Goal: Information Seeking & Learning: Learn about a topic

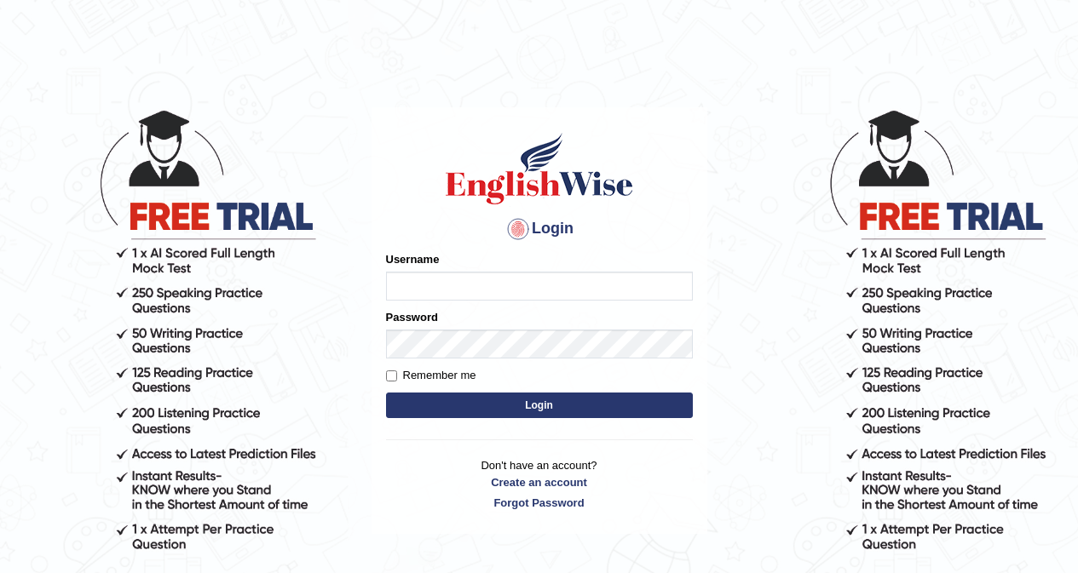
type input "khorshedAlam"
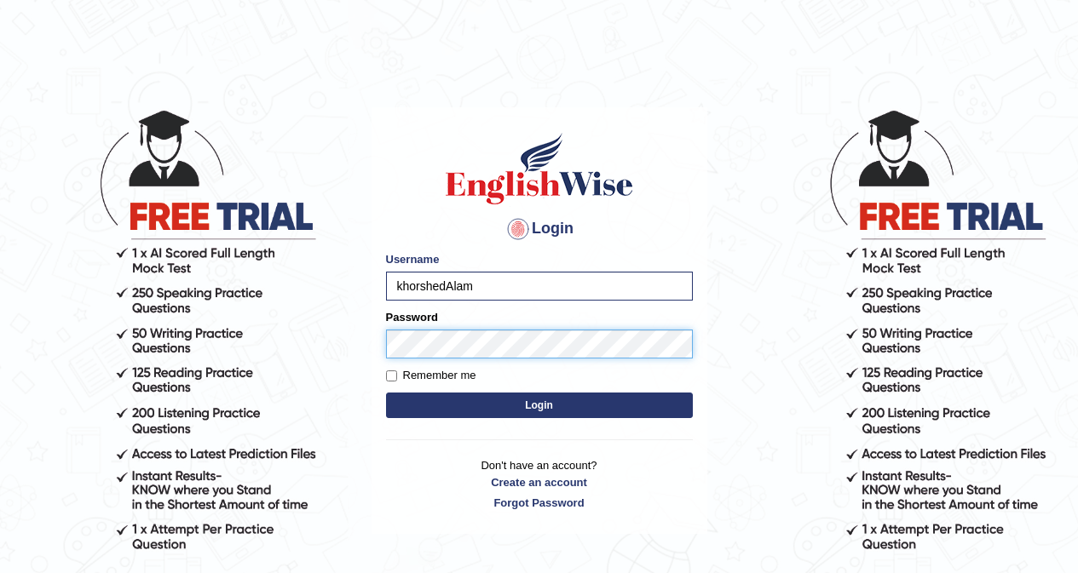
click at [386, 393] on button "Login" at bounding box center [539, 406] width 307 height 26
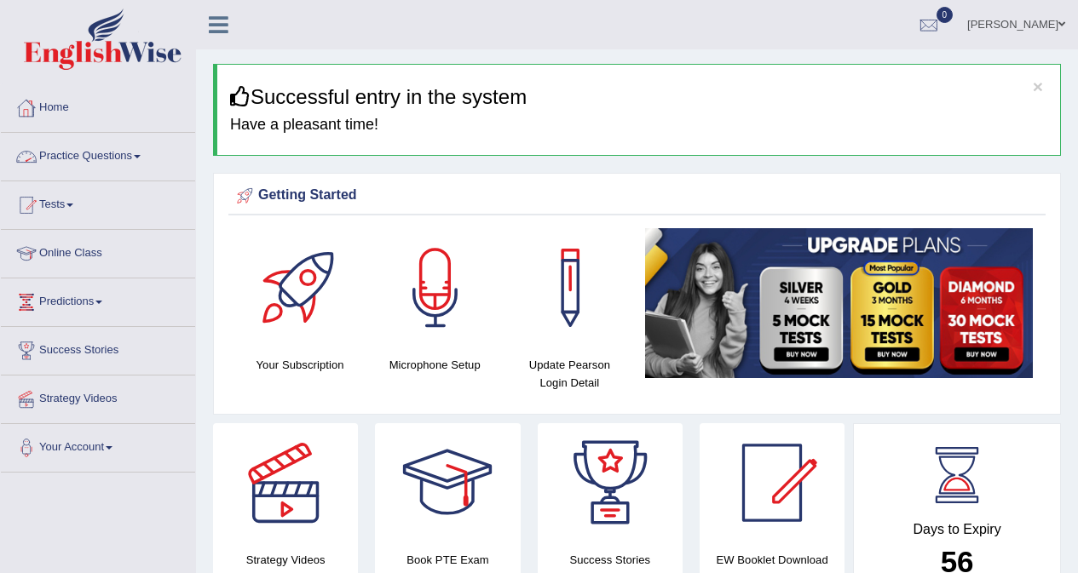
click at [61, 152] on link "Practice Questions" at bounding box center [98, 154] width 194 height 43
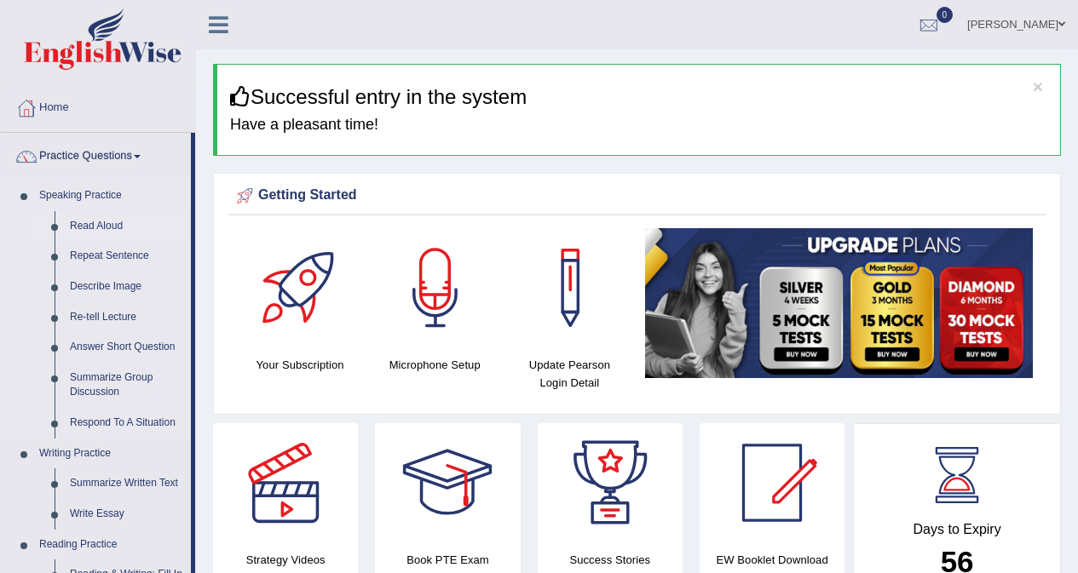
click at [100, 227] on link "Read Aloud" at bounding box center [126, 226] width 129 height 31
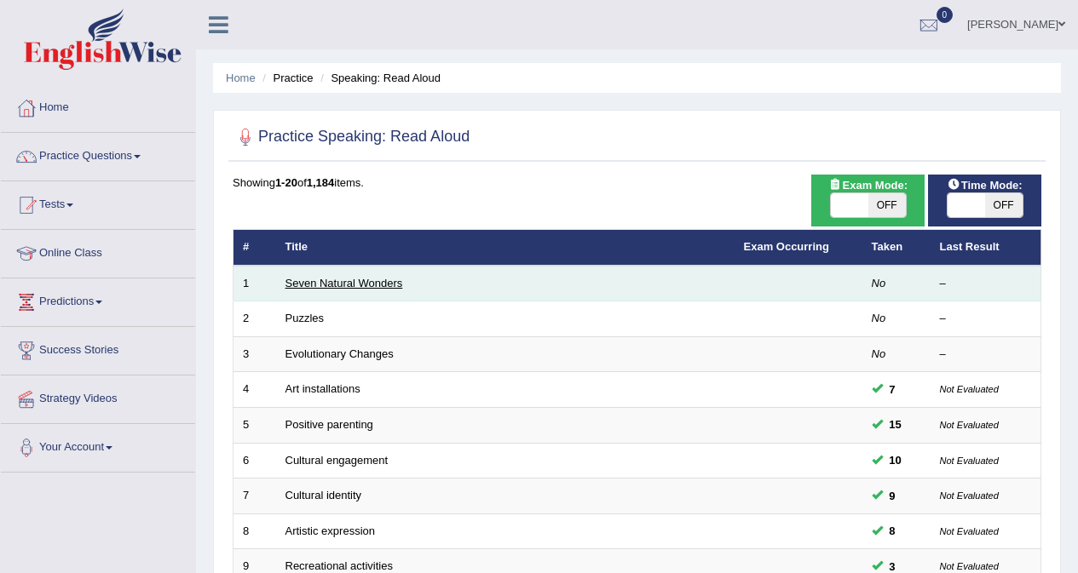
click at [354, 286] on link "Seven Natural Wonders" at bounding box center [344, 283] width 118 height 13
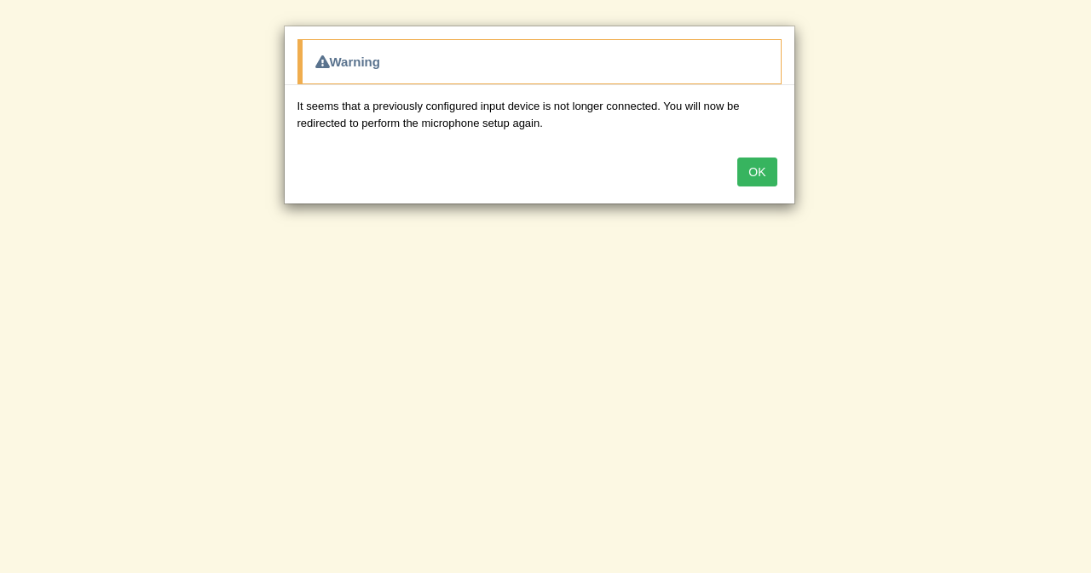
click at [760, 176] on button "OK" at bounding box center [756, 172] width 39 height 29
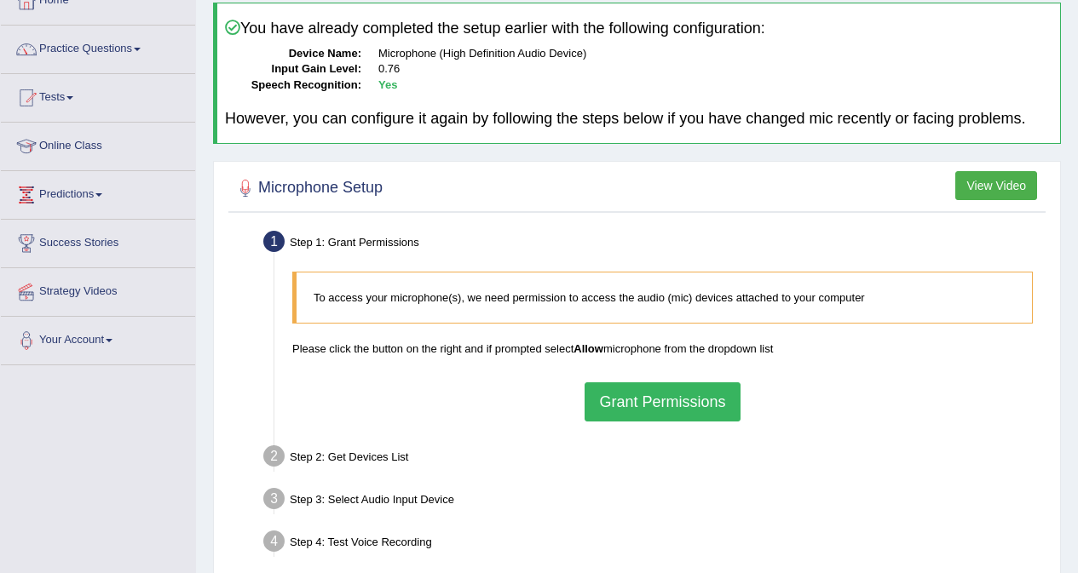
scroll to position [256, 0]
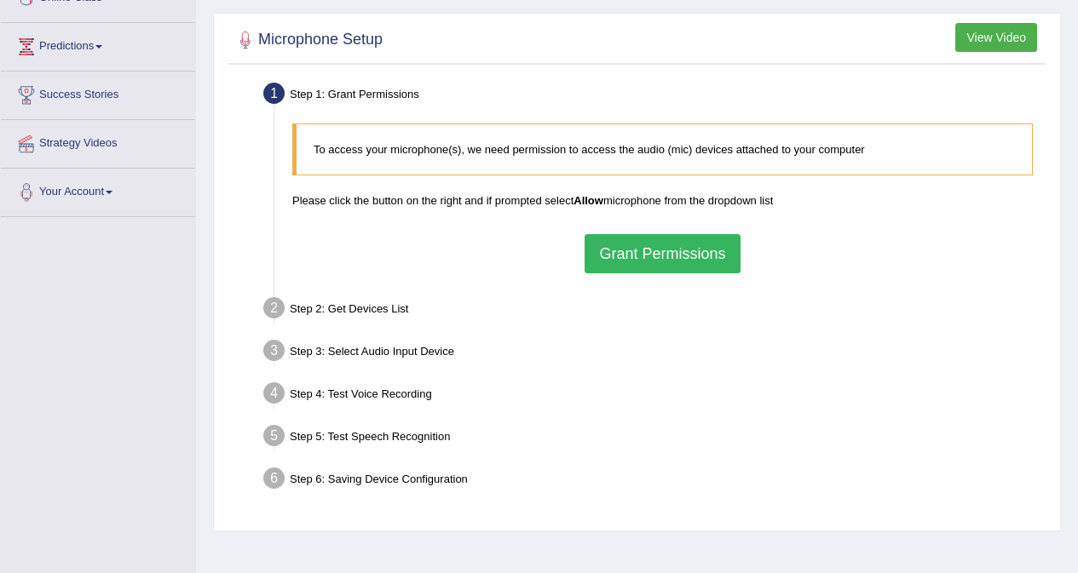
click at [682, 262] on button "Grant Permissions" at bounding box center [661, 253] width 155 height 39
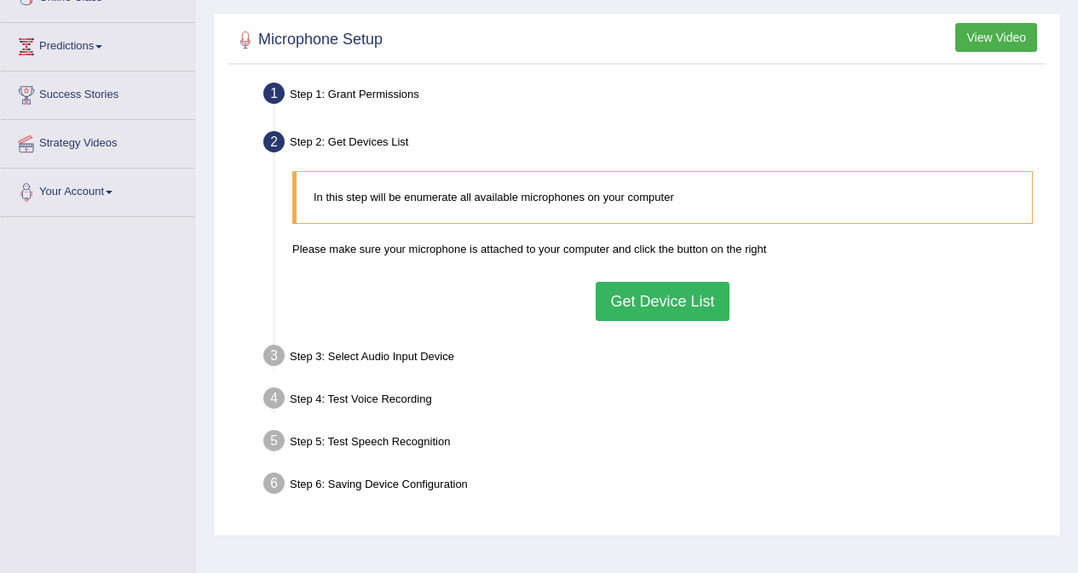
click at [647, 300] on button "Get Device List" at bounding box center [662, 301] width 133 height 39
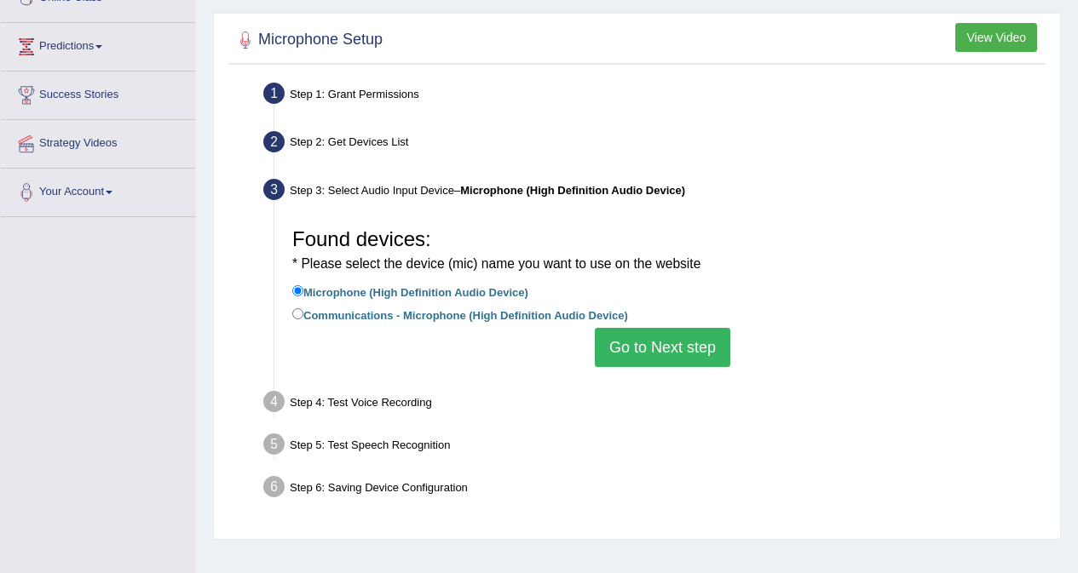
click at [680, 341] on button "Go to Next step" at bounding box center [662, 347] width 135 height 39
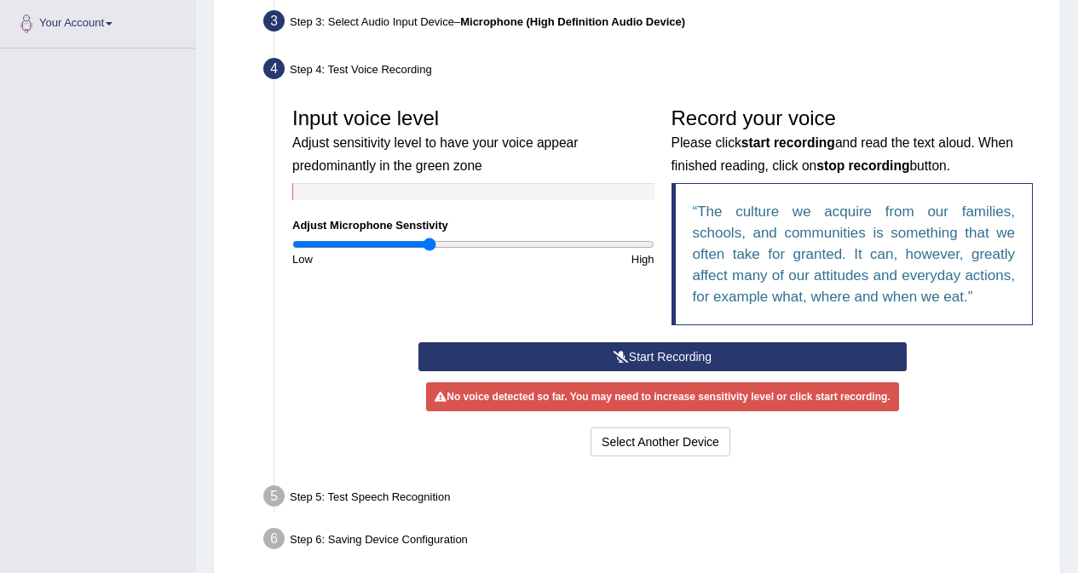
scroll to position [426, 0]
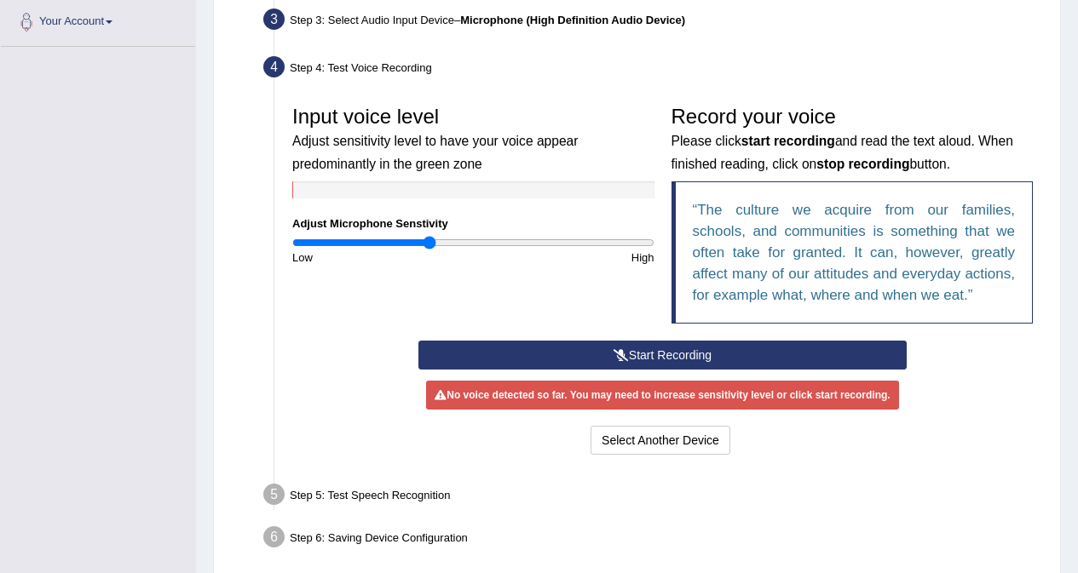
click at [685, 353] on button "Start Recording" at bounding box center [662, 355] width 488 height 29
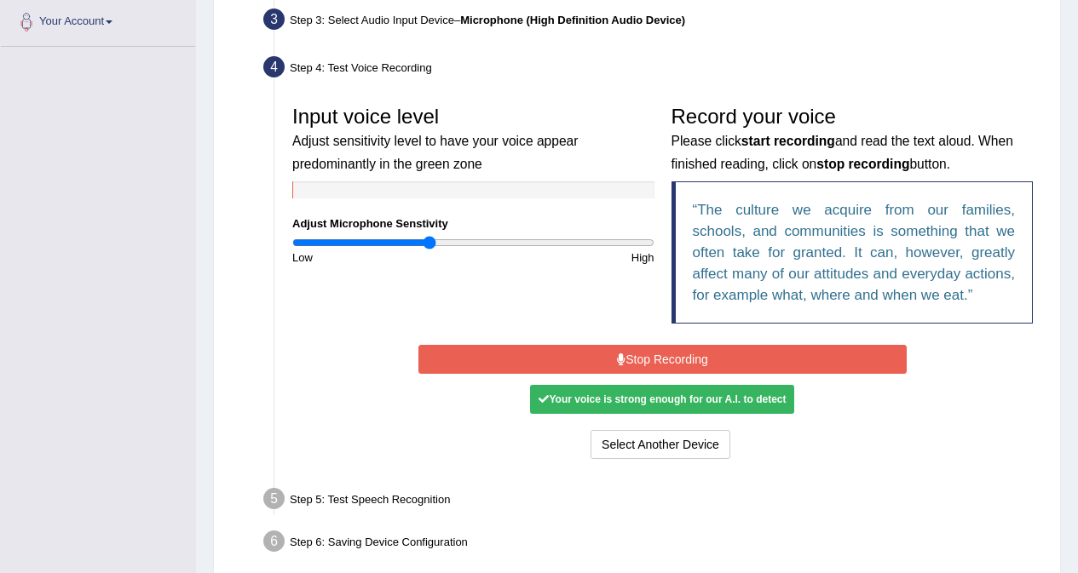
click at [663, 366] on button "Stop Recording" at bounding box center [662, 359] width 488 height 29
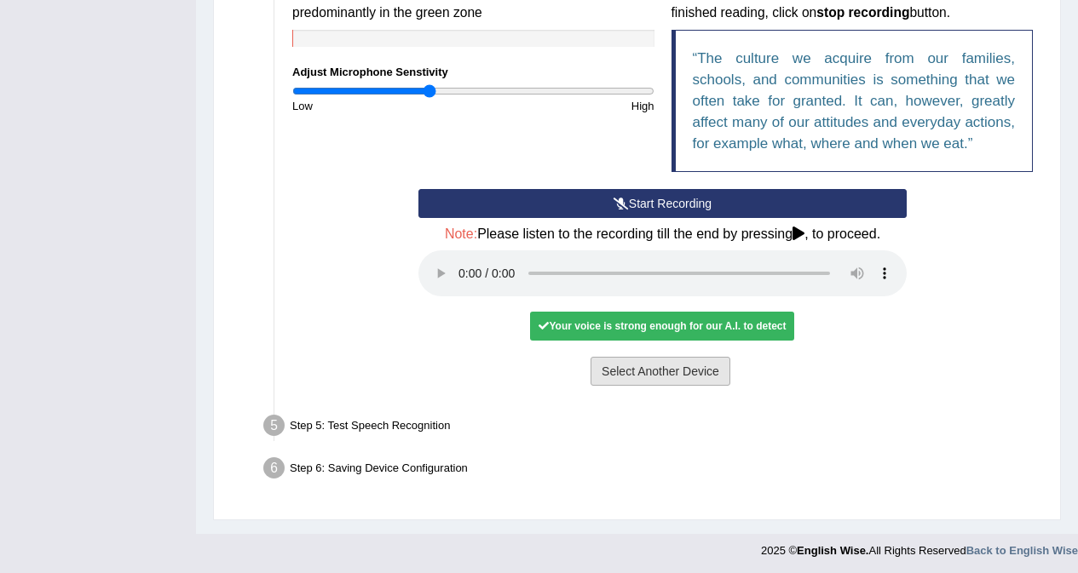
scroll to position [581, 0]
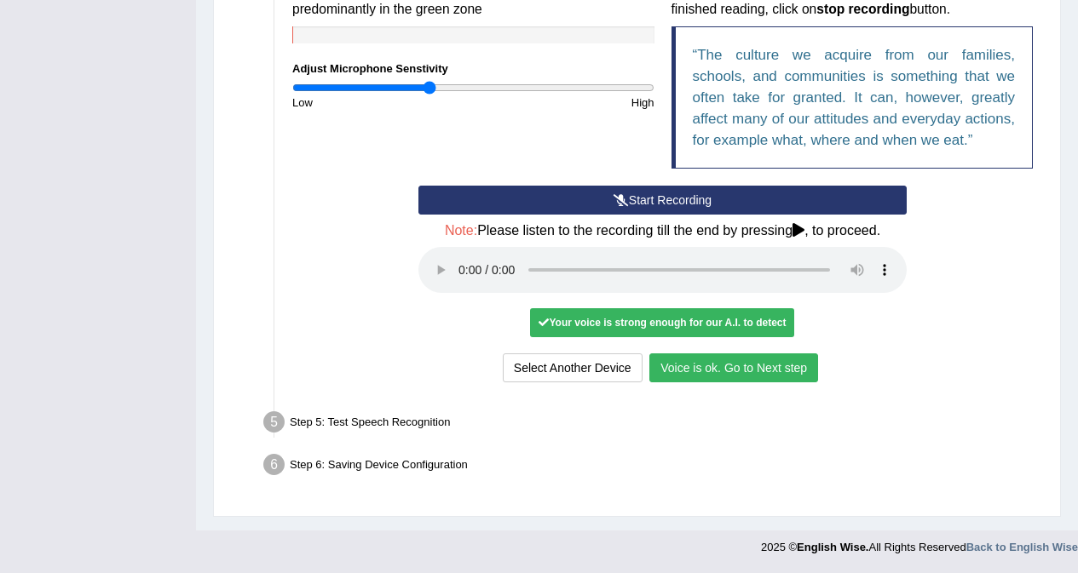
click at [721, 365] on button "Voice is ok. Go to Next step" at bounding box center [733, 368] width 169 height 29
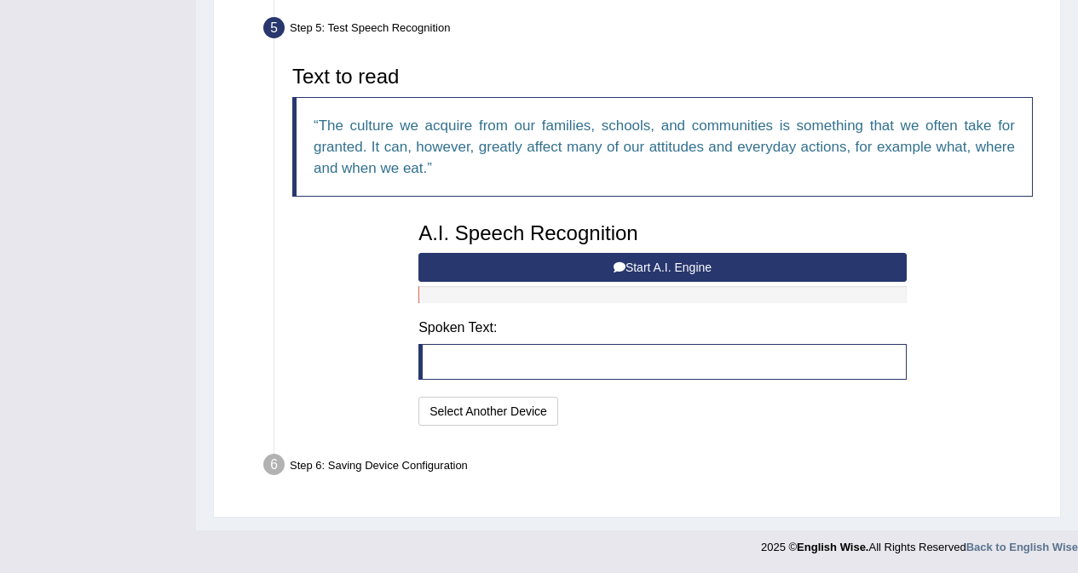
scroll to position [514, 0]
click at [702, 262] on button "Start A.I. Engine" at bounding box center [662, 267] width 488 height 29
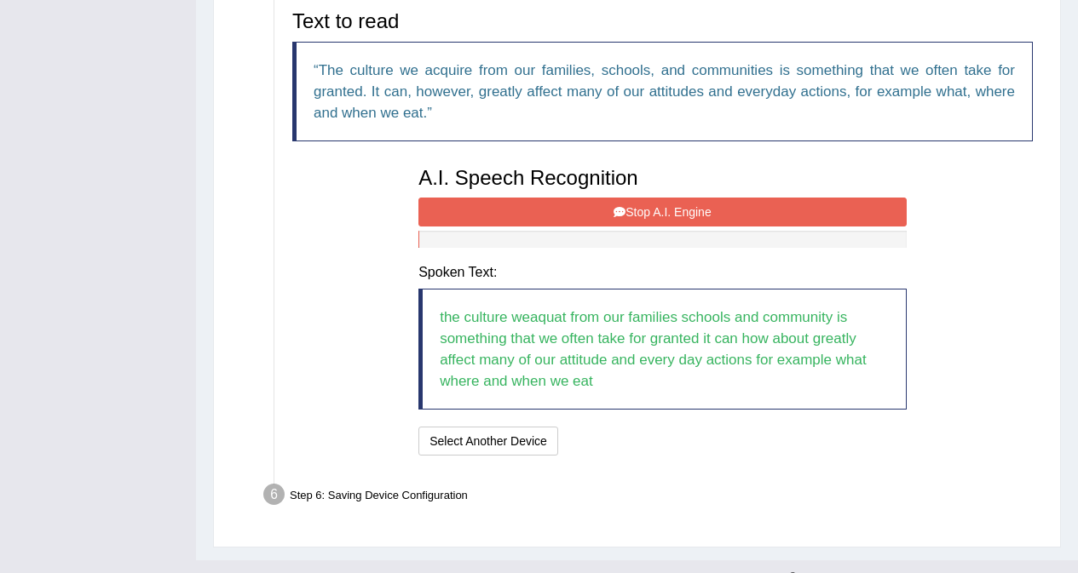
scroll to position [599, 0]
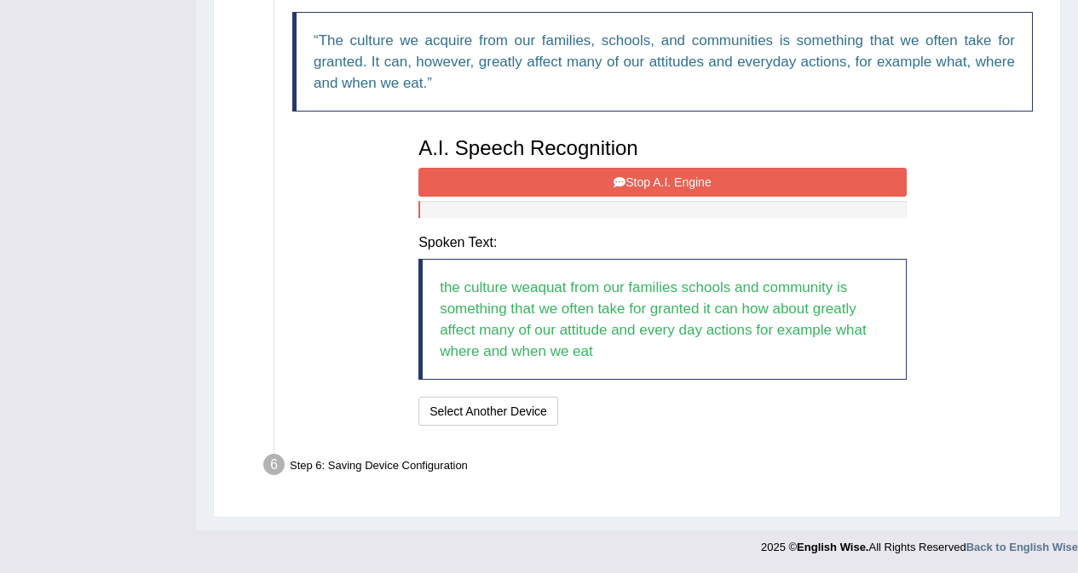
click at [673, 187] on button "Stop A.I. Engine" at bounding box center [662, 182] width 488 height 29
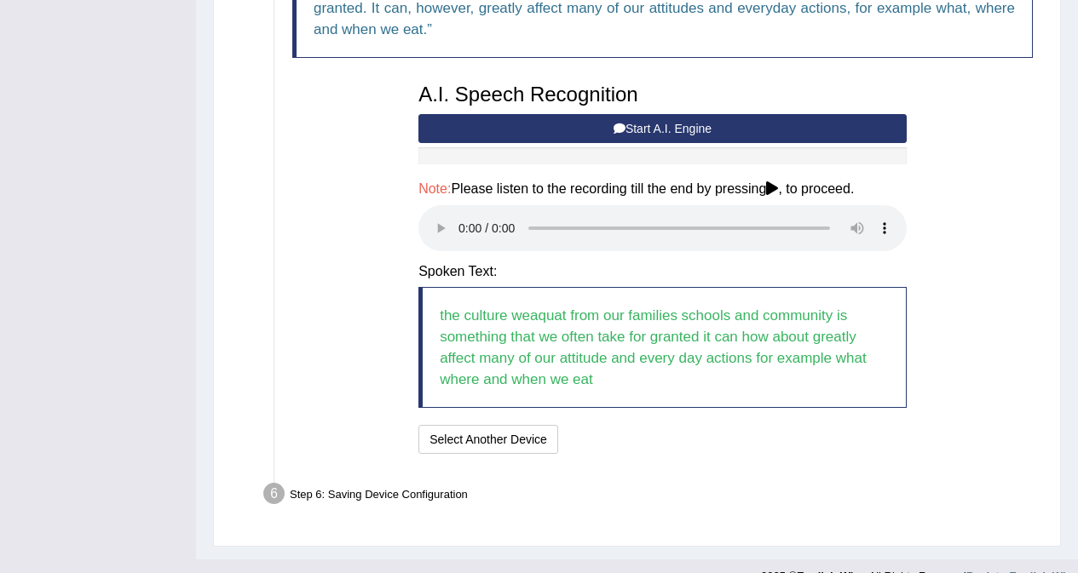
scroll to position [682, 0]
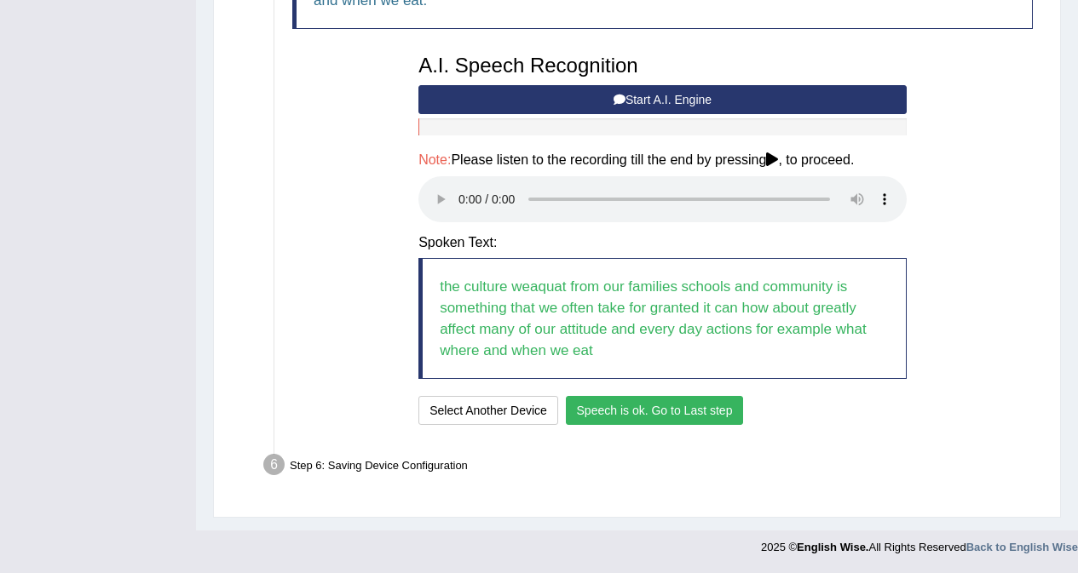
click at [648, 409] on button "Speech is ok. Go to Last step" at bounding box center [655, 410] width 178 height 29
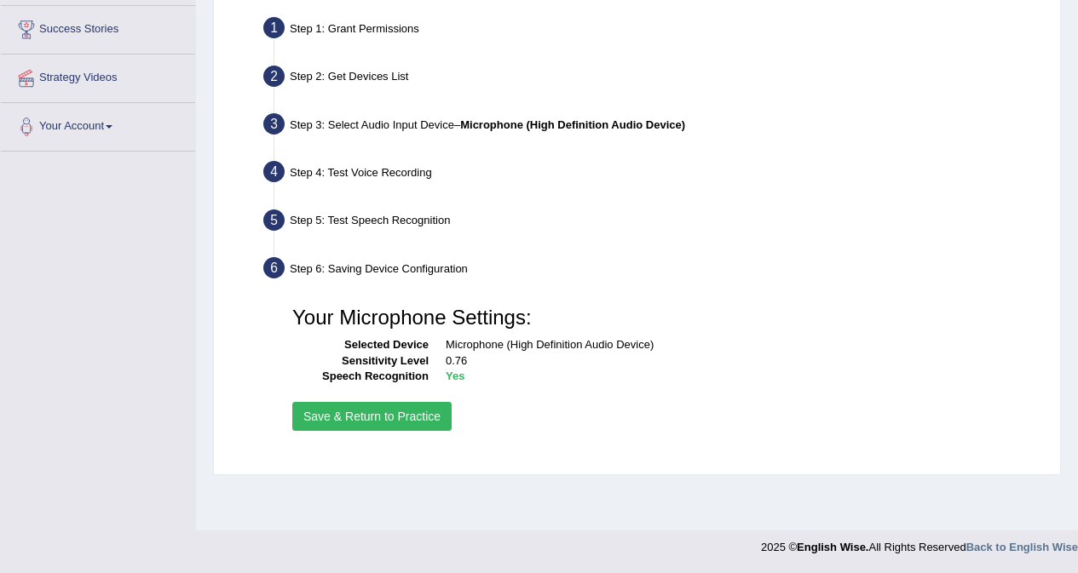
scroll to position [321, 0]
click at [426, 422] on button "Save & Return to Practice" at bounding box center [371, 416] width 159 height 29
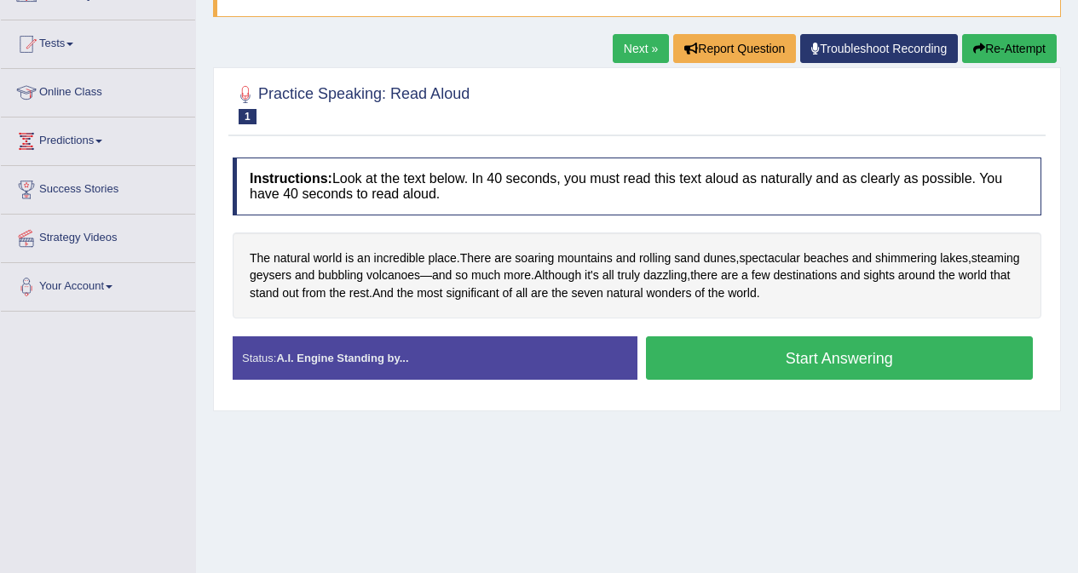
scroll to position [170, 0]
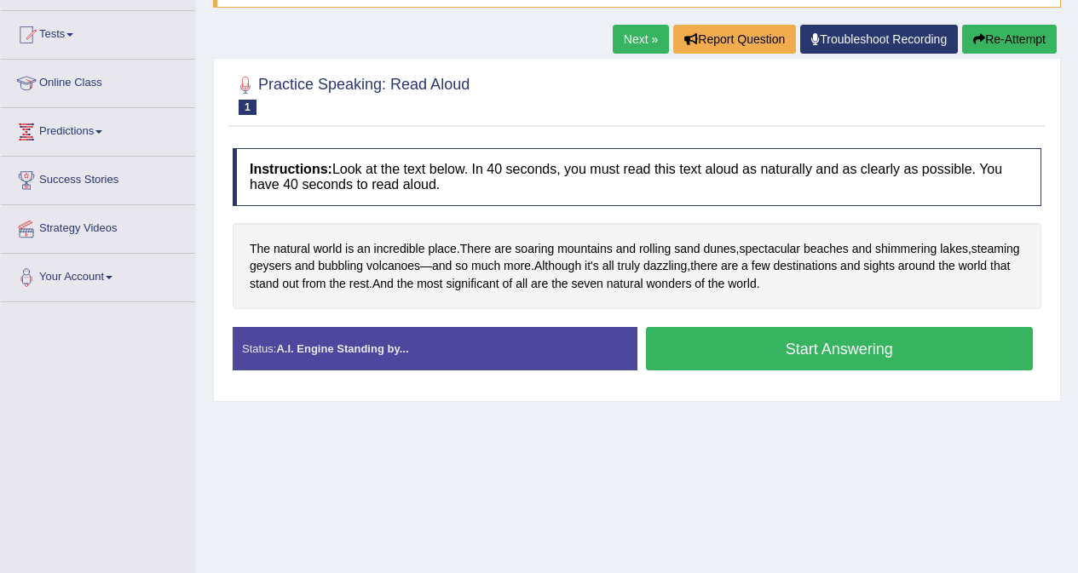
click at [809, 346] on button "Start Answering" at bounding box center [840, 348] width 388 height 43
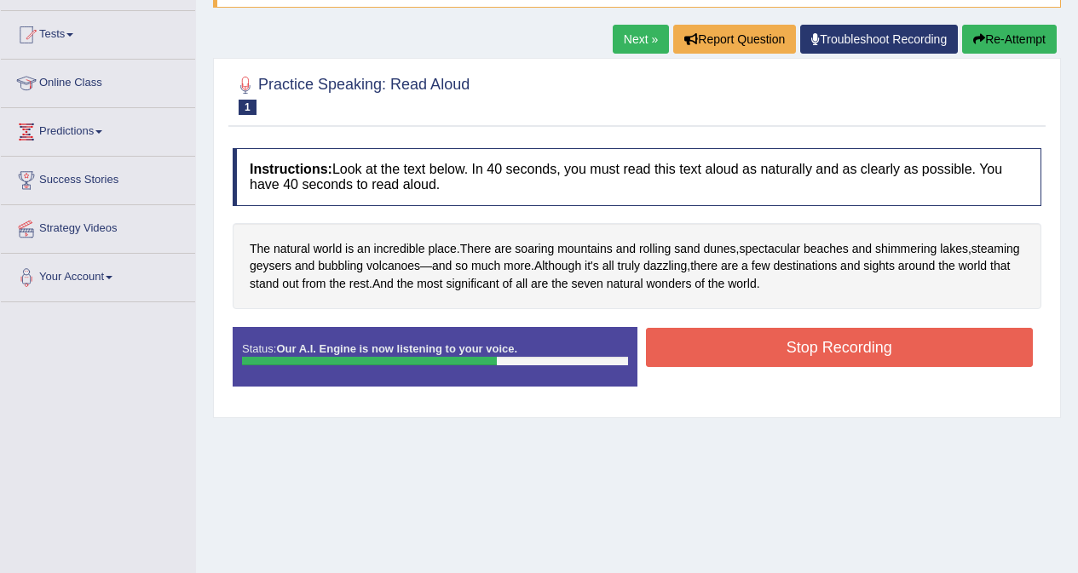
click at [830, 345] on button "Stop Recording" at bounding box center [840, 347] width 388 height 39
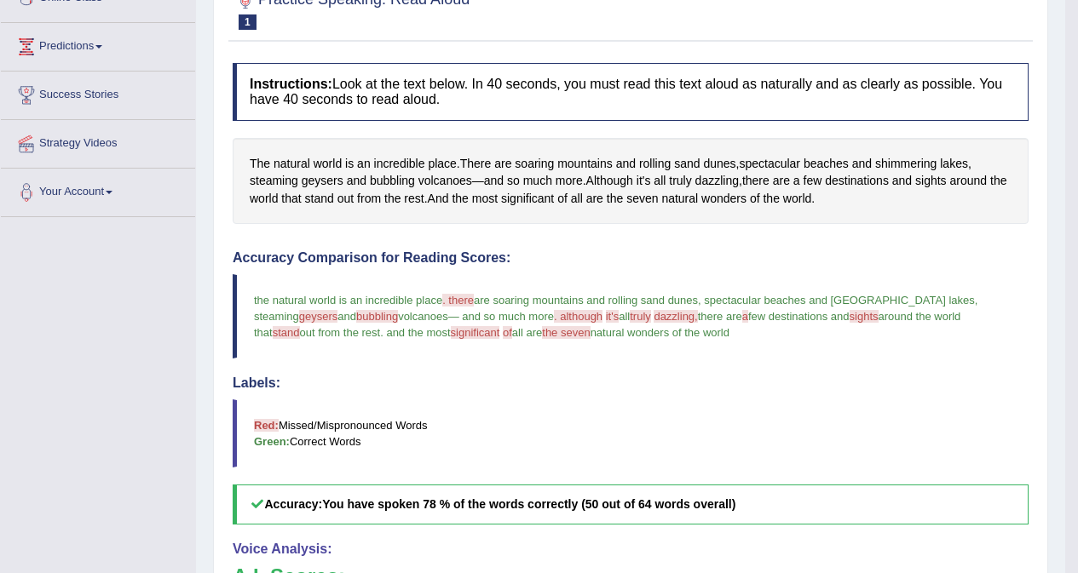
scroll to position [0, 0]
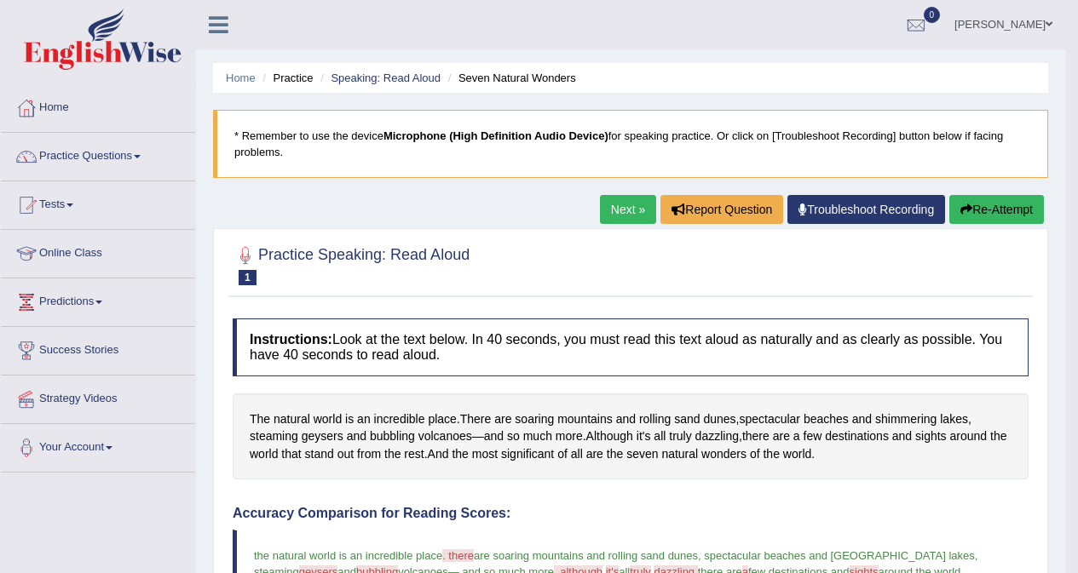
click at [627, 220] on link "Next »" at bounding box center [628, 209] width 56 height 29
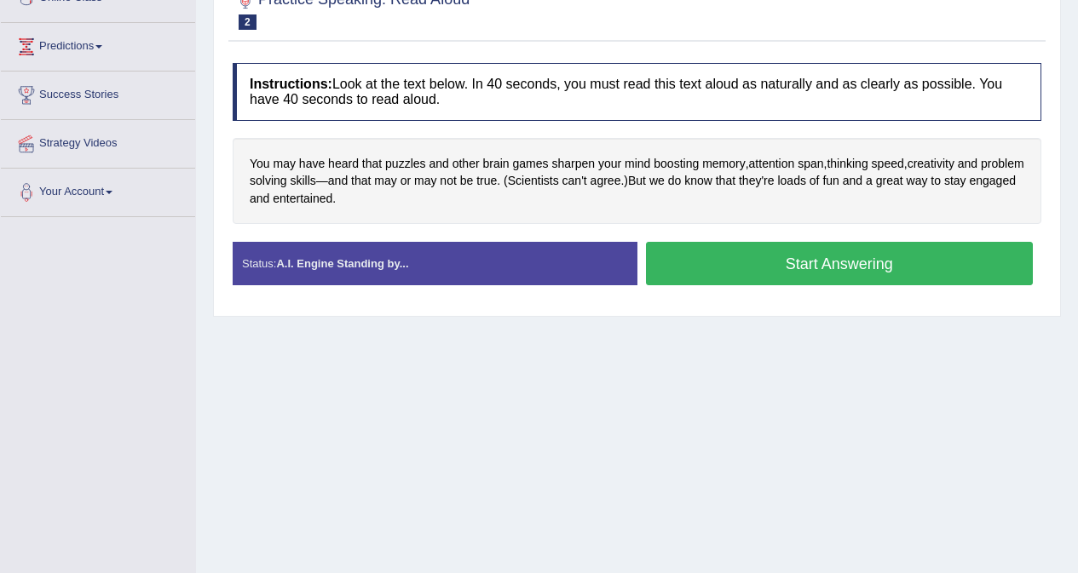
click at [797, 269] on button "Start Answering" at bounding box center [840, 263] width 388 height 43
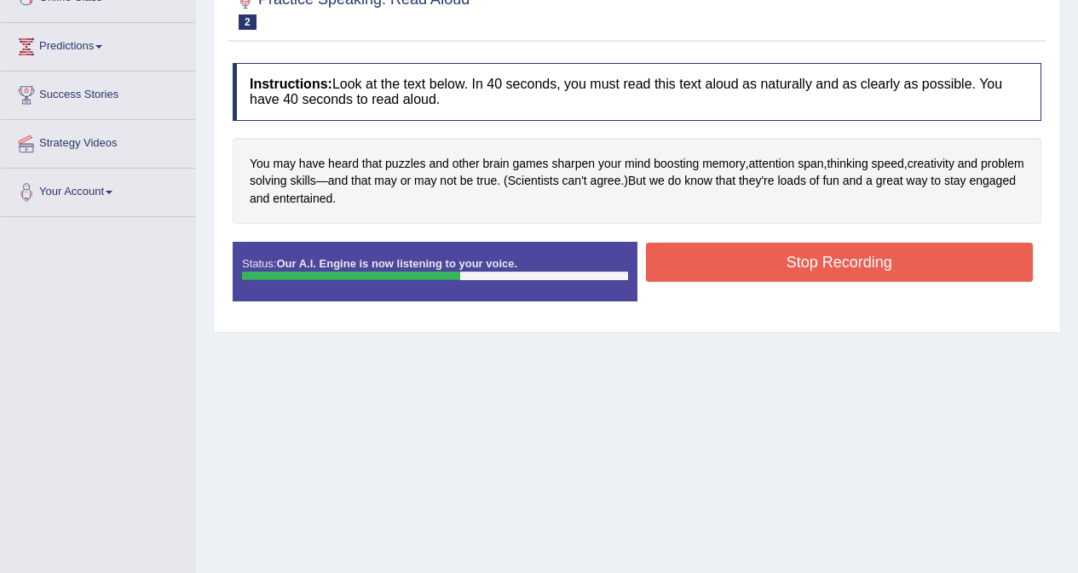
click at [774, 266] on button "Stop Recording" at bounding box center [840, 262] width 388 height 39
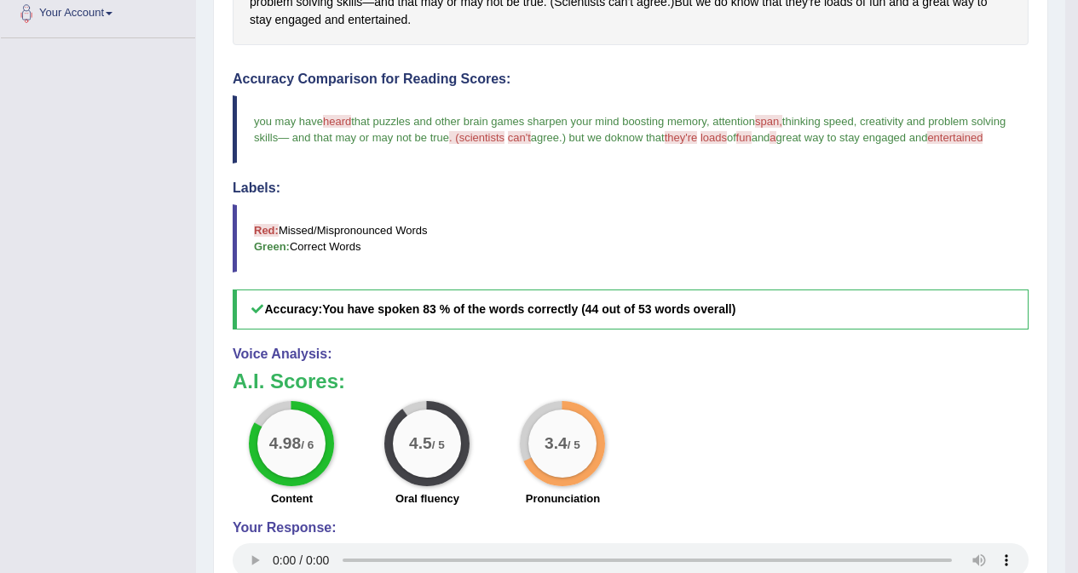
scroll to position [95, 0]
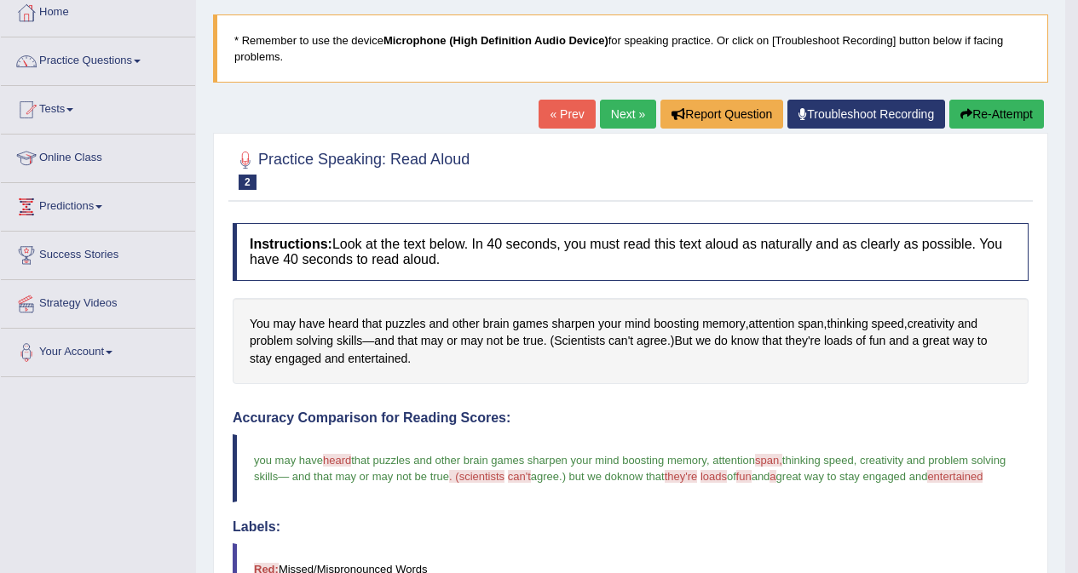
click at [619, 115] on link "Next »" at bounding box center [628, 114] width 56 height 29
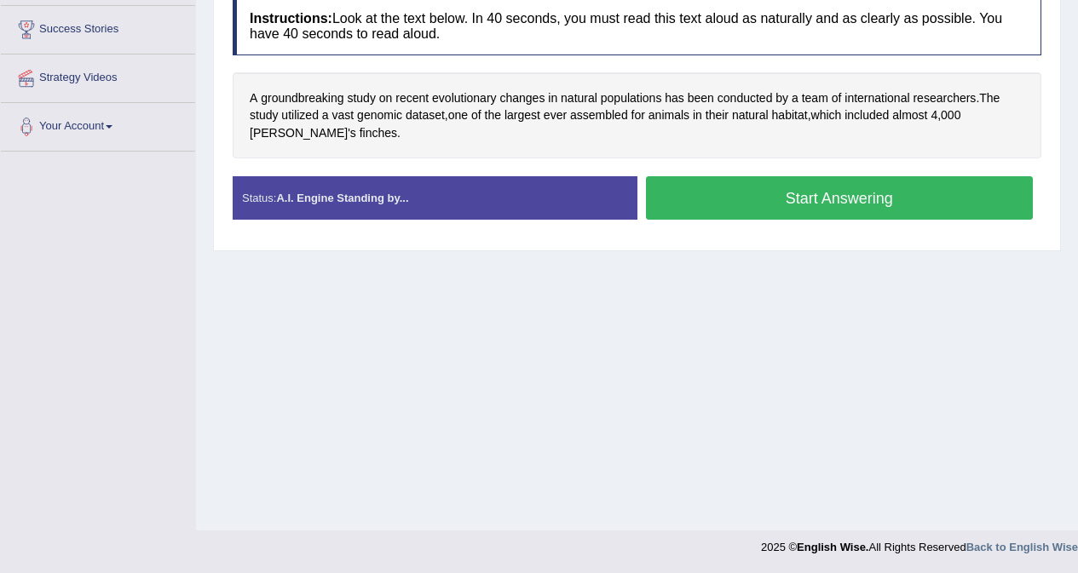
click at [808, 204] on button "Start Answering" at bounding box center [840, 197] width 388 height 43
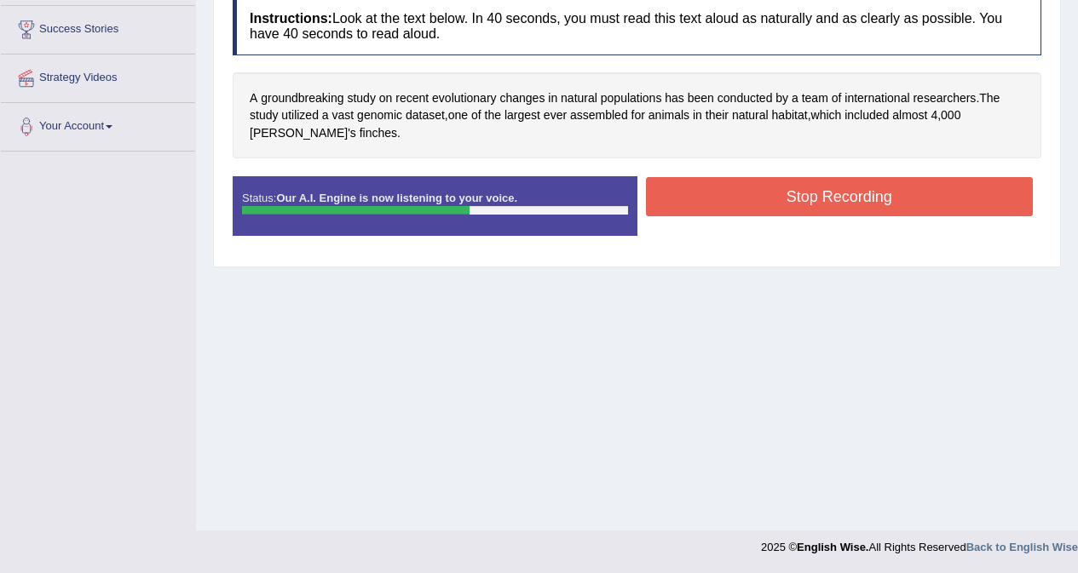
click at [774, 203] on button "Stop Recording" at bounding box center [840, 196] width 388 height 39
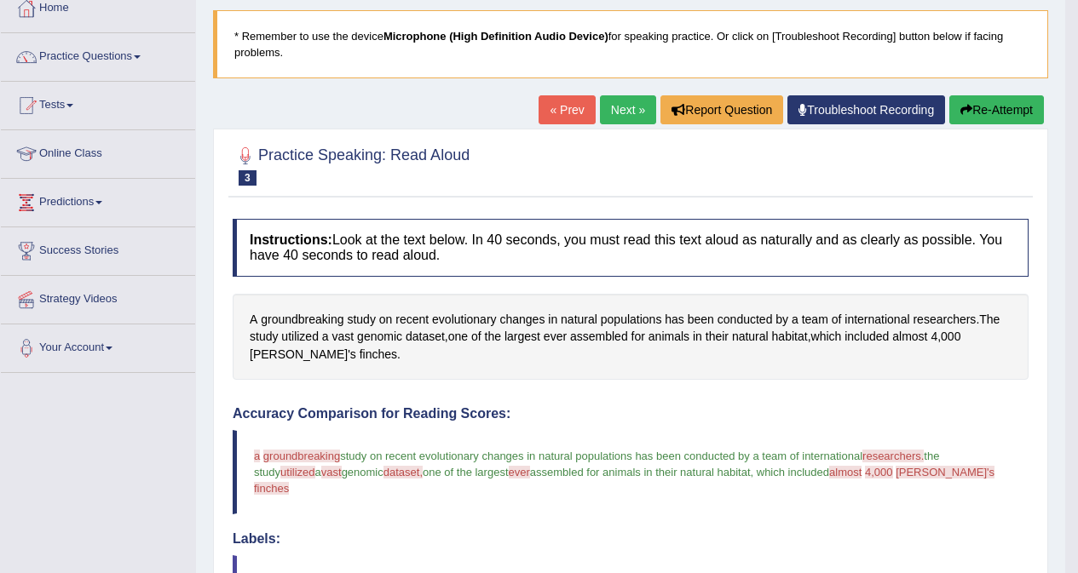
scroll to position [78, 0]
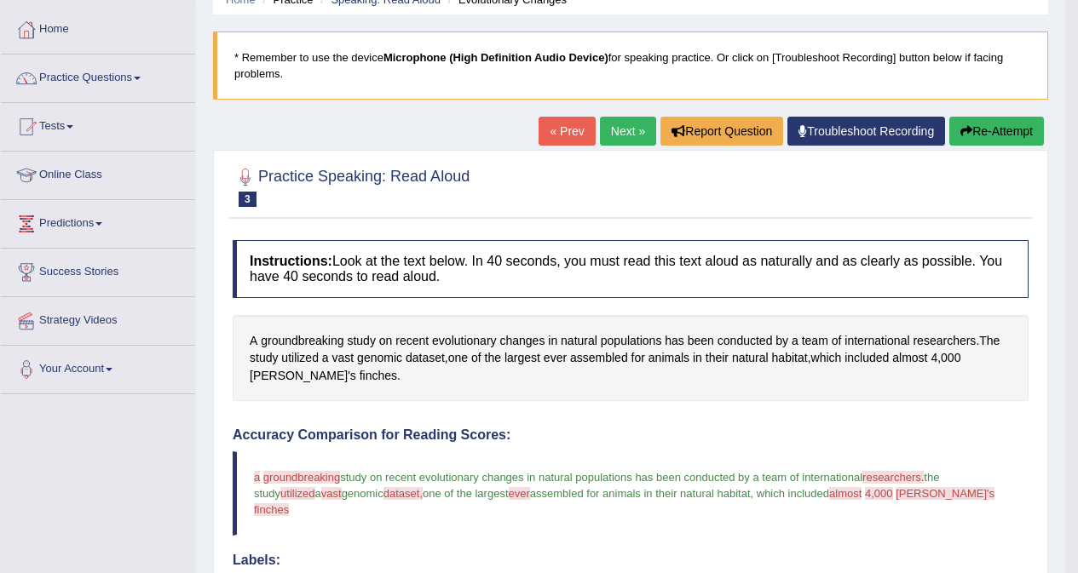
click at [973, 128] on button "Re-Attempt" at bounding box center [996, 131] width 95 height 29
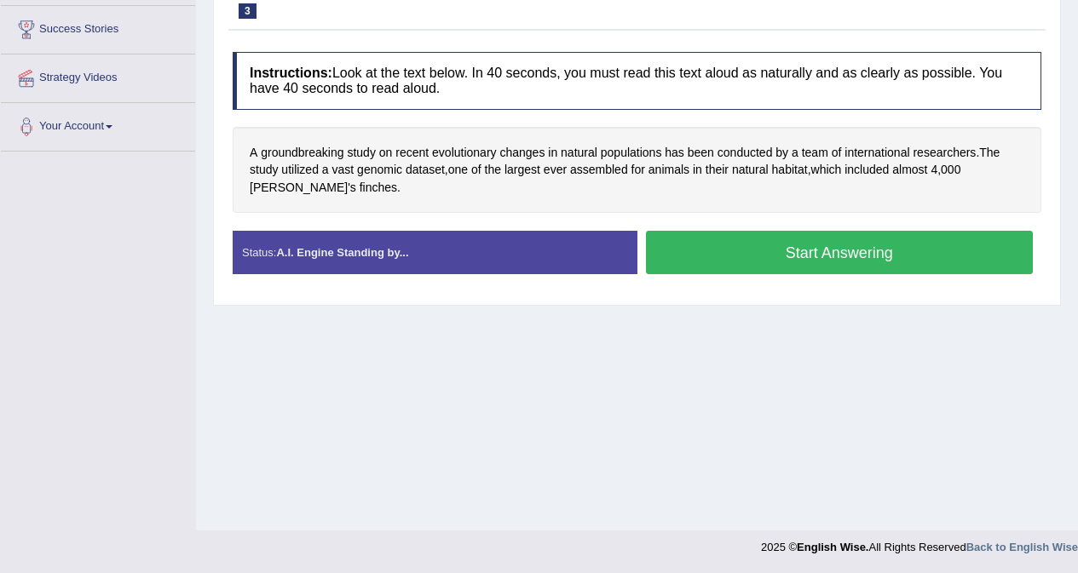
click at [704, 256] on button "Start Answering" at bounding box center [840, 252] width 388 height 43
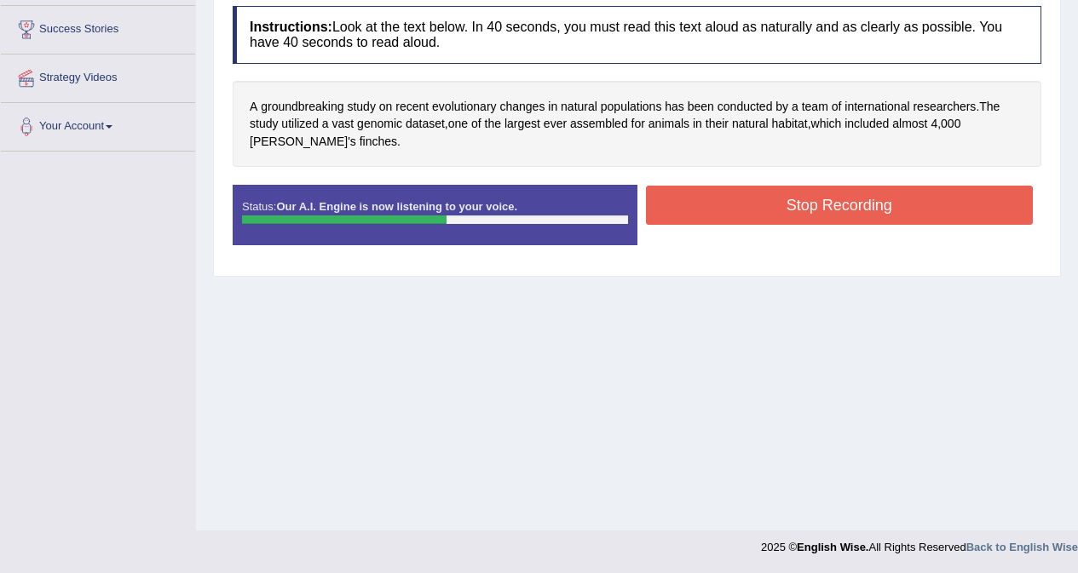
click at [763, 204] on button "Stop Recording" at bounding box center [840, 205] width 388 height 39
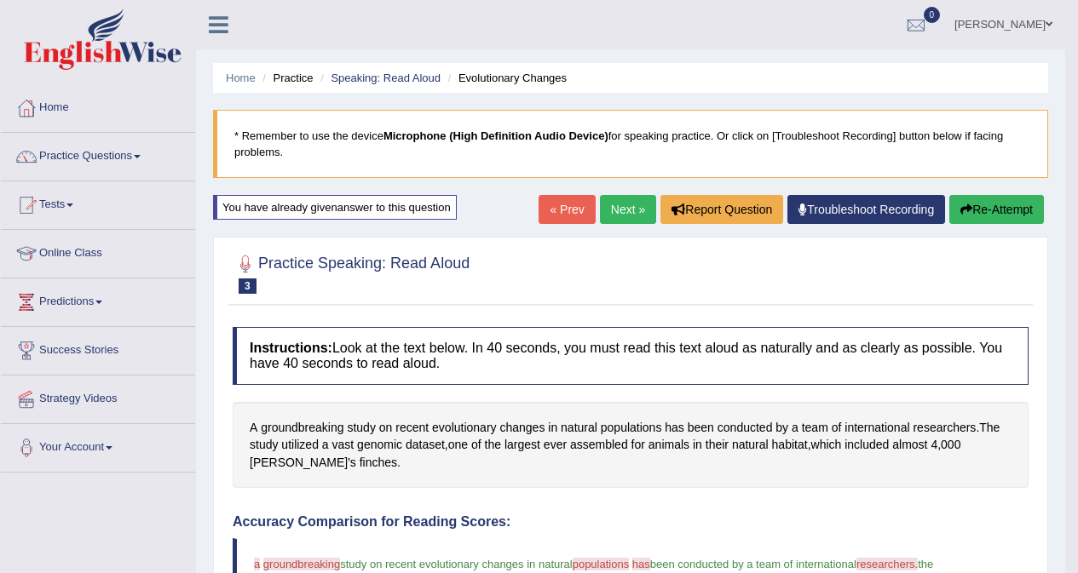
click at [973, 210] on button "Re-Attempt" at bounding box center [996, 209] width 95 height 29
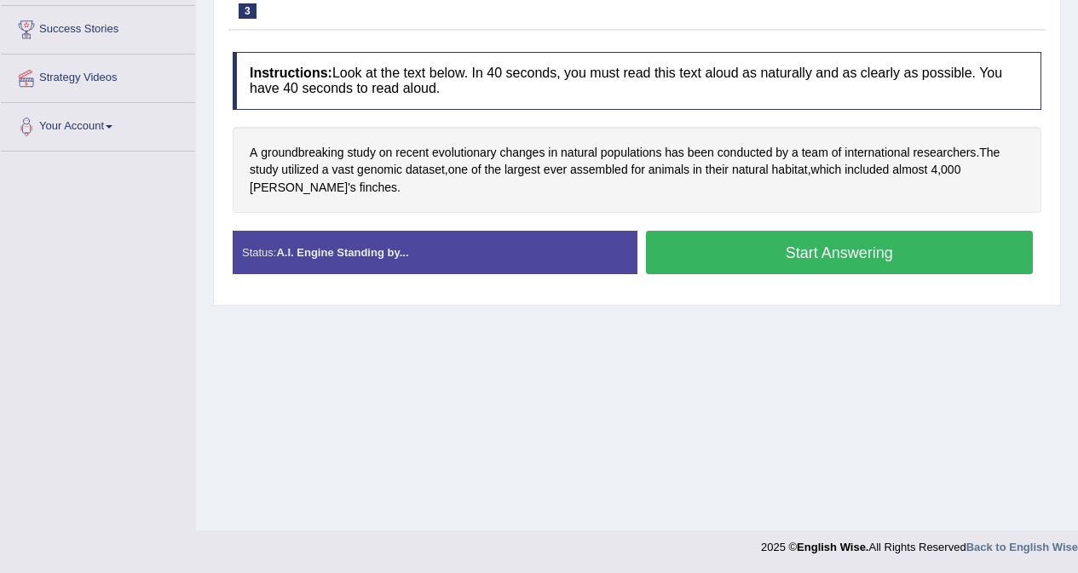
click at [865, 254] on button "Start Answering" at bounding box center [840, 252] width 388 height 43
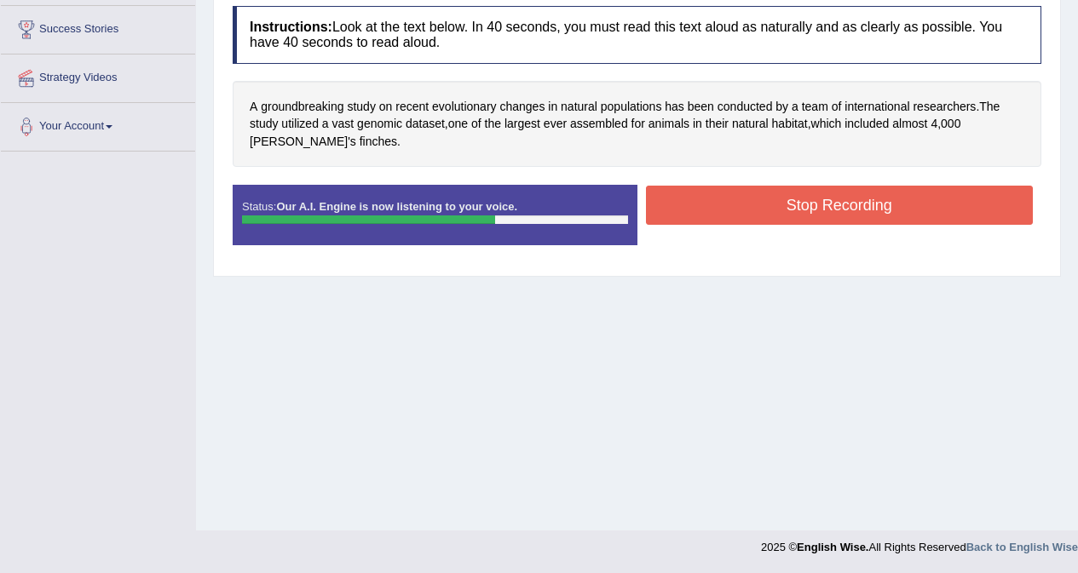
click at [840, 209] on button "Stop Recording" at bounding box center [840, 205] width 388 height 39
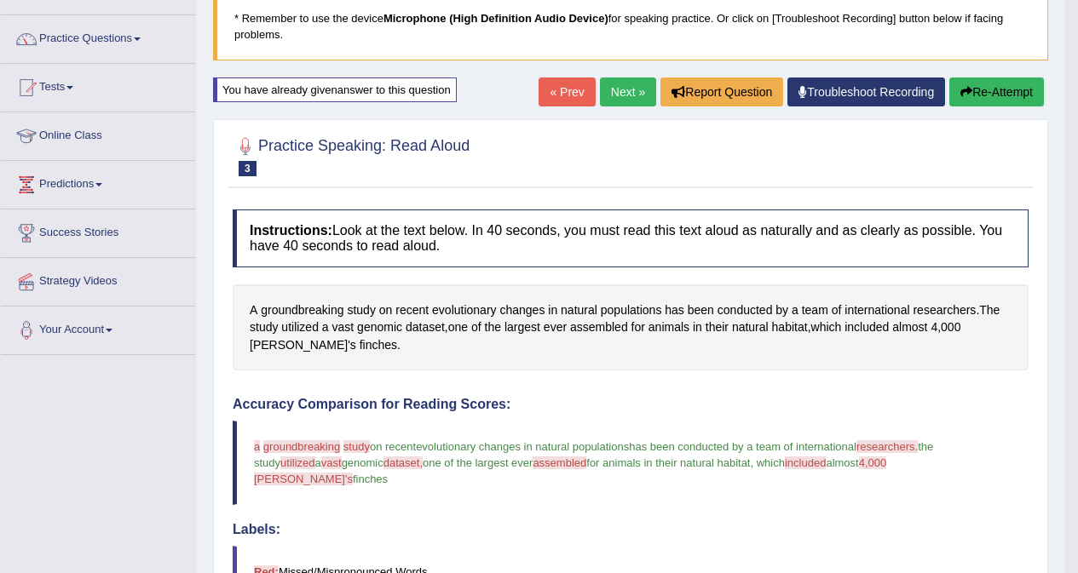
scroll to position [88, 0]
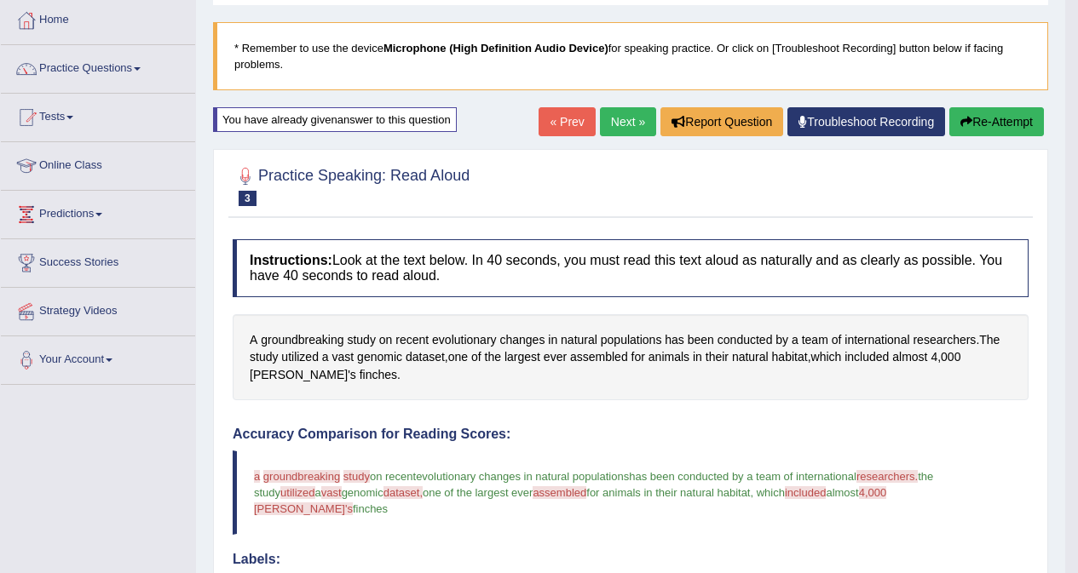
click at [968, 116] on icon "button" at bounding box center [966, 122] width 12 height 12
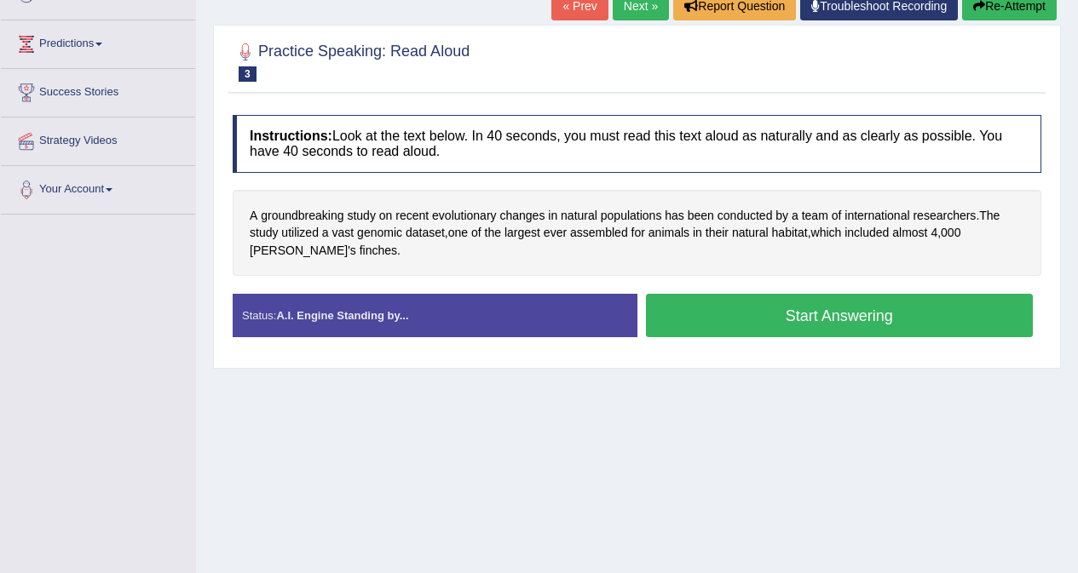
click at [842, 320] on button "Start Answering" at bounding box center [840, 315] width 388 height 43
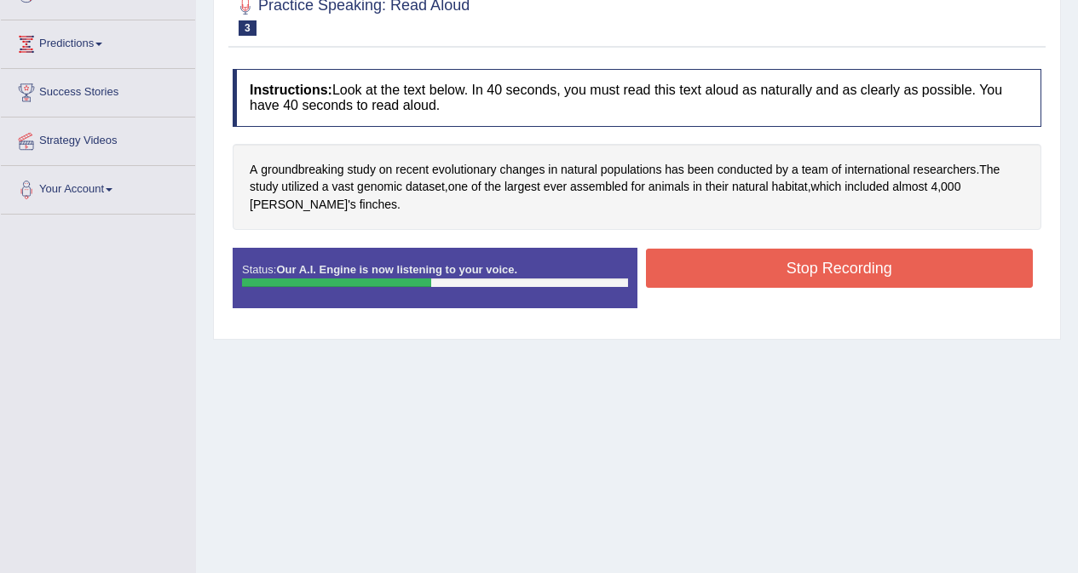
click at [840, 254] on button "Stop Recording" at bounding box center [840, 268] width 388 height 39
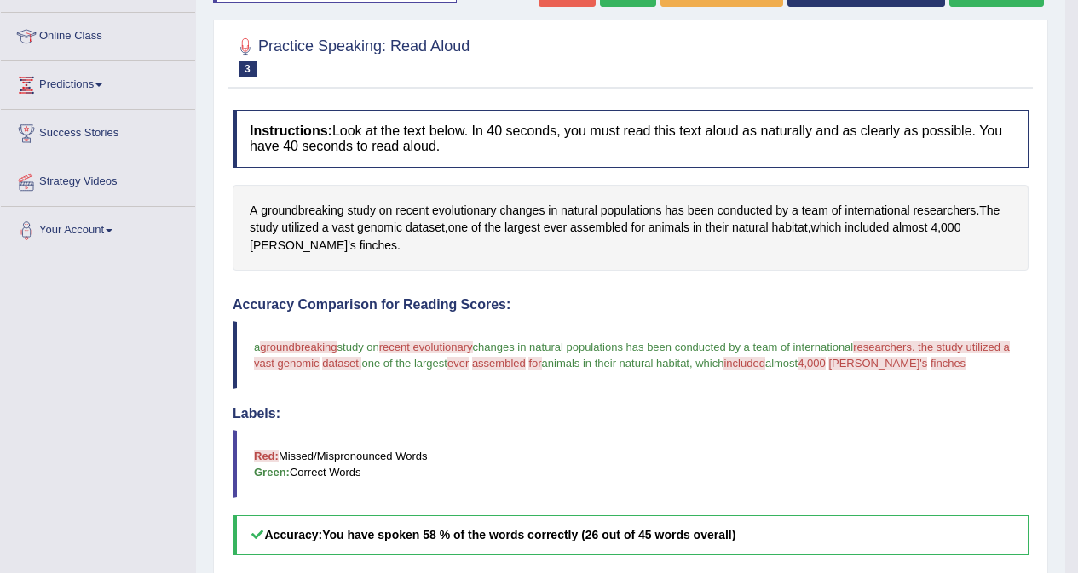
scroll to position [173, 0]
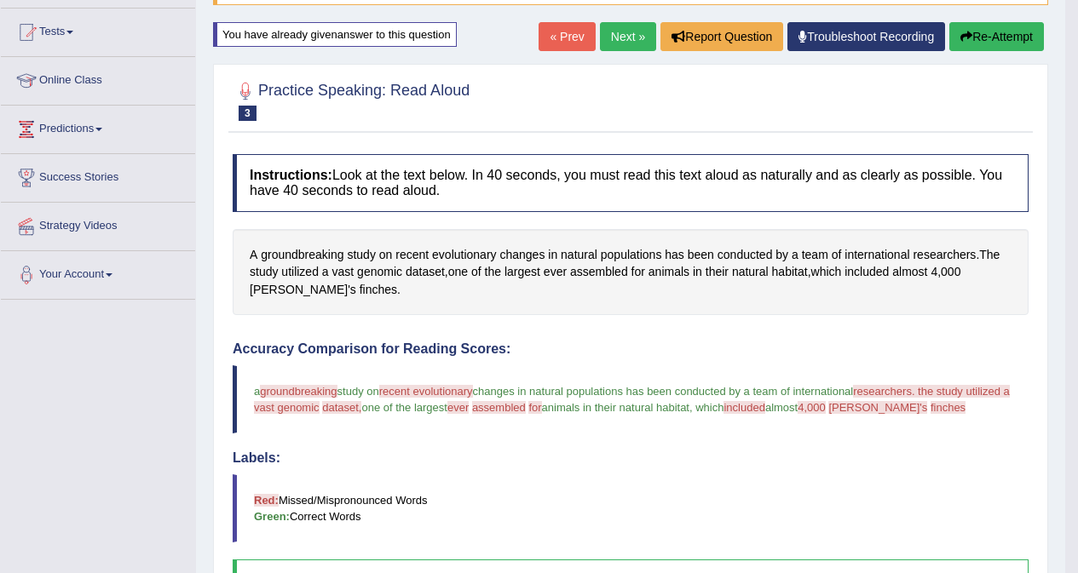
click at [984, 38] on button "Re-Attempt" at bounding box center [996, 36] width 95 height 29
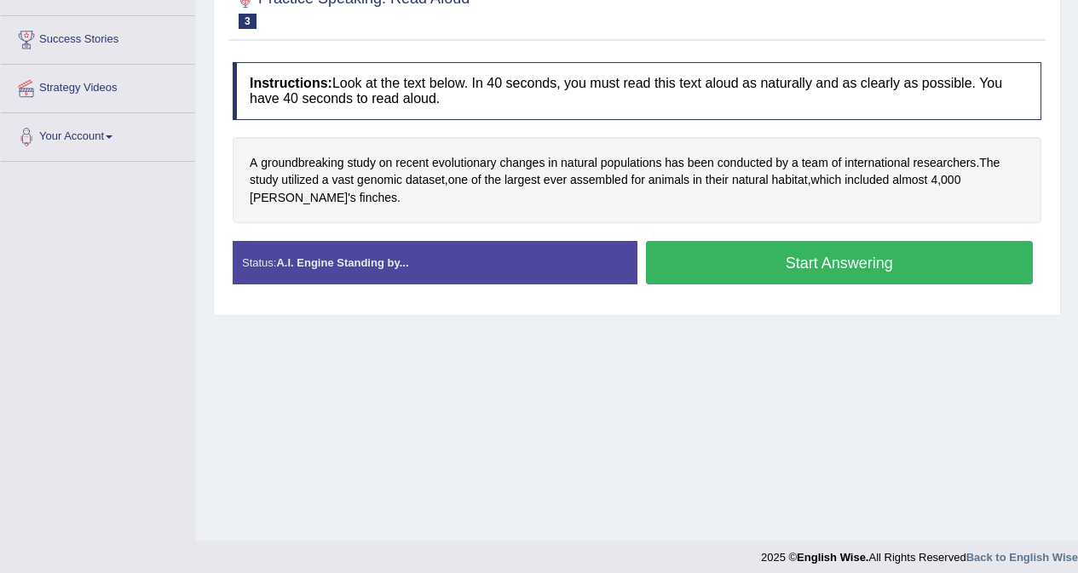
scroll to position [321, 0]
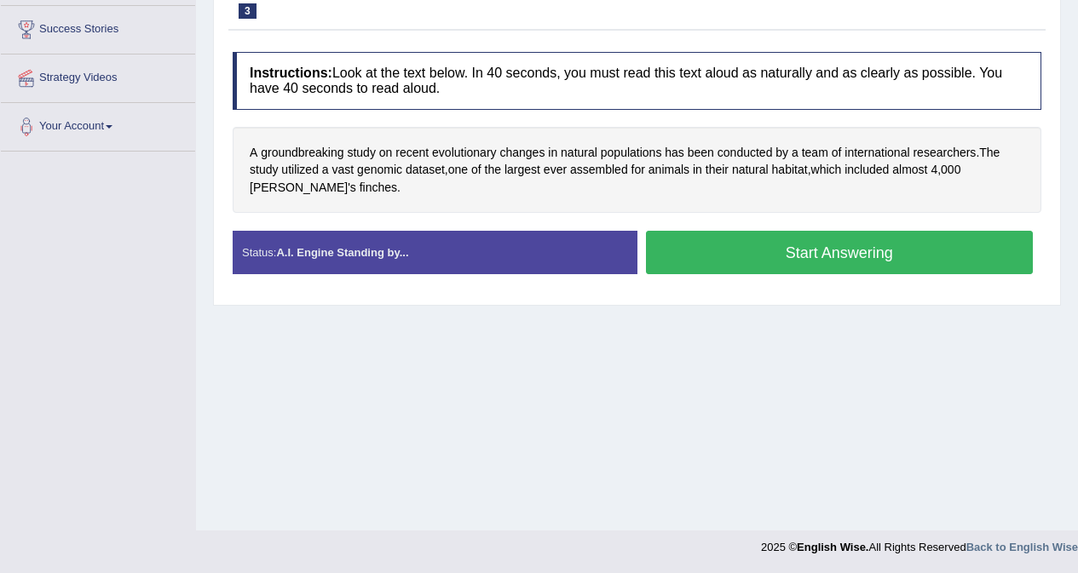
click at [827, 255] on button "Start Answering" at bounding box center [840, 252] width 388 height 43
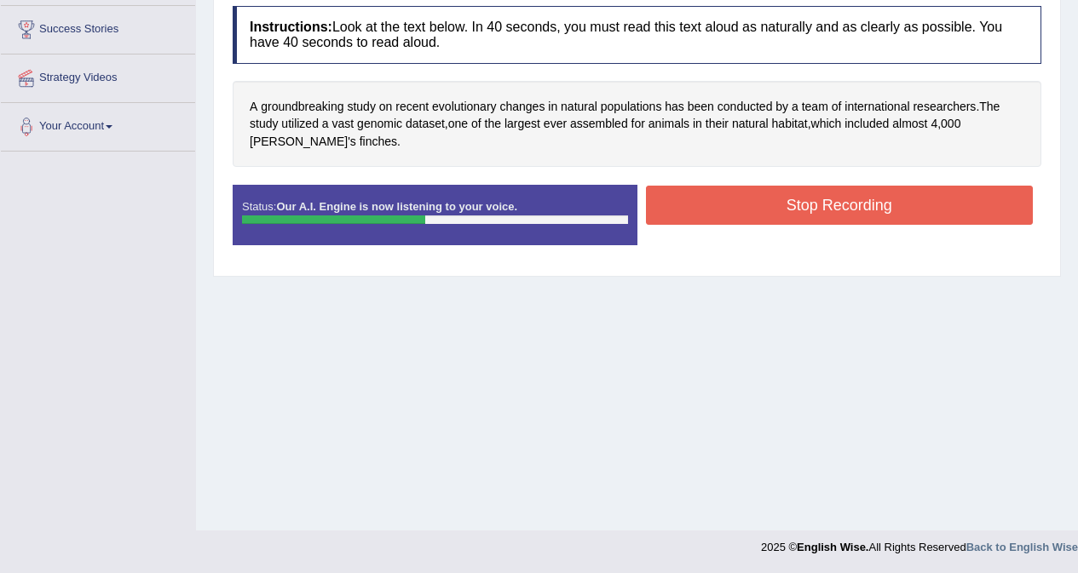
click at [802, 207] on button "Stop Recording" at bounding box center [840, 205] width 388 height 39
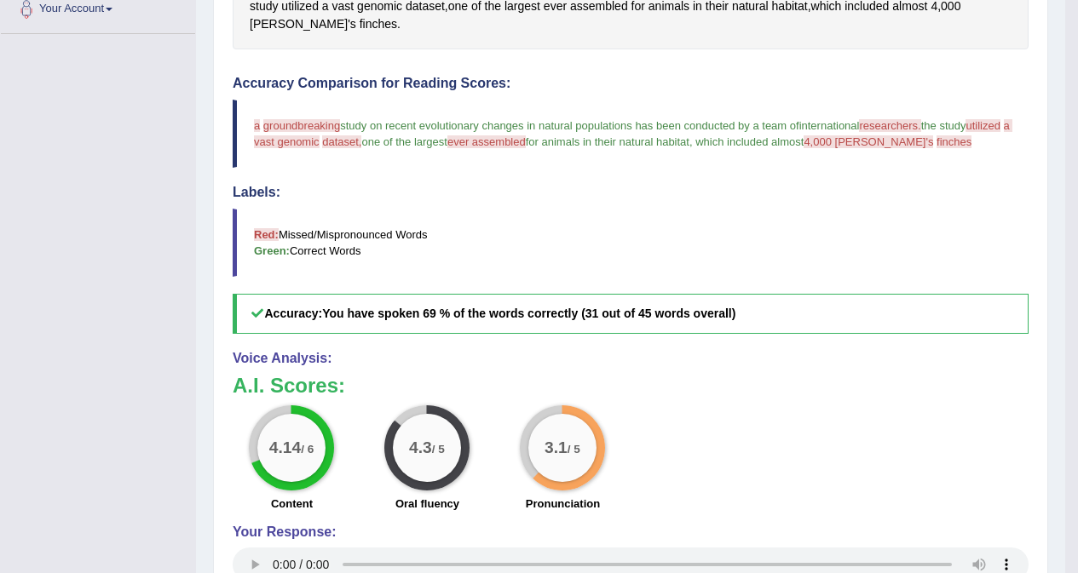
scroll to position [173, 0]
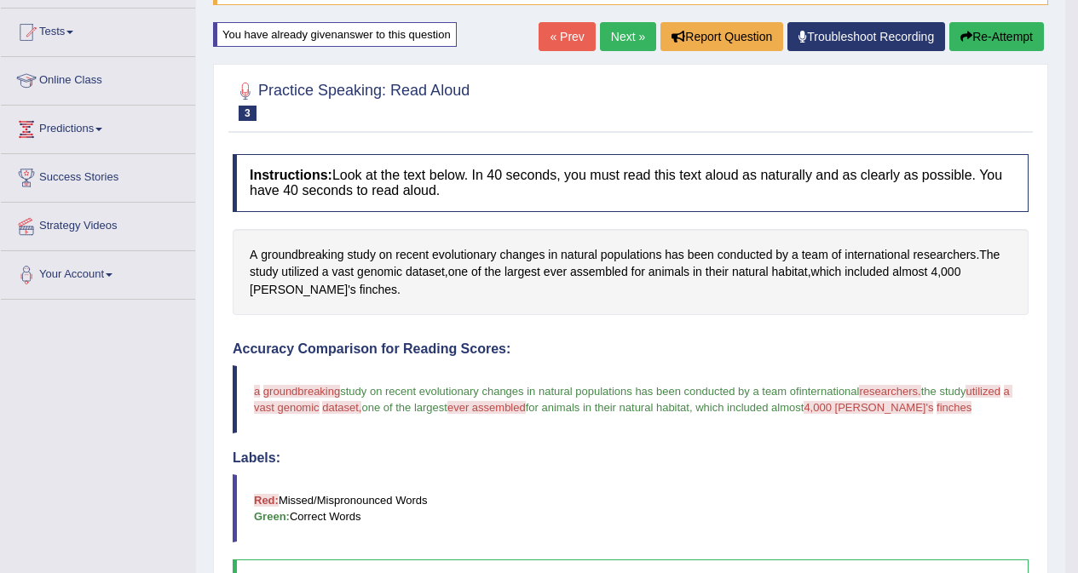
click at [999, 42] on button "Re-Attempt" at bounding box center [996, 36] width 95 height 29
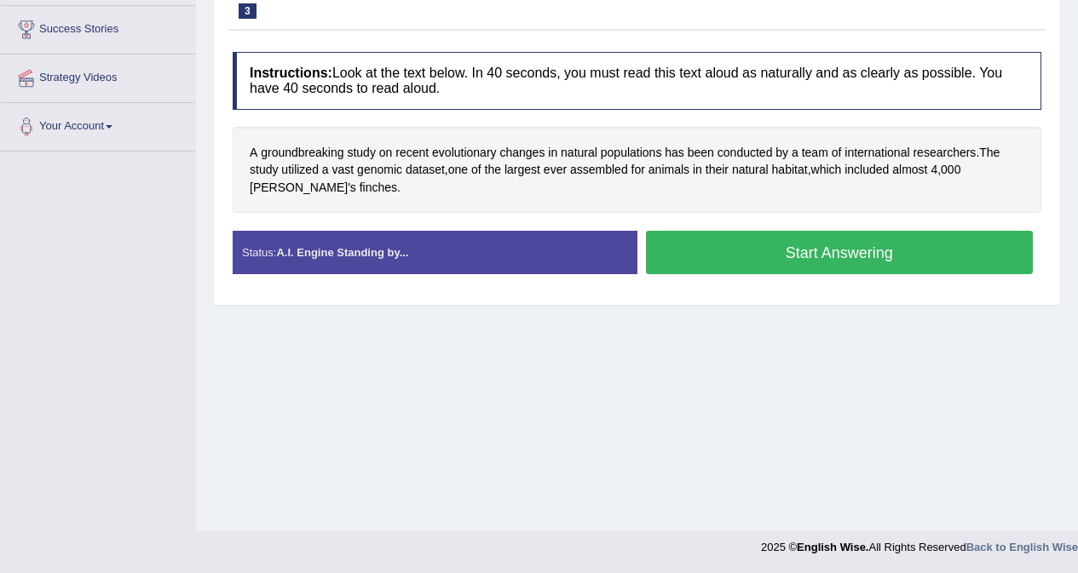
click at [824, 263] on button "Start Answering" at bounding box center [840, 252] width 388 height 43
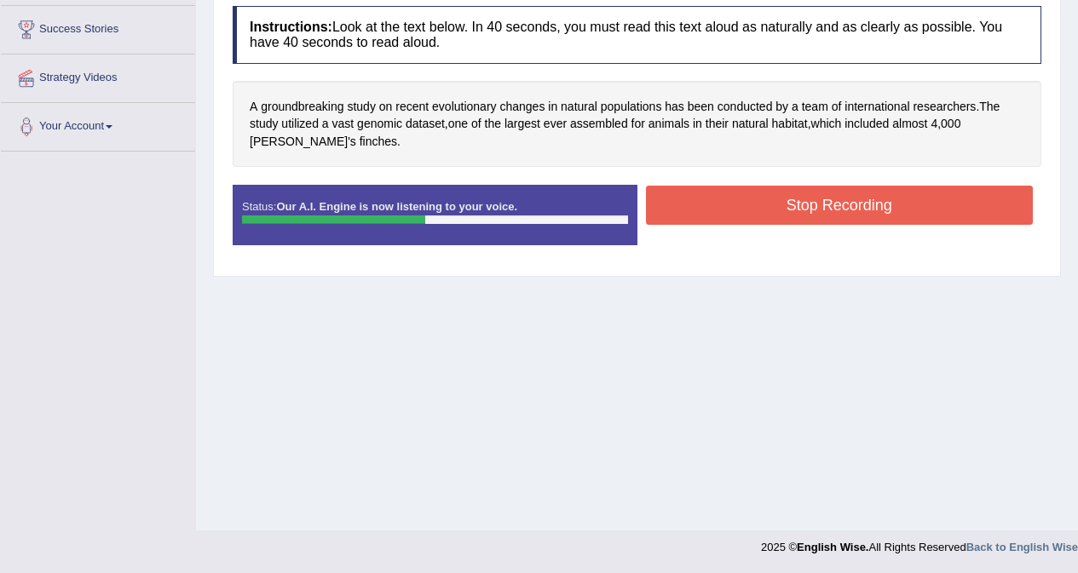
click at [826, 213] on button "Stop Recording" at bounding box center [840, 205] width 388 height 39
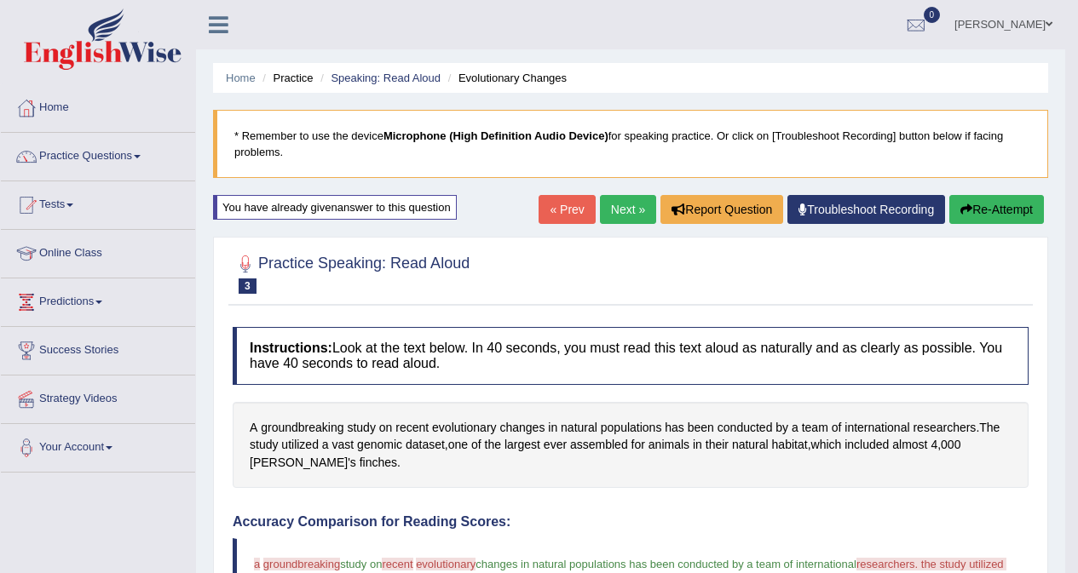
click at [972, 210] on button "Re-Attempt" at bounding box center [996, 209] width 95 height 29
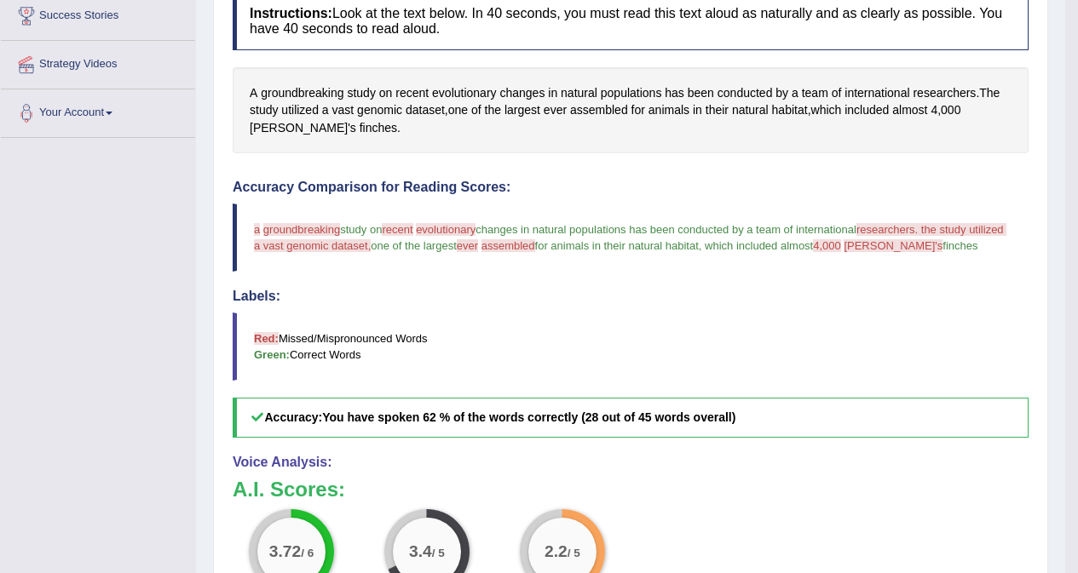
scroll to position [341, 0]
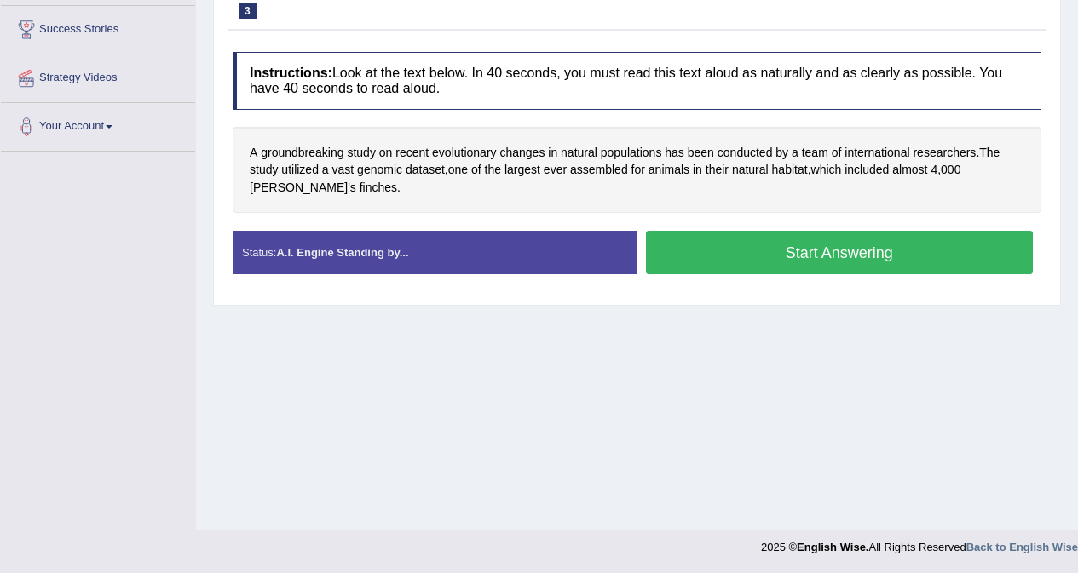
click at [842, 262] on button "Start Answering" at bounding box center [840, 252] width 388 height 43
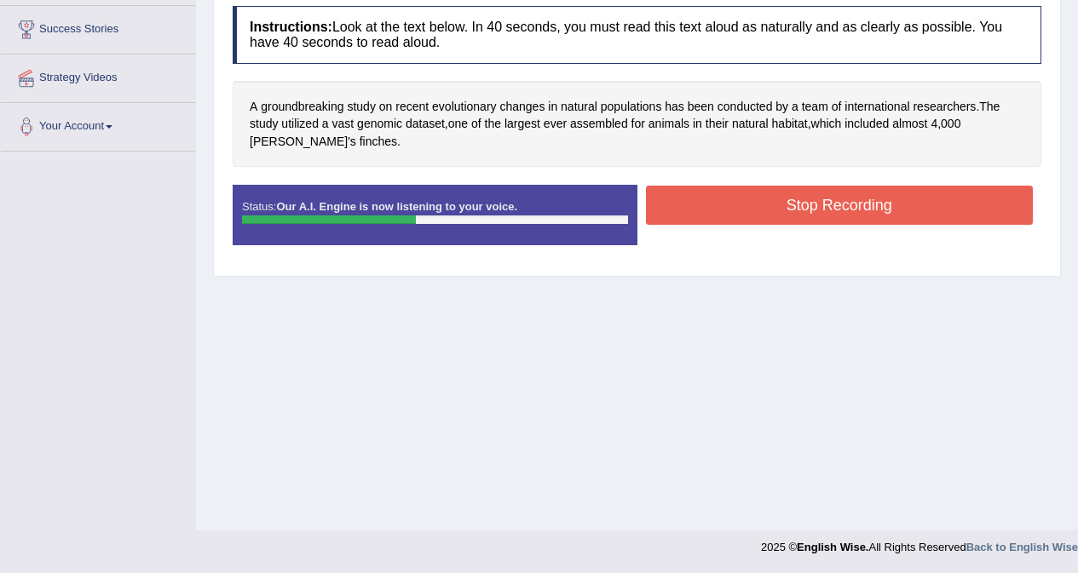
click at [843, 210] on button "Stop Recording" at bounding box center [840, 205] width 388 height 39
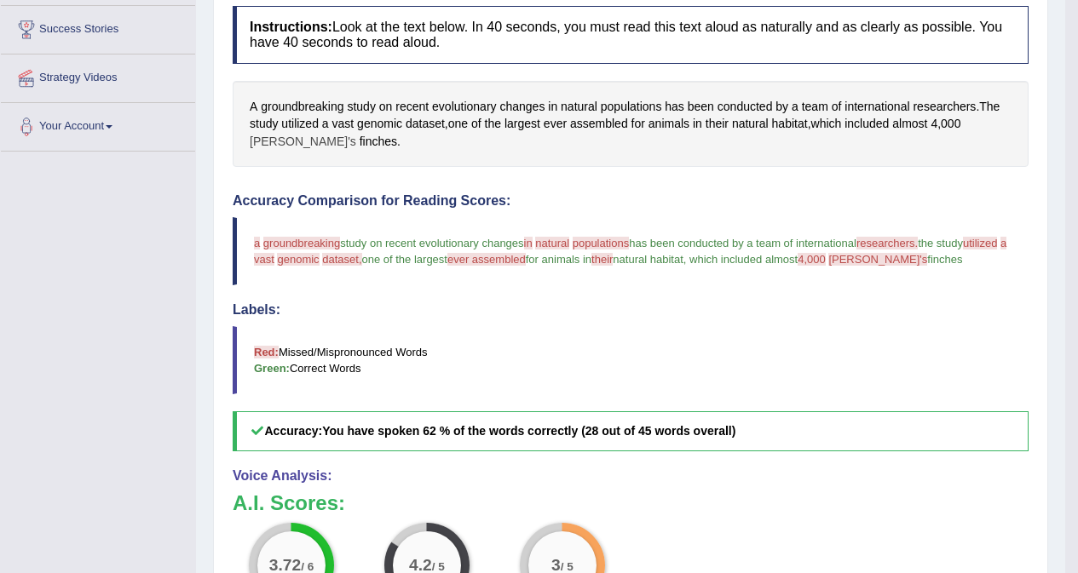
click at [258, 143] on span "Darwin's" at bounding box center [303, 142] width 107 height 18
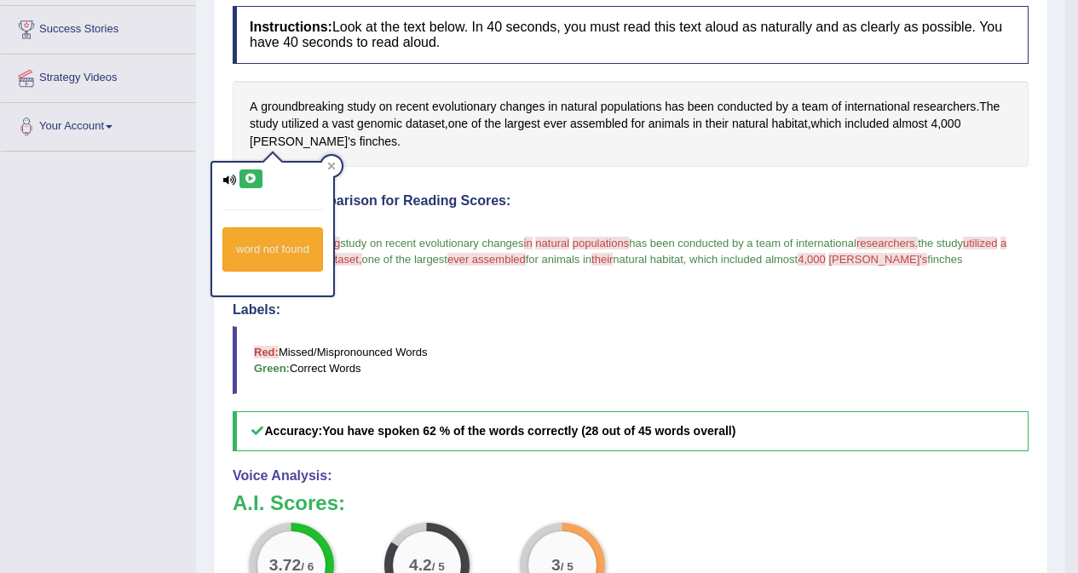
click at [250, 181] on icon at bounding box center [251, 179] width 13 height 10
click at [477, 157] on div "A groundbreaking study on recent evolutionary changes in natural populations ha…" at bounding box center [631, 124] width 796 height 87
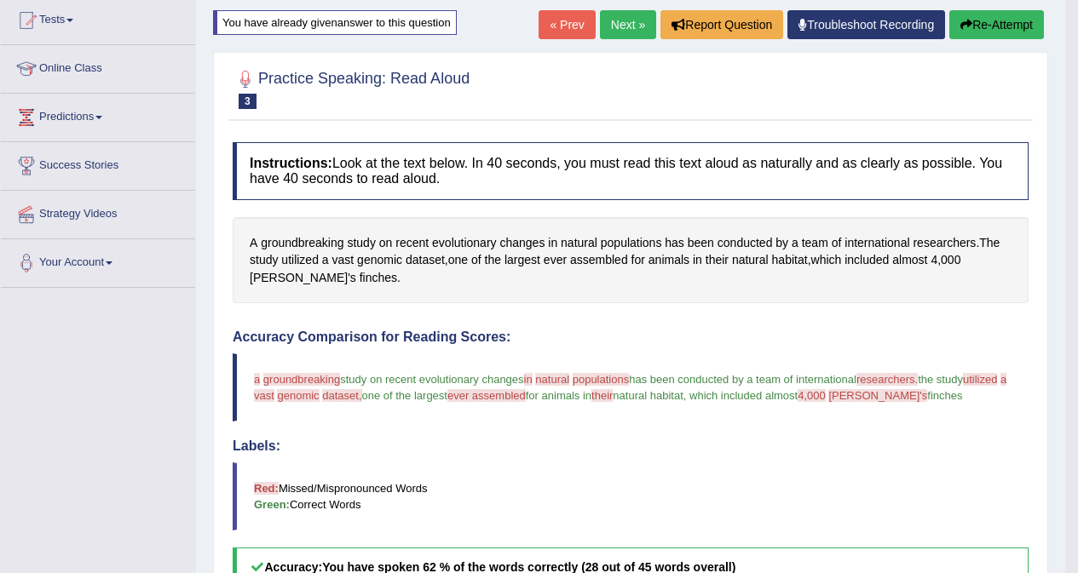
scroll to position [151, 0]
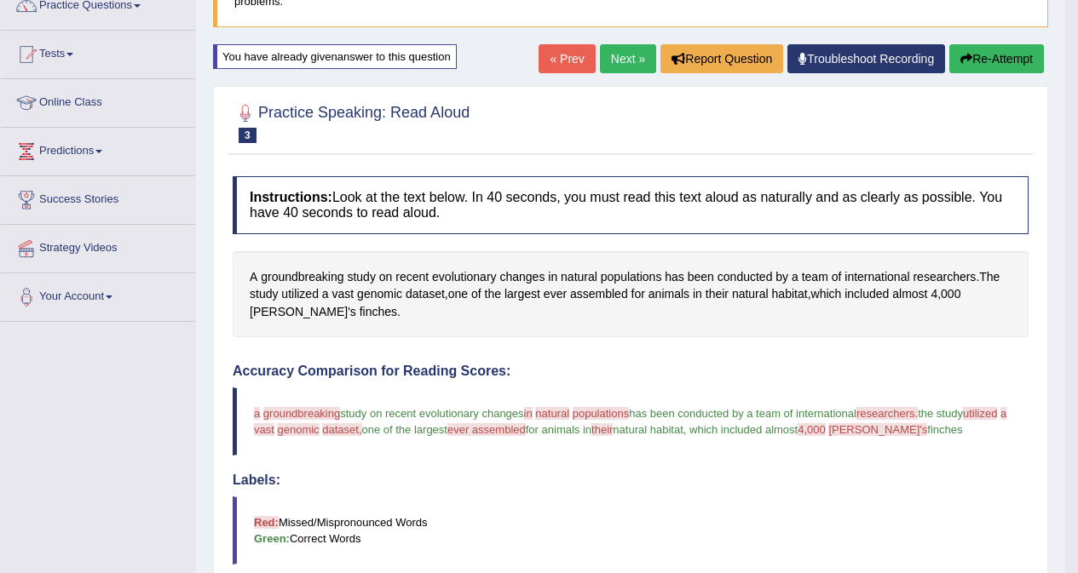
click at [613, 64] on link "Next »" at bounding box center [628, 58] width 56 height 29
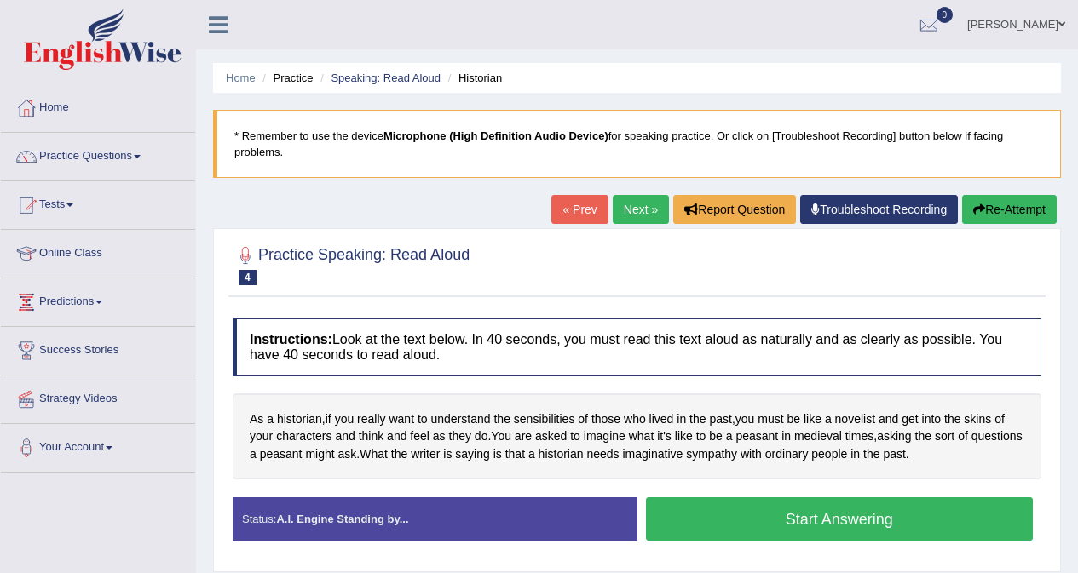
click at [880, 213] on link "Troubleshoot Recording" at bounding box center [879, 209] width 158 height 29
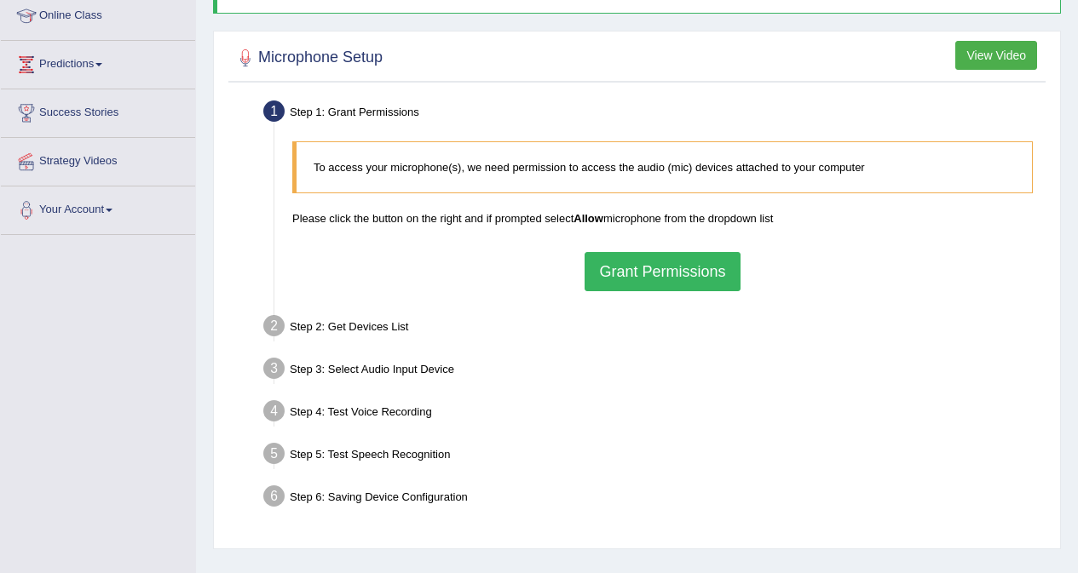
scroll to position [256, 0]
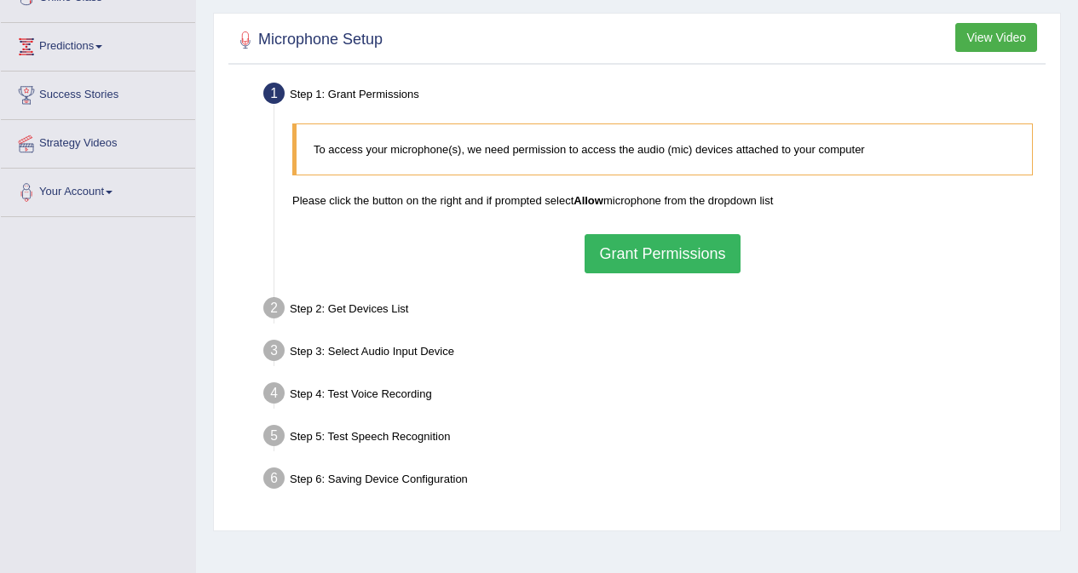
click at [677, 256] on button "Grant Permissions" at bounding box center [661, 253] width 155 height 39
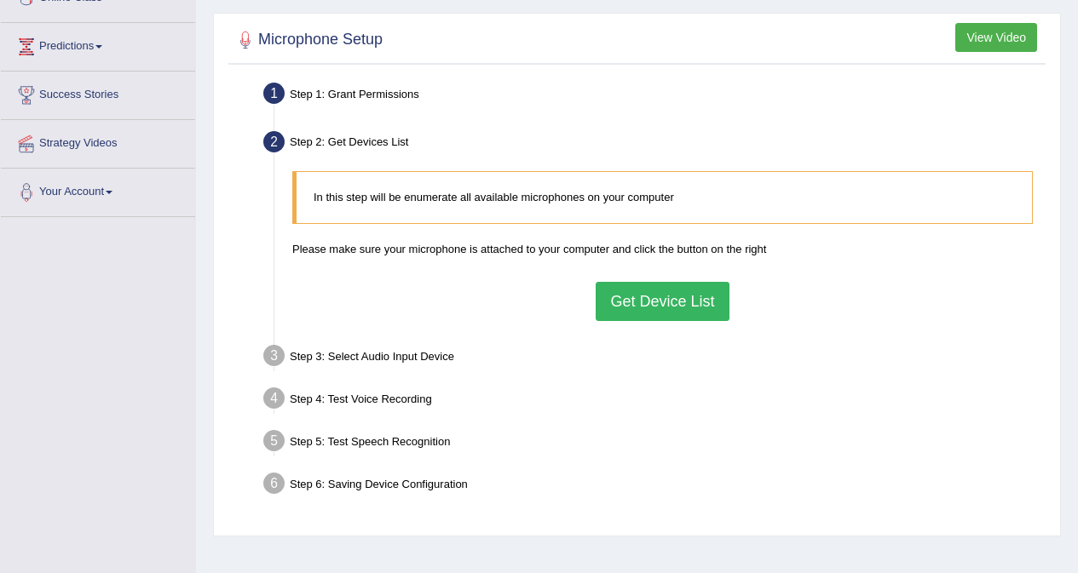
click at [646, 294] on button "Get Device List" at bounding box center [662, 301] width 133 height 39
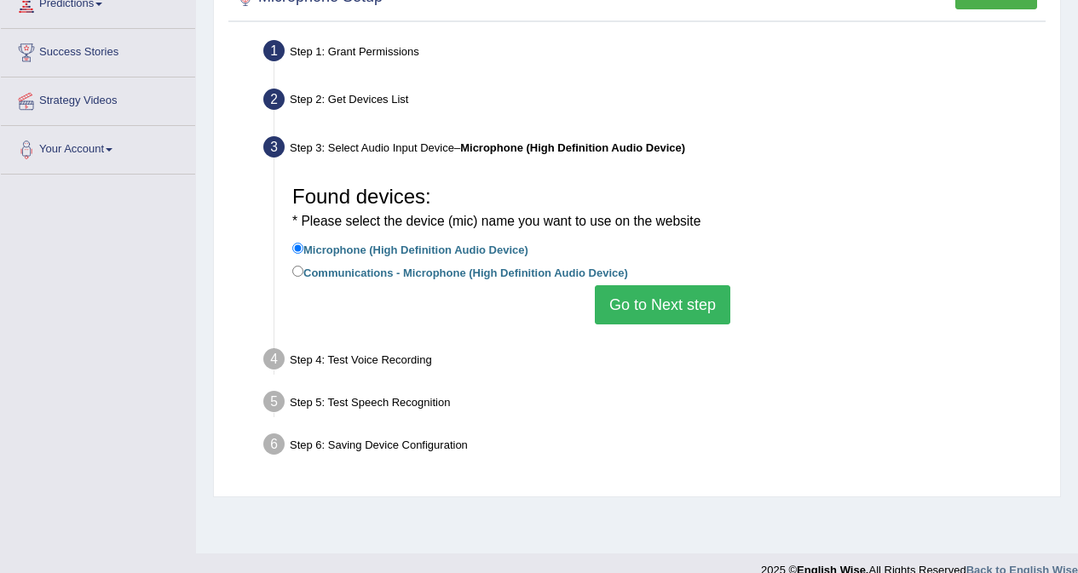
scroll to position [321, 0]
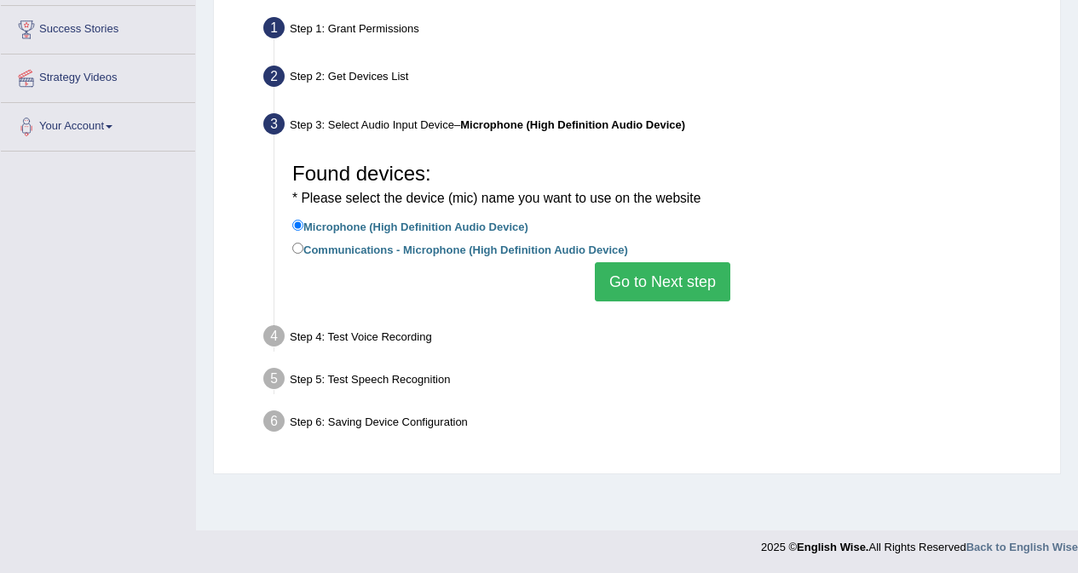
click at [656, 284] on button "Go to Next step" at bounding box center [662, 281] width 135 height 39
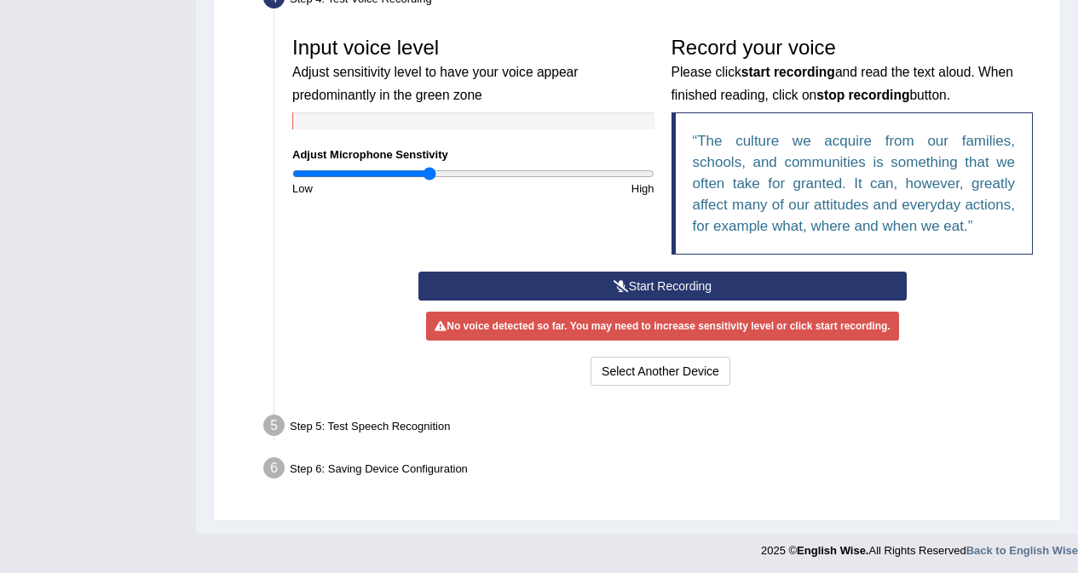
scroll to position [498, 0]
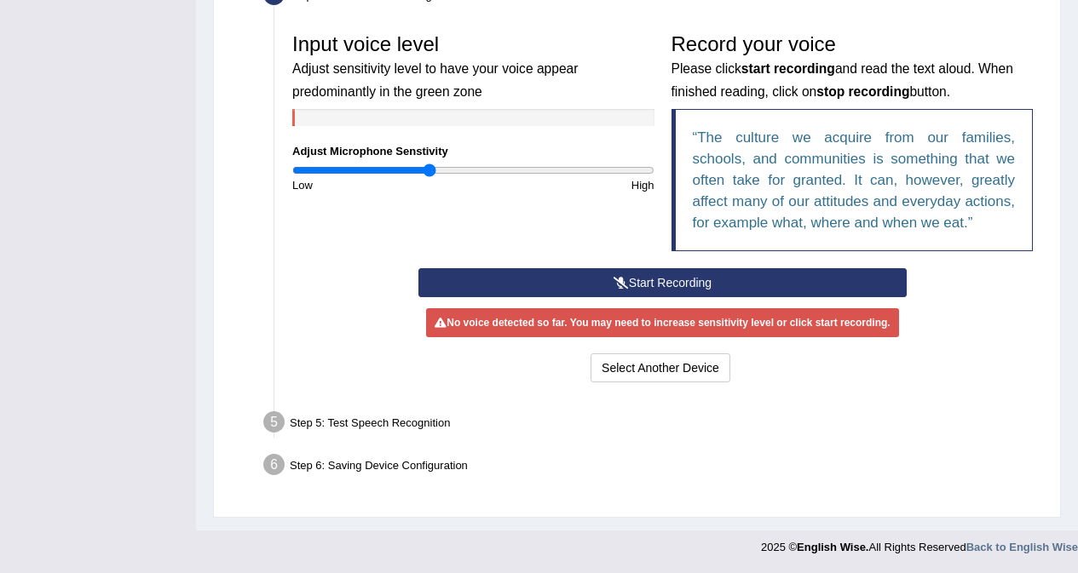
click at [656, 284] on button "Start Recording" at bounding box center [662, 282] width 488 height 29
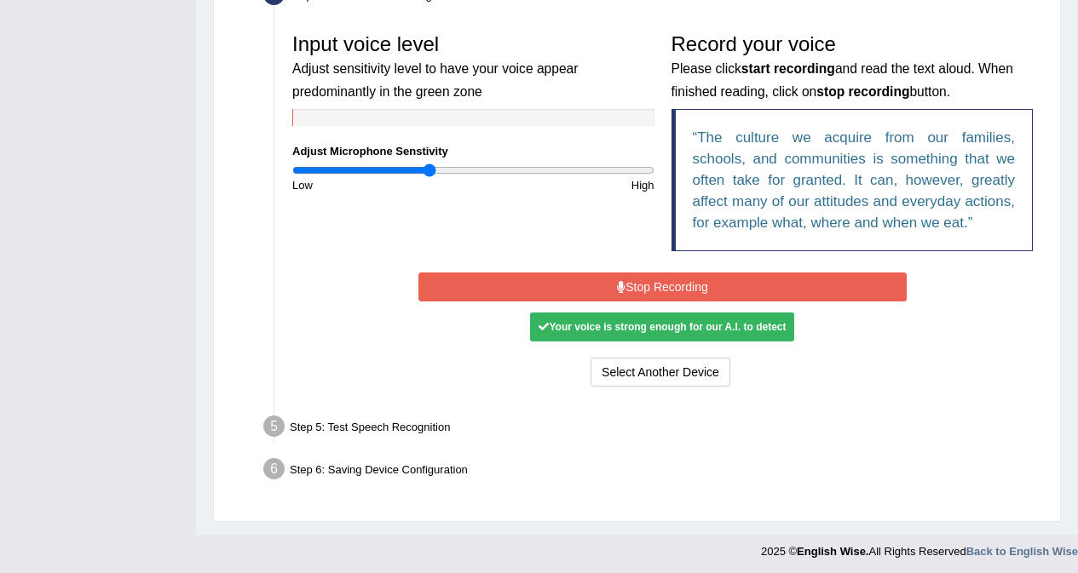
click at [652, 285] on button "Stop Recording" at bounding box center [662, 287] width 488 height 29
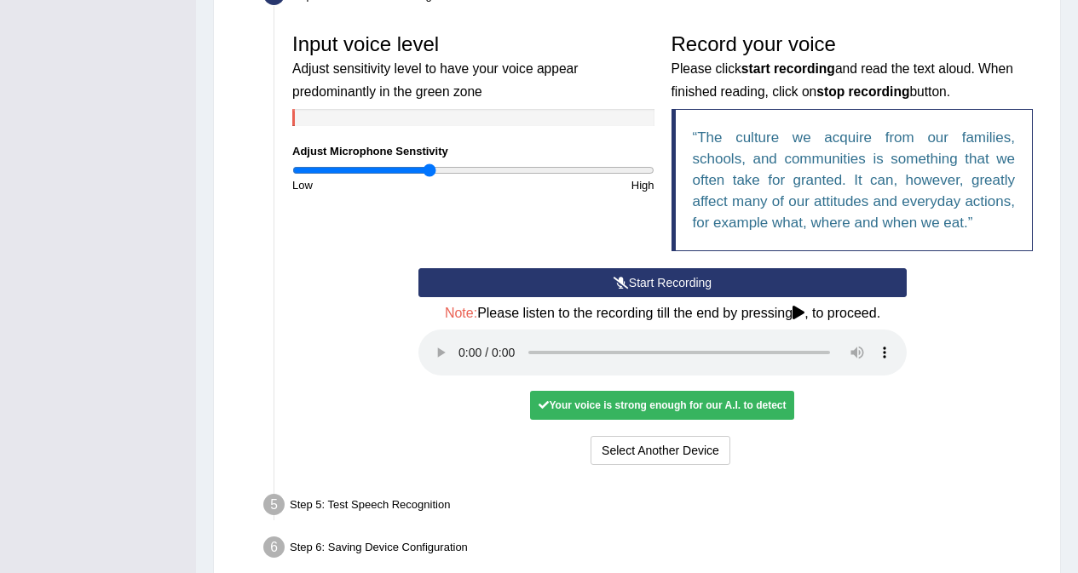
click at [802, 312] on icon at bounding box center [798, 313] width 12 height 14
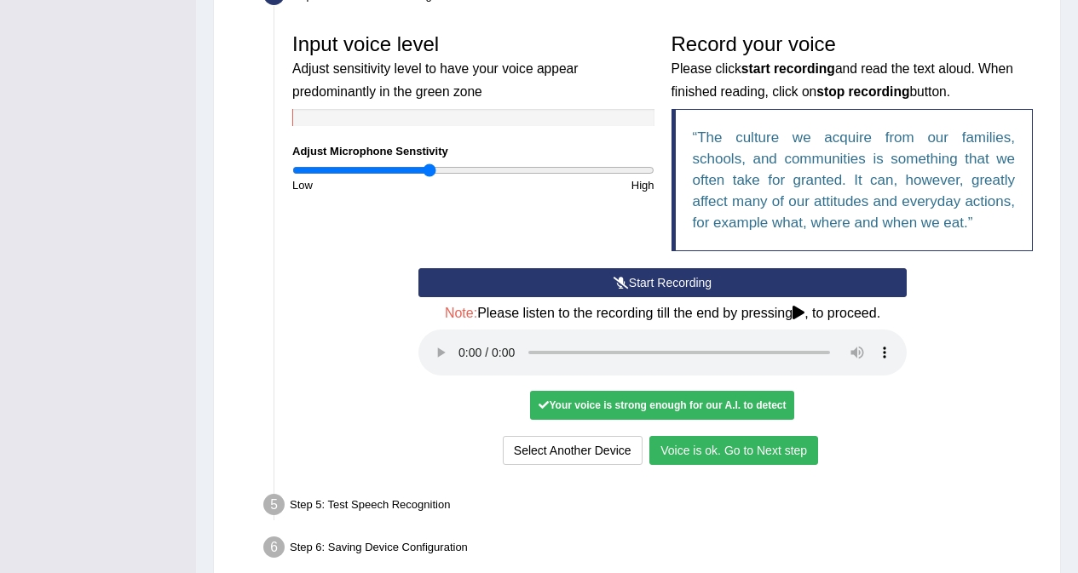
click at [727, 448] on button "Voice is ok. Go to Next step" at bounding box center [733, 450] width 169 height 29
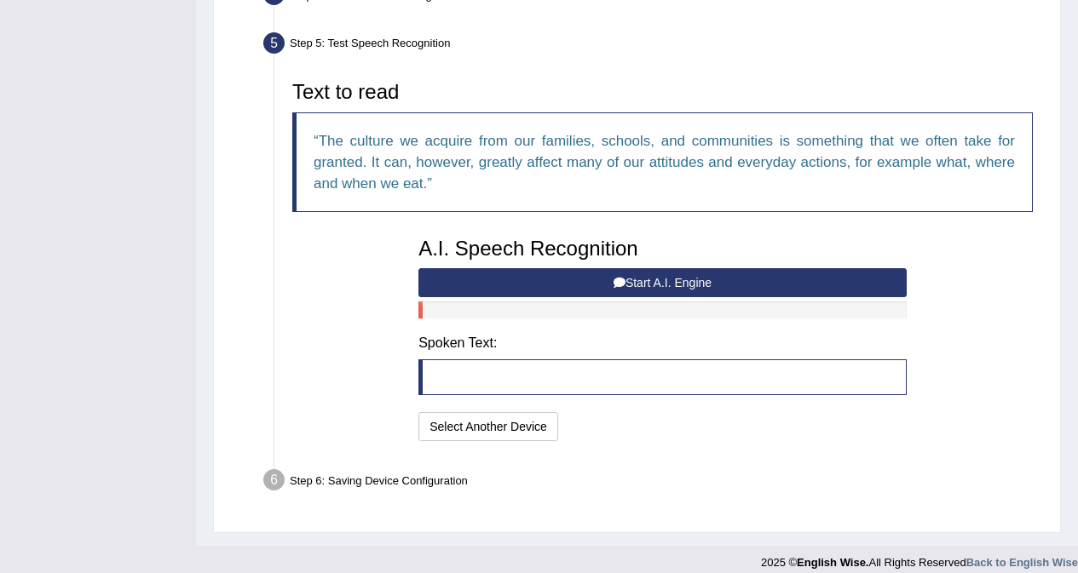
click at [714, 287] on button "Start A.I. Engine" at bounding box center [662, 282] width 488 height 29
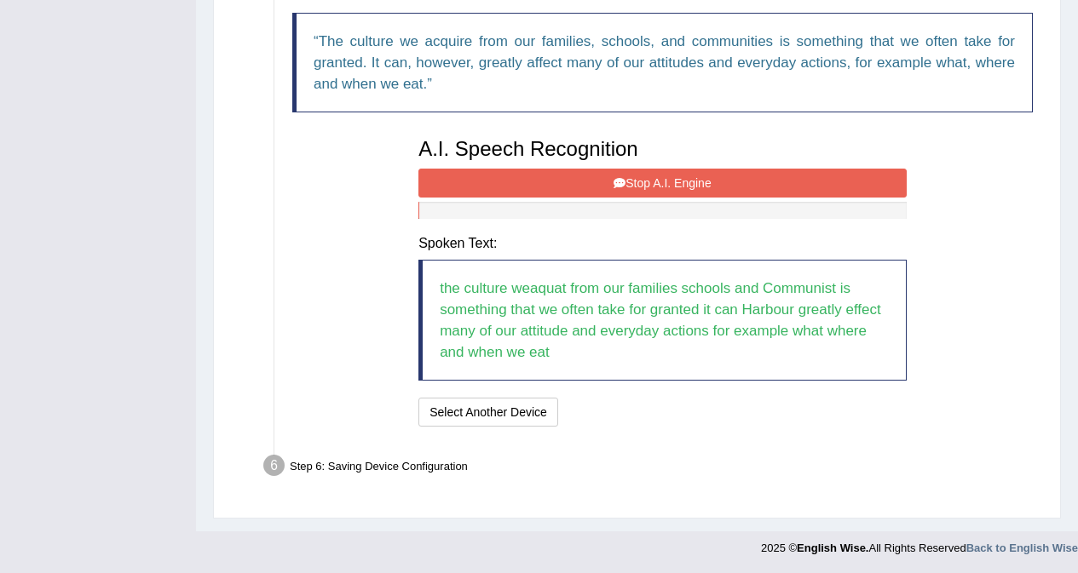
scroll to position [599, 0]
click at [740, 187] on button "Stop A.I. Engine" at bounding box center [662, 182] width 488 height 29
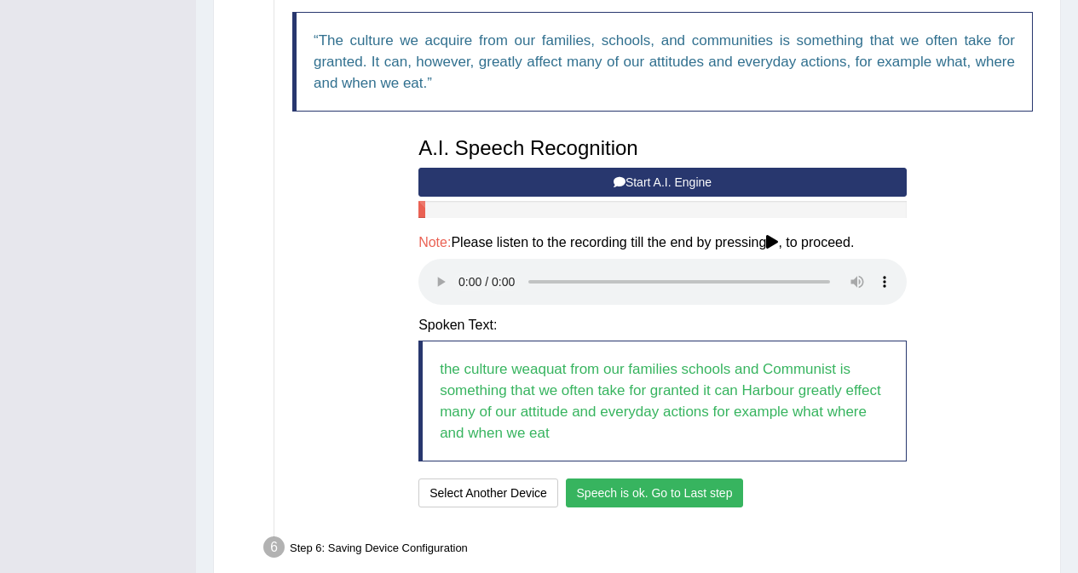
click at [625, 496] on button "Speech is ok. Go to Last step" at bounding box center [655, 493] width 178 height 29
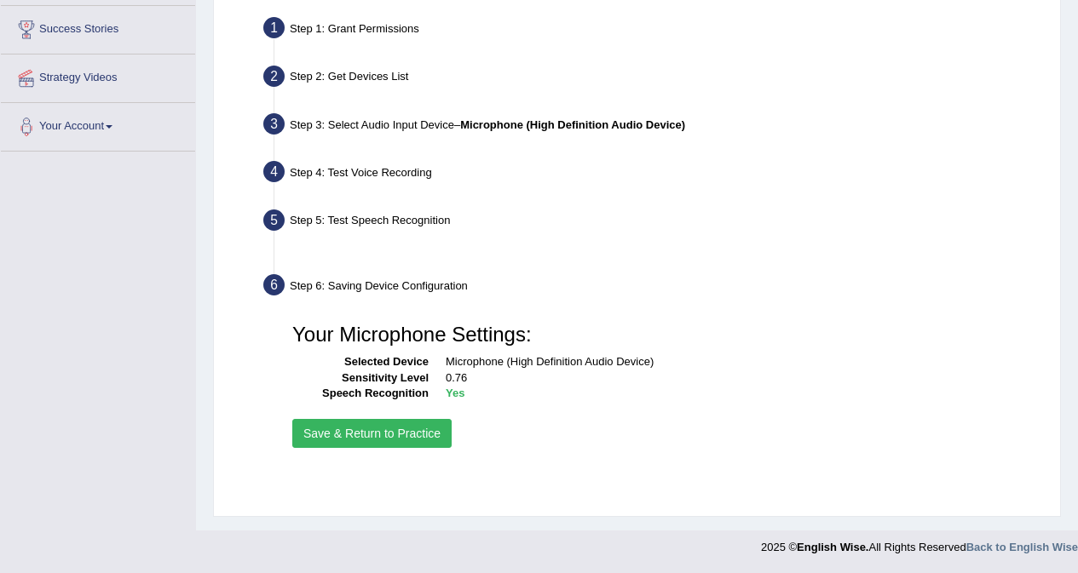
scroll to position [321, 0]
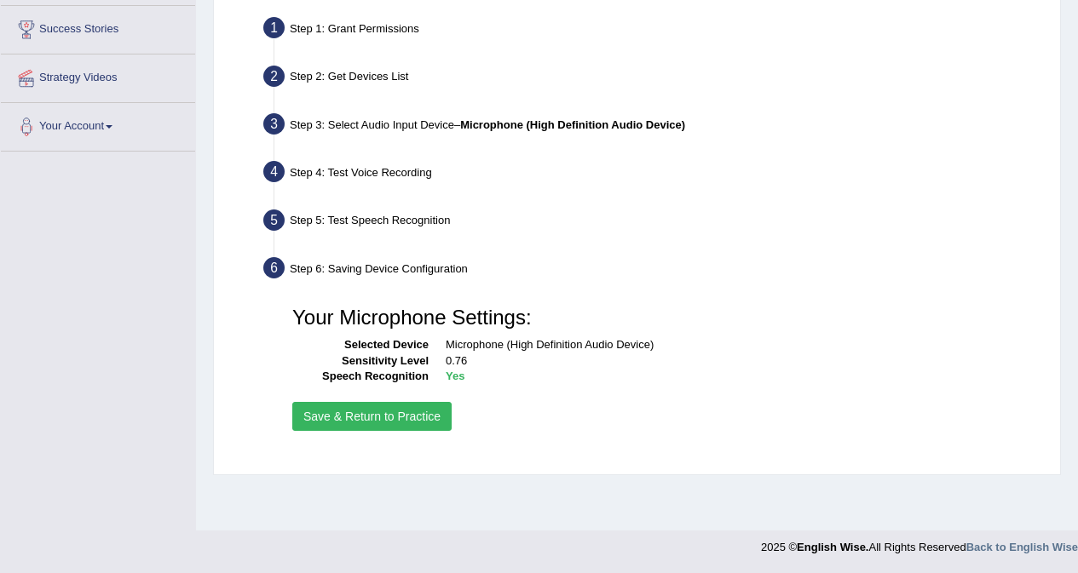
click at [386, 420] on button "Save & Return to Practice" at bounding box center [371, 416] width 159 height 29
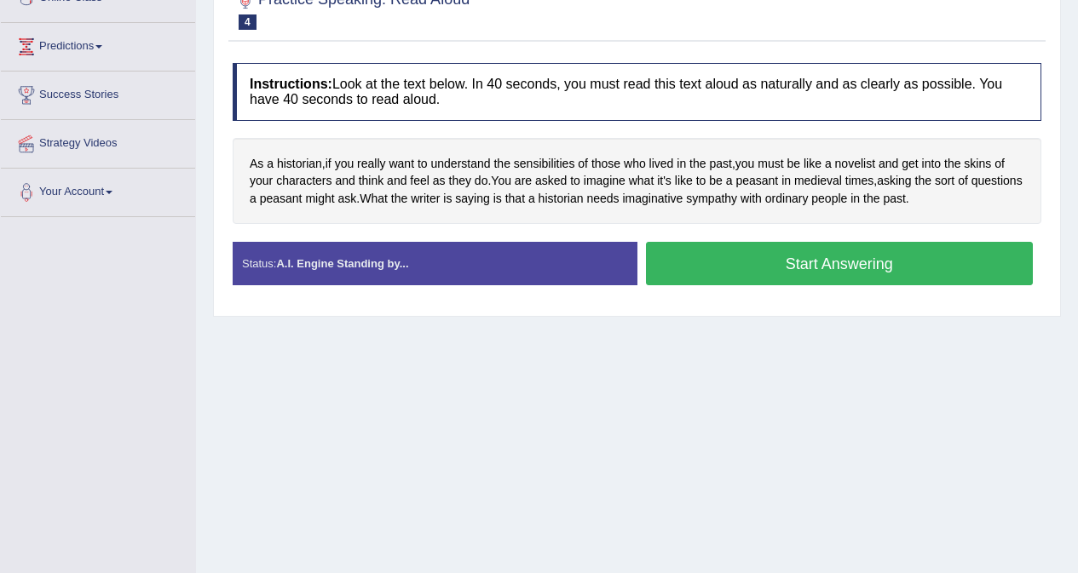
scroll to position [170, 0]
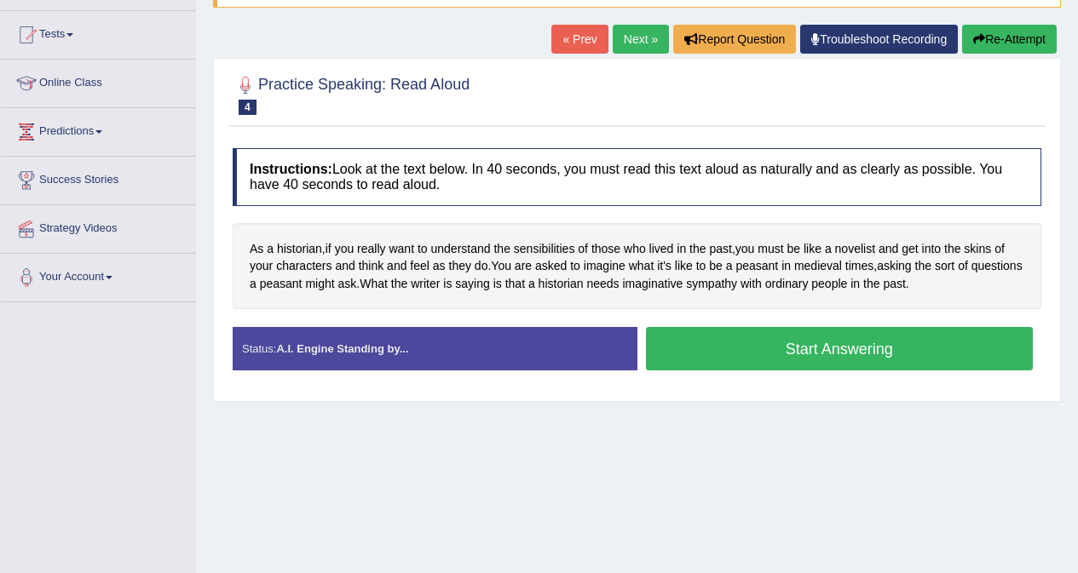
click at [791, 353] on button "Start Answering" at bounding box center [840, 348] width 388 height 43
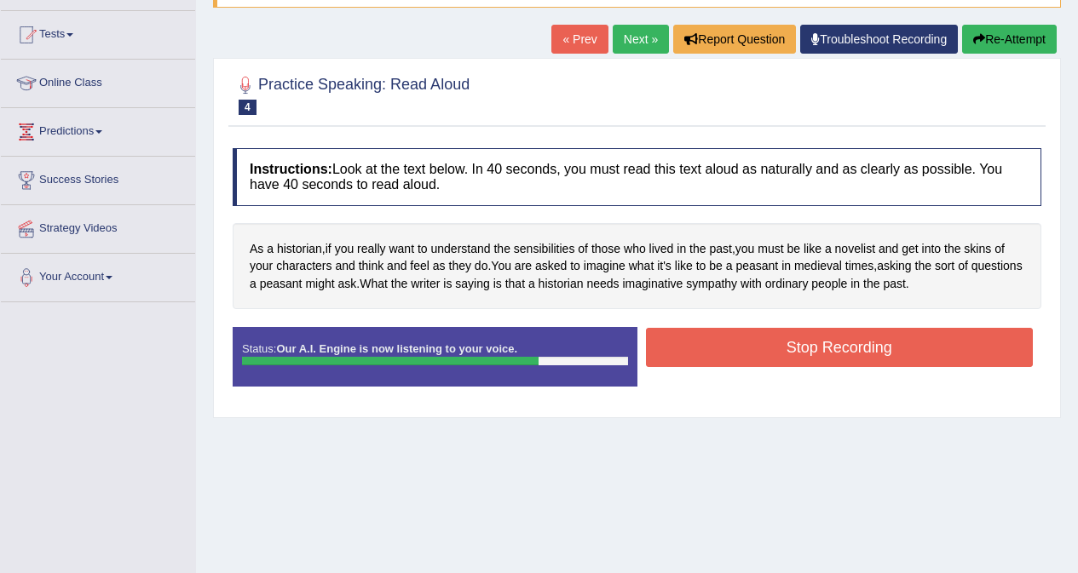
click at [840, 350] on button "Stop Recording" at bounding box center [840, 347] width 388 height 39
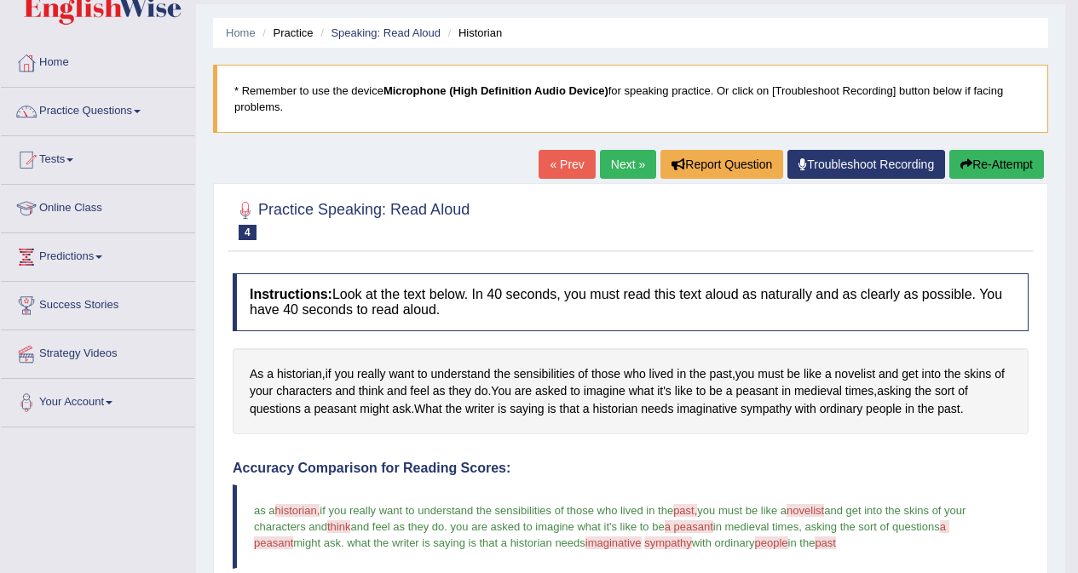
scroll to position [0, 0]
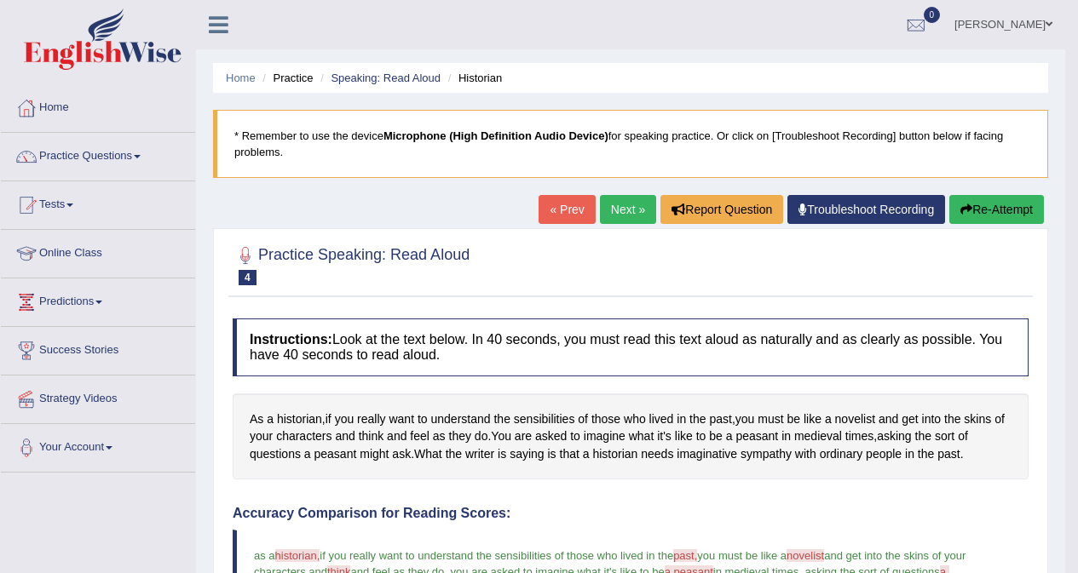
click at [979, 202] on button "Re-Attempt" at bounding box center [996, 209] width 95 height 29
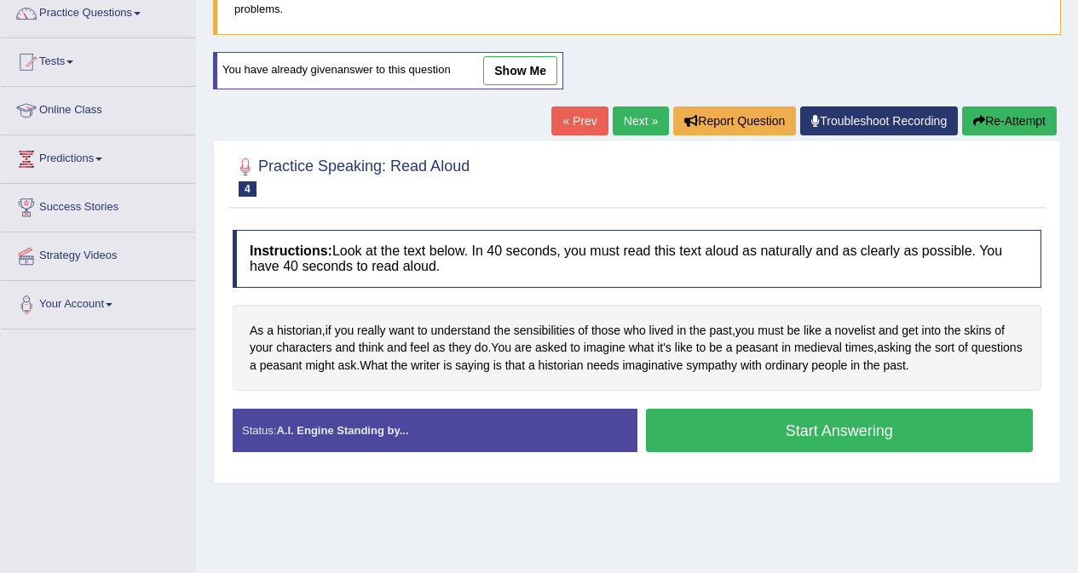
scroll to position [256, 0]
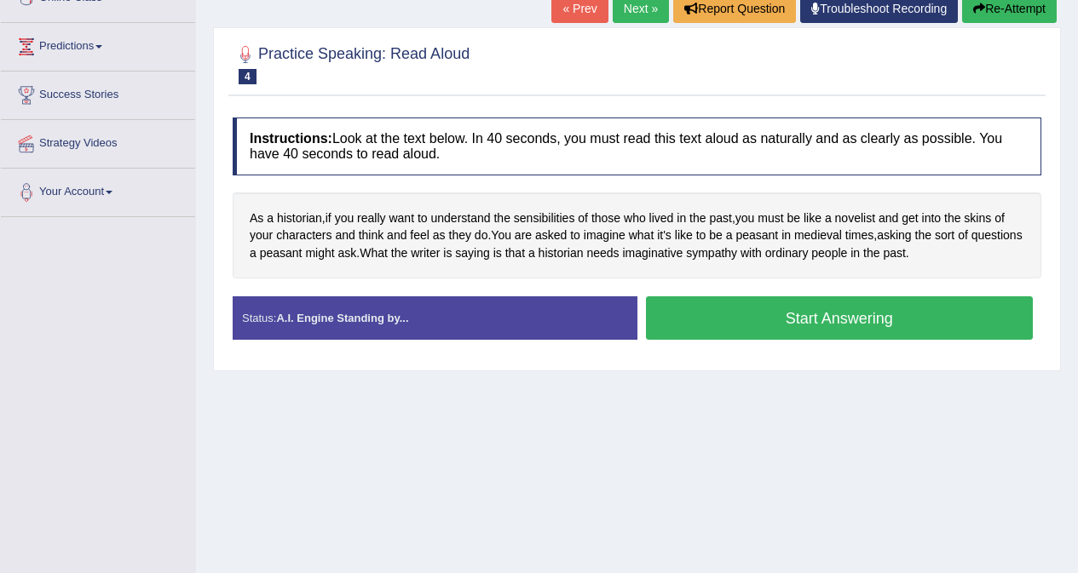
click at [874, 313] on button "Start Answering" at bounding box center [840, 318] width 388 height 43
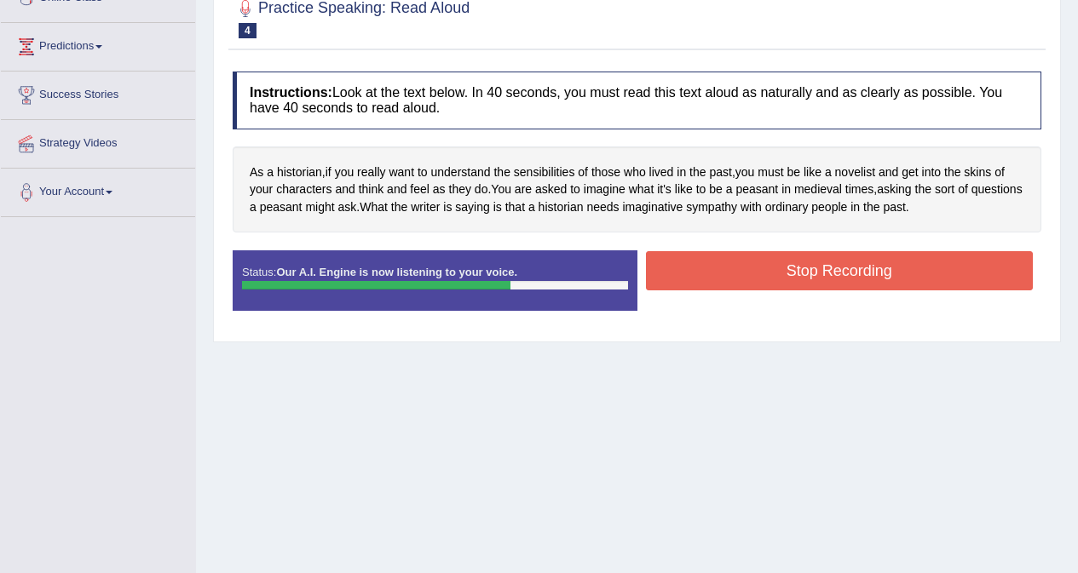
click at [845, 273] on button "Stop Recording" at bounding box center [840, 270] width 388 height 39
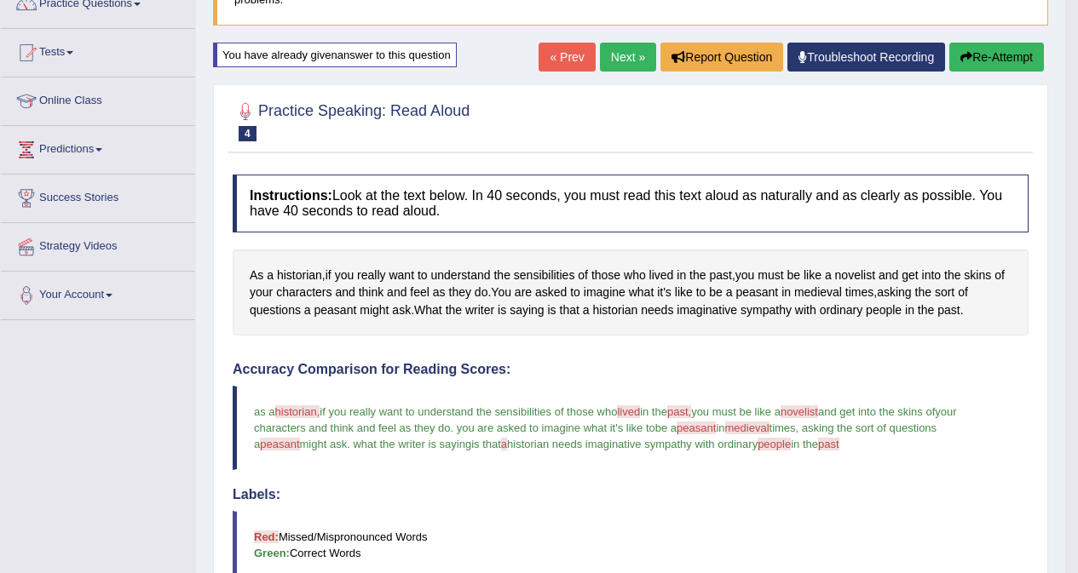
scroll to position [104, 0]
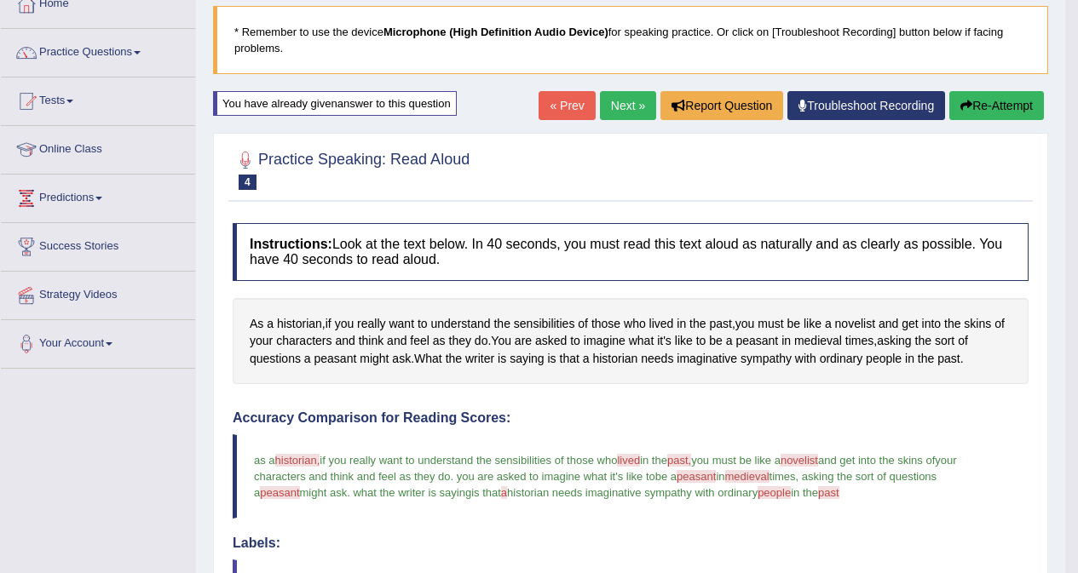
click at [621, 102] on link "Next »" at bounding box center [628, 105] width 56 height 29
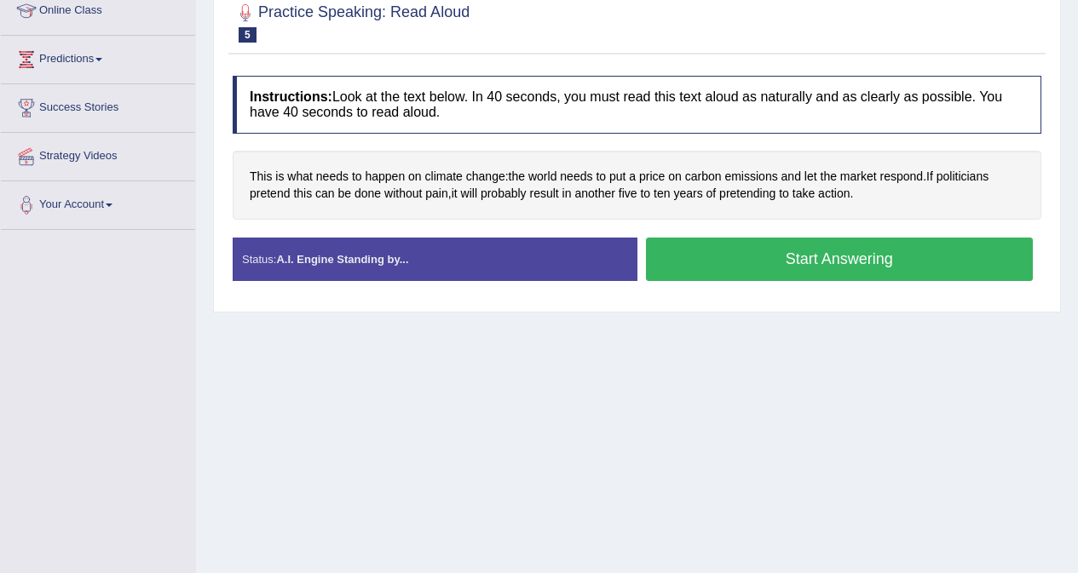
scroll to position [256, 0]
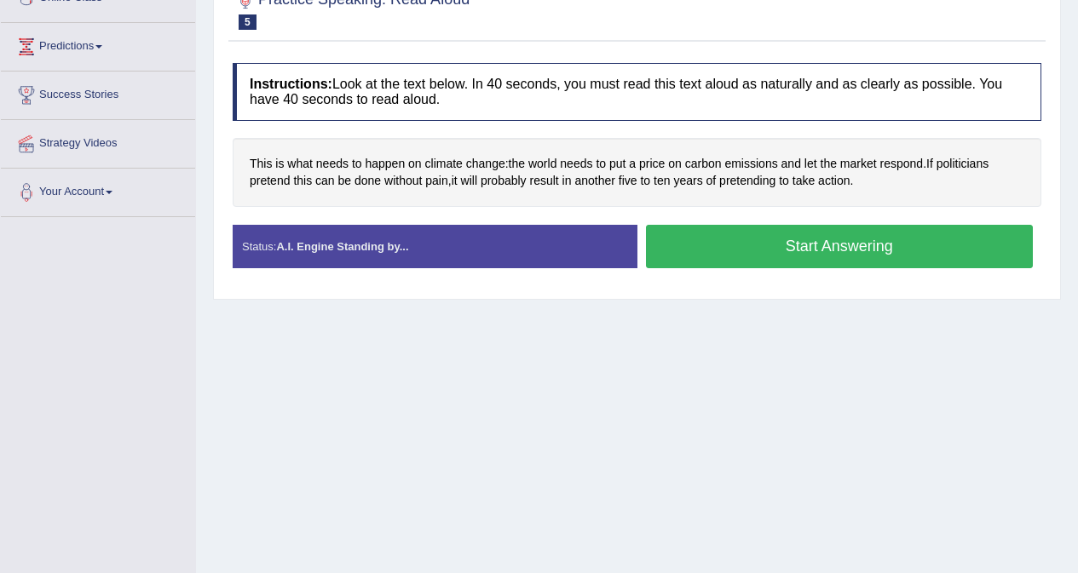
click at [861, 250] on button "Start Answering" at bounding box center [840, 246] width 388 height 43
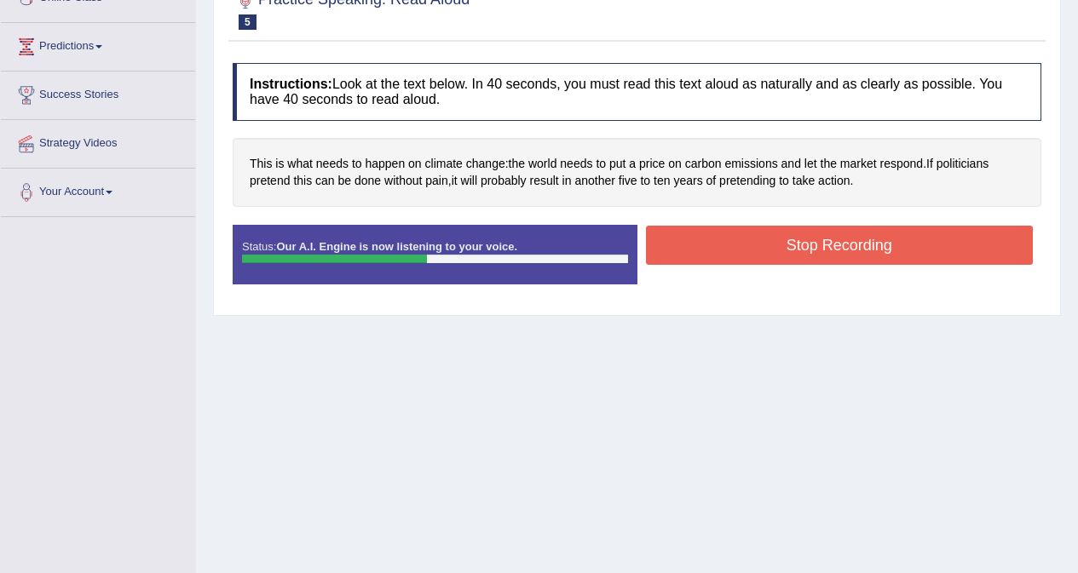
click at [859, 248] on button "Stop Recording" at bounding box center [840, 245] width 388 height 39
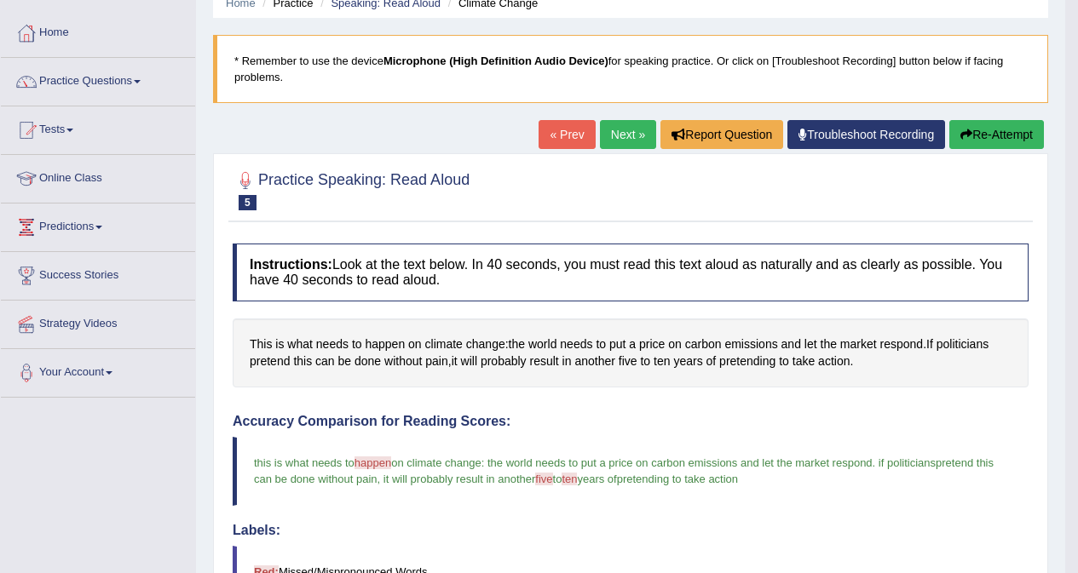
scroll to position [61, 0]
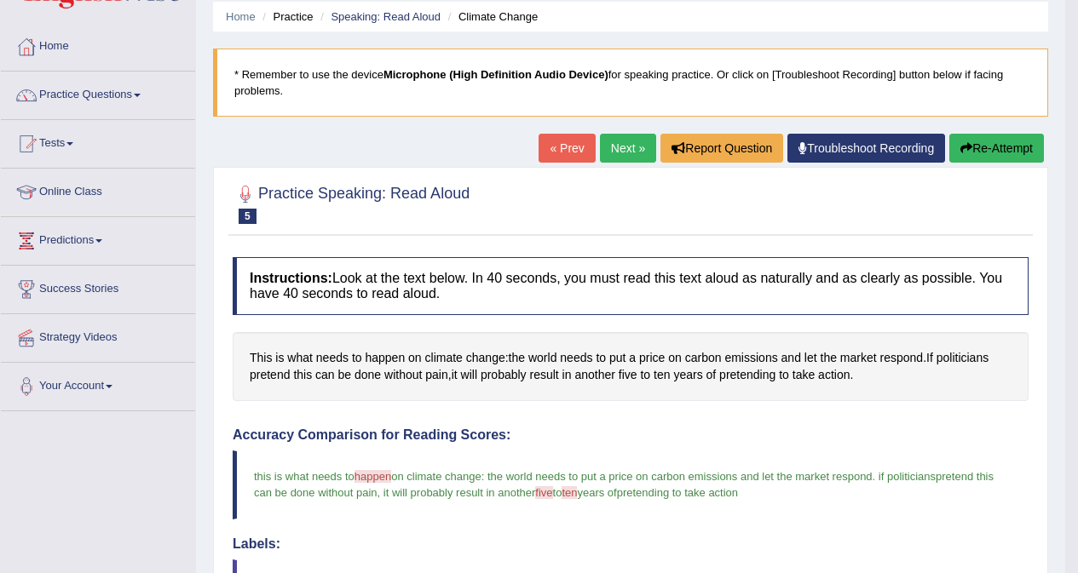
click at [986, 154] on button "Re-Attempt" at bounding box center [996, 148] width 95 height 29
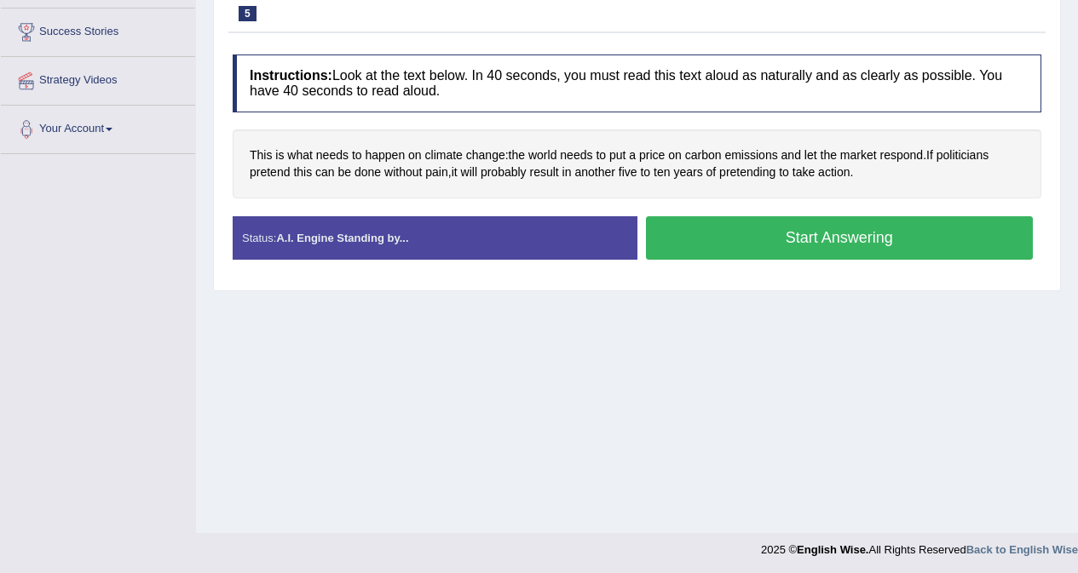
scroll to position [321, 0]
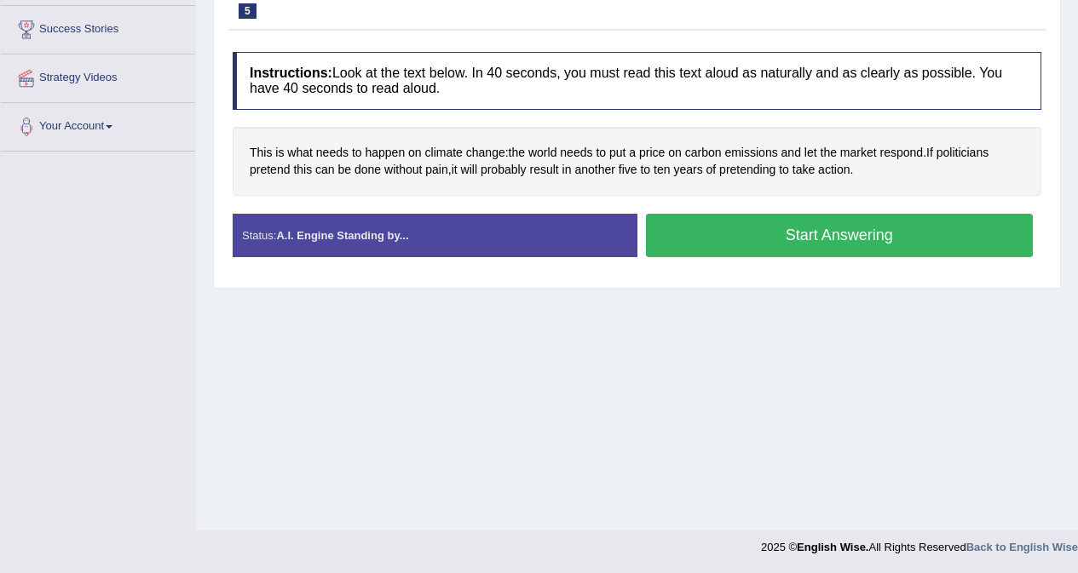
click at [849, 230] on button "Start Answering" at bounding box center [840, 235] width 388 height 43
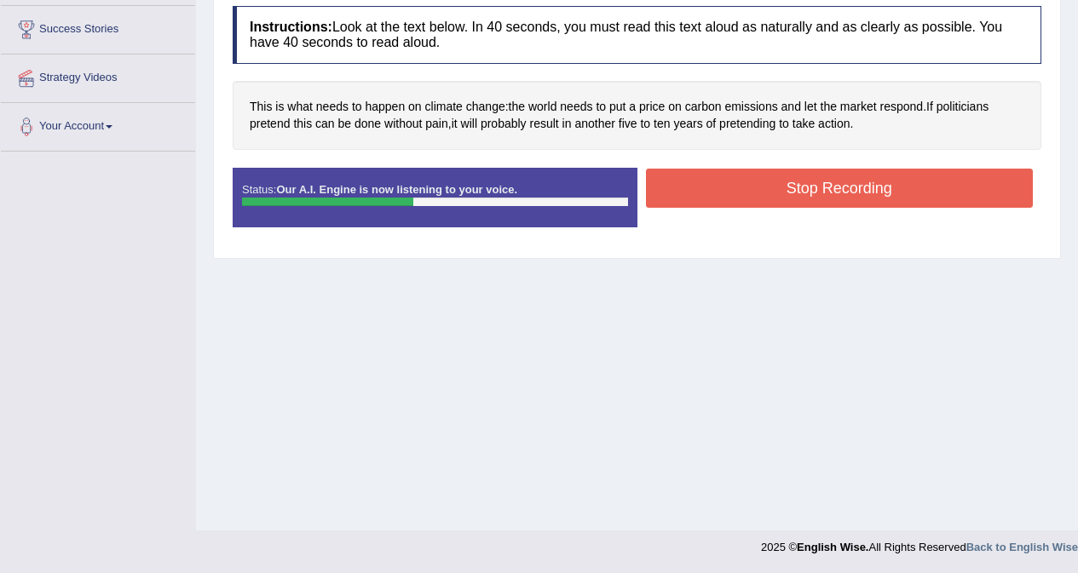
click at [856, 184] on button "Stop Recording" at bounding box center [840, 188] width 388 height 39
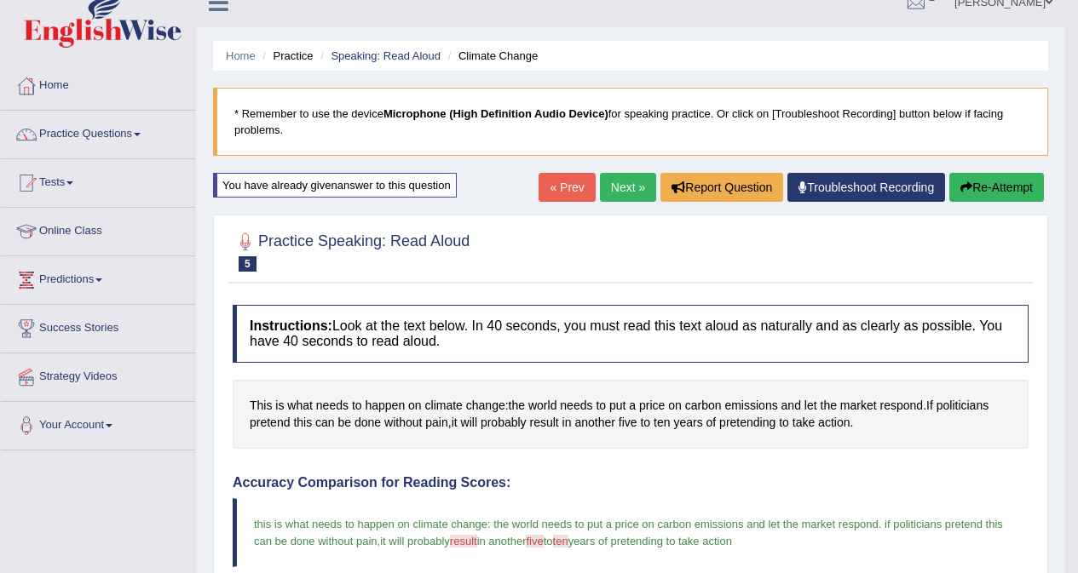
scroll to position [0, 0]
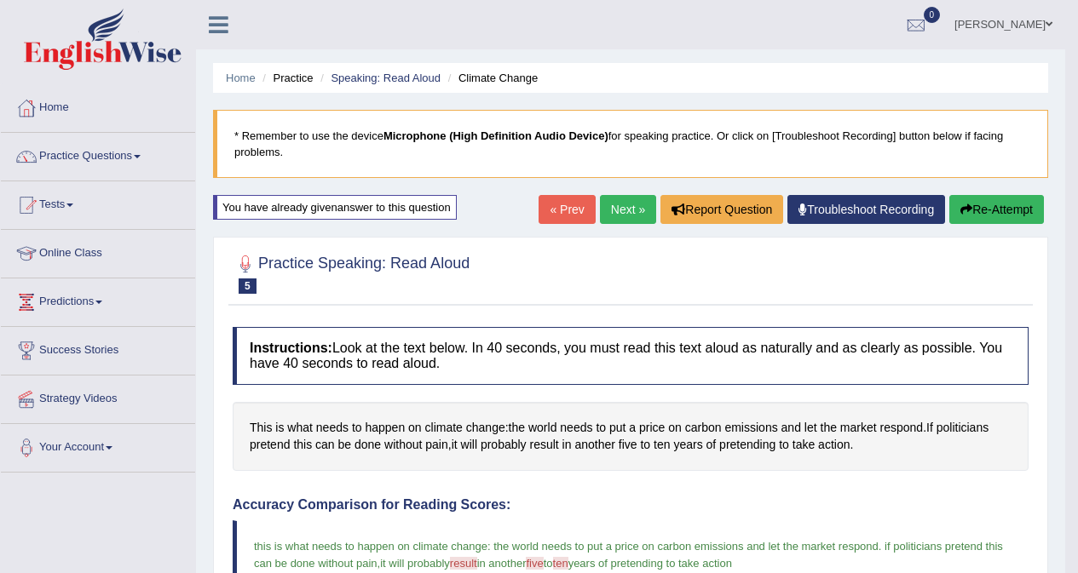
click at [616, 206] on link "Next »" at bounding box center [628, 209] width 56 height 29
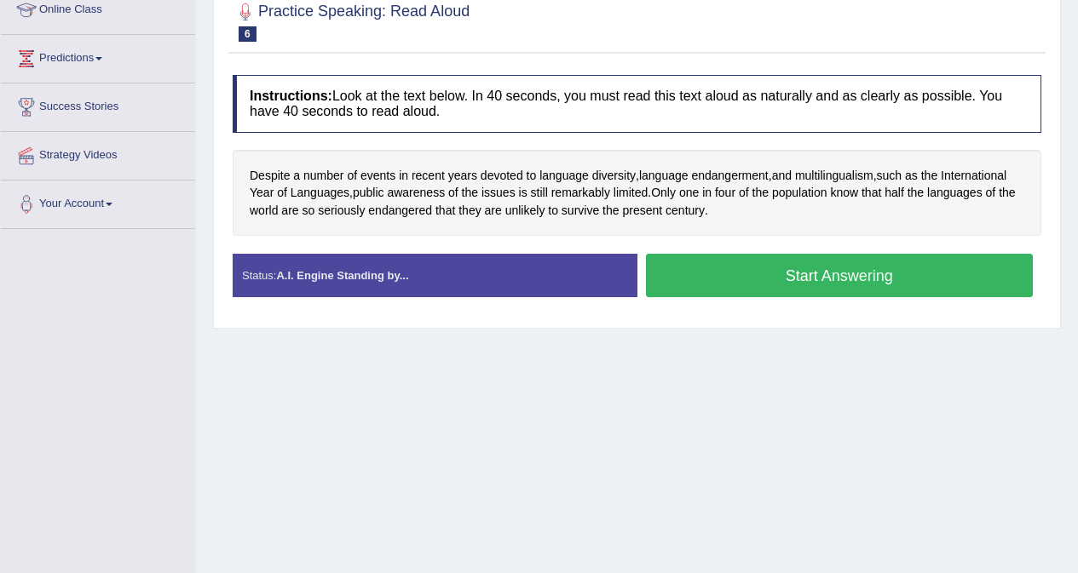
scroll to position [256, 0]
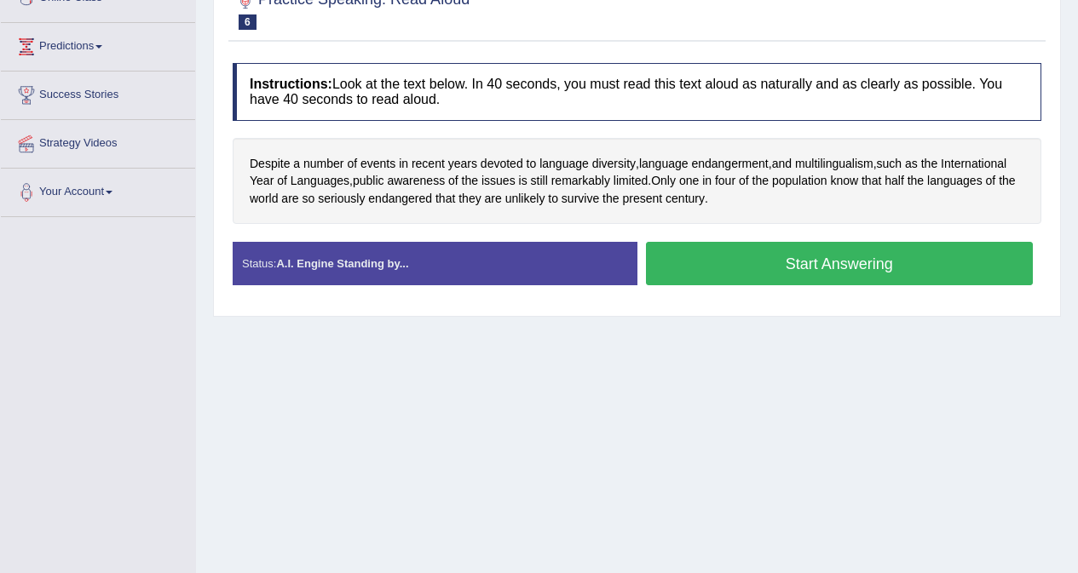
click at [832, 264] on button "Start Answering" at bounding box center [840, 263] width 388 height 43
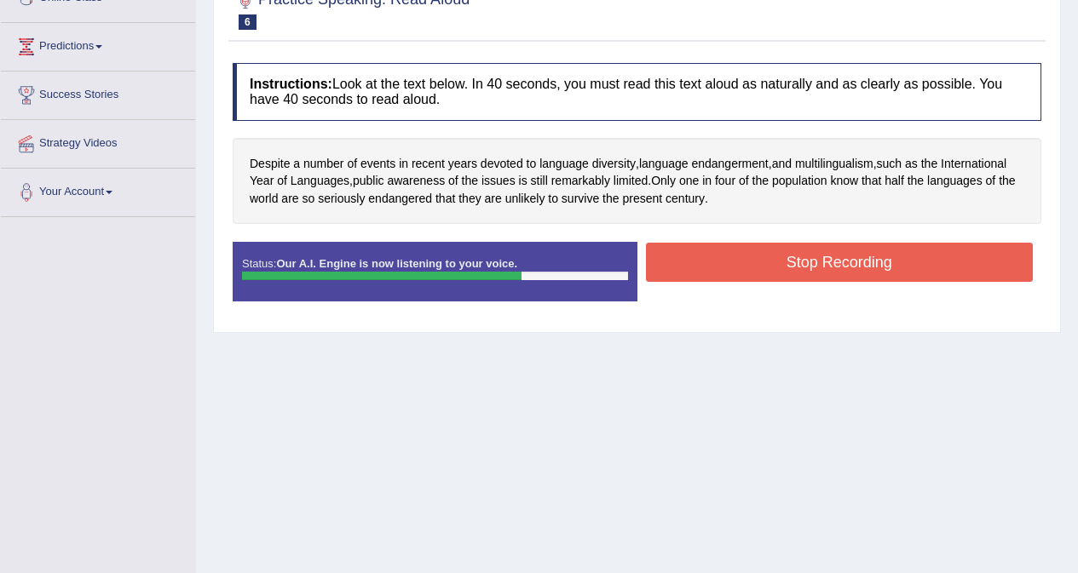
click at [846, 261] on button "Stop Recording" at bounding box center [840, 262] width 388 height 39
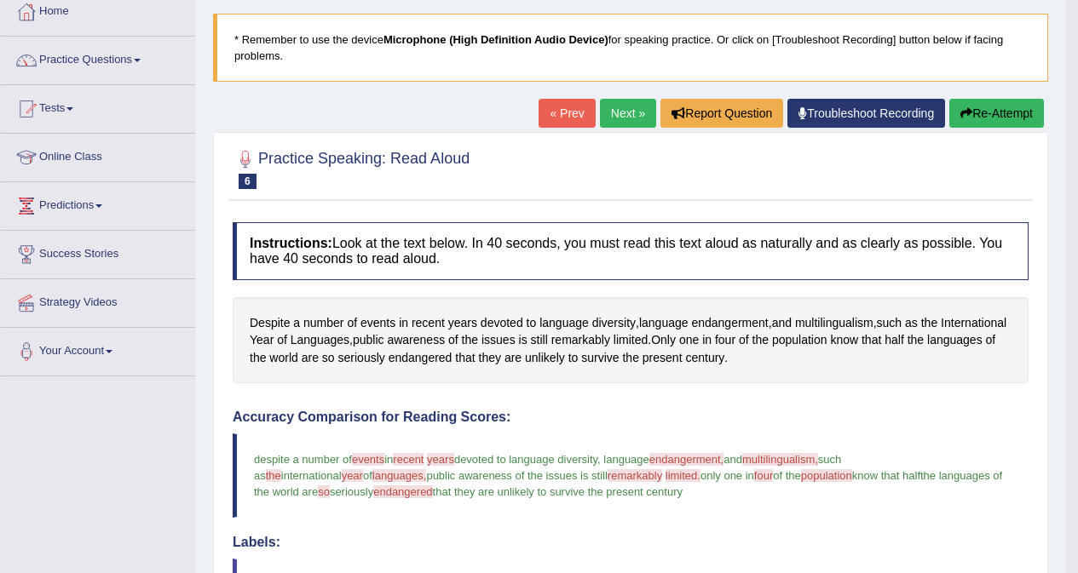
scroll to position [95, 0]
click at [973, 112] on button "Re-Attempt" at bounding box center [996, 114] width 95 height 29
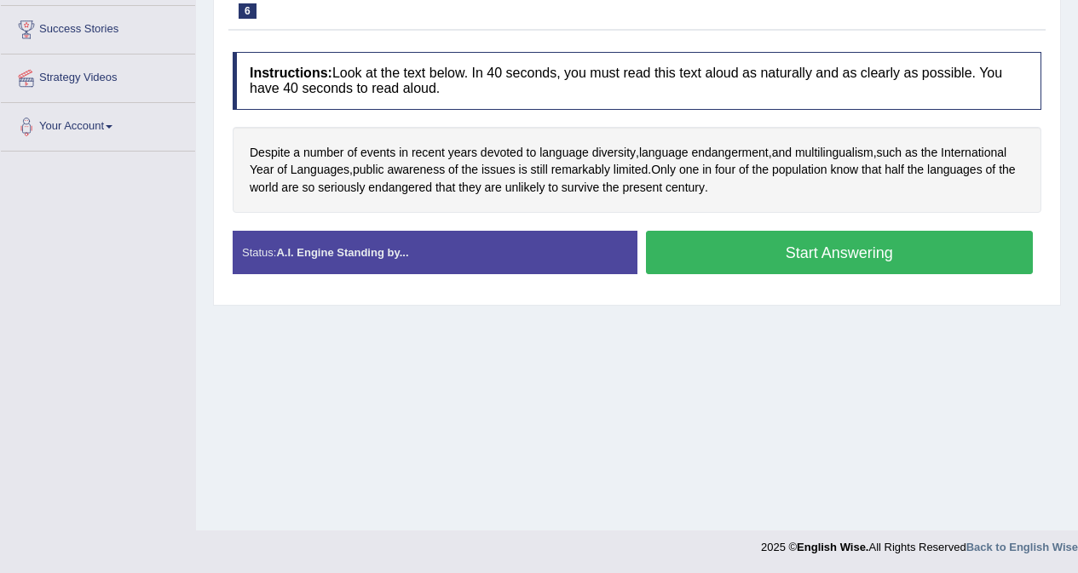
click at [839, 260] on button "Start Answering" at bounding box center [840, 252] width 388 height 43
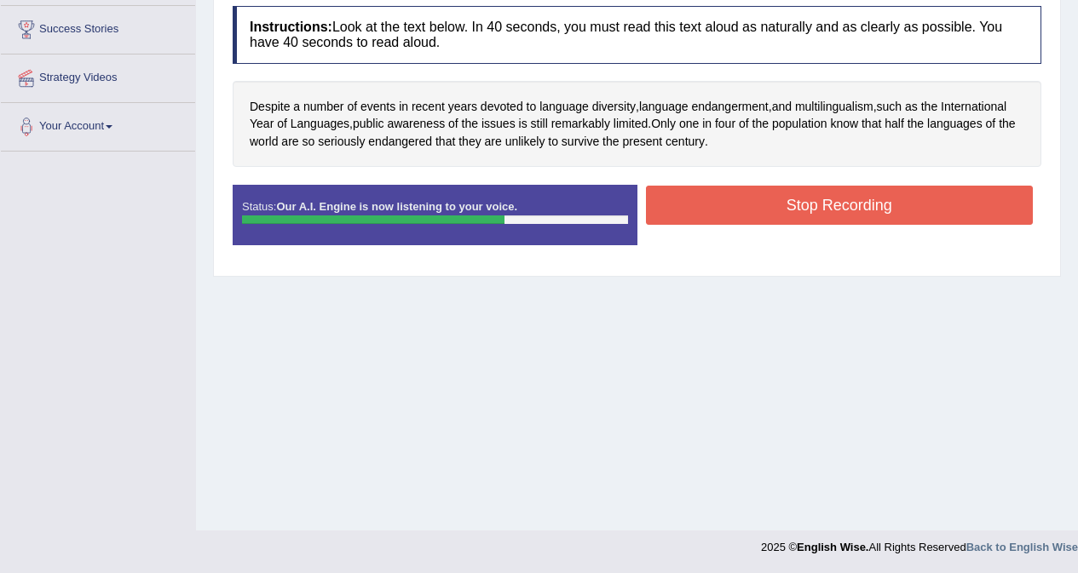
click at [843, 204] on button "Stop Recording" at bounding box center [840, 205] width 388 height 39
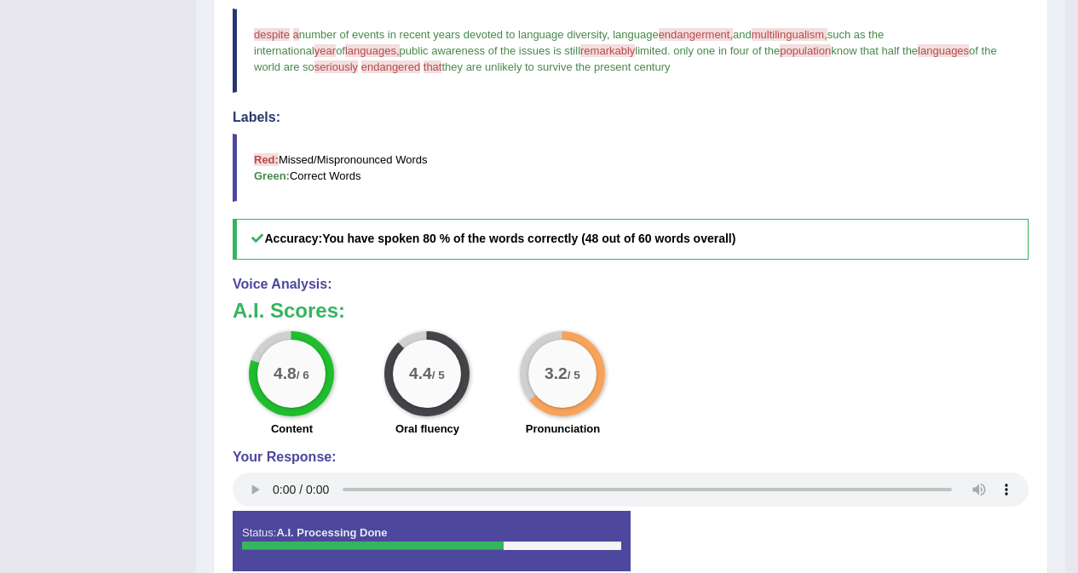
scroll to position [19, 0]
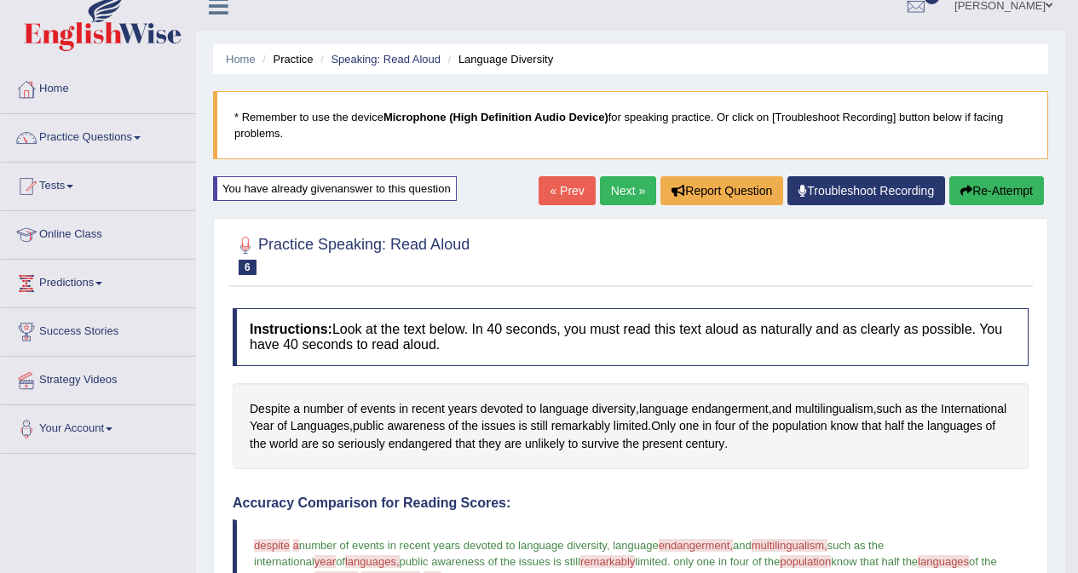
click at [980, 196] on button "Re-Attempt" at bounding box center [996, 190] width 95 height 29
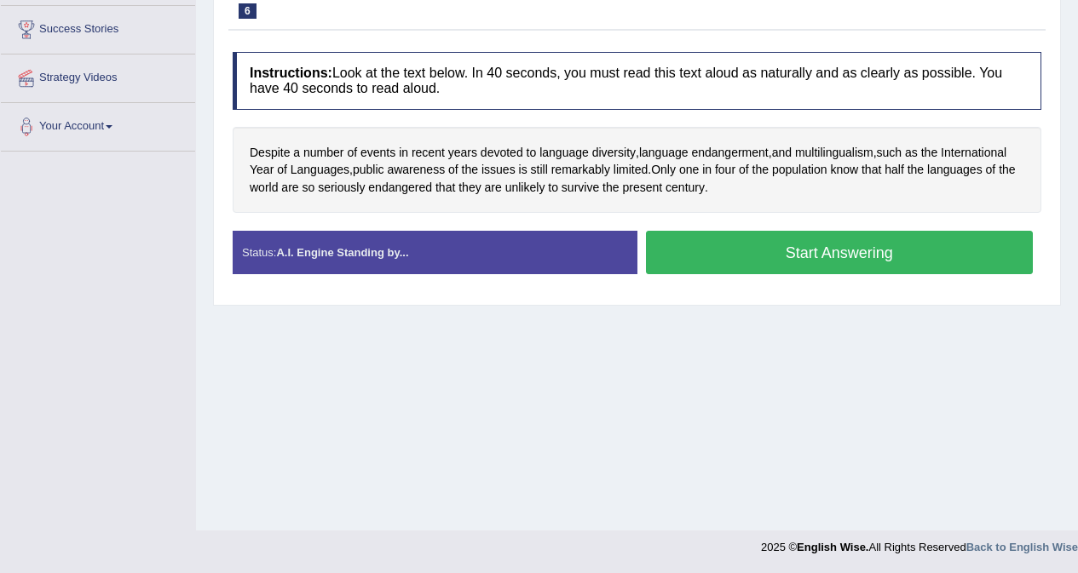
click at [835, 256] on button "Start Answering" at bounding box center [840, 252] width 388 height 43
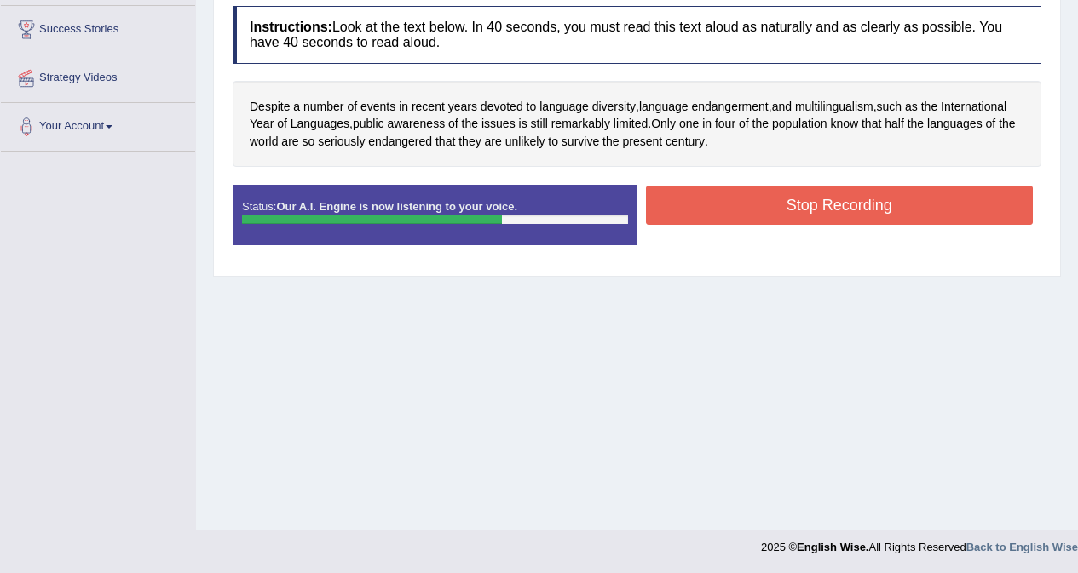
click at [814, 208] on button "Stop Recording" at bounding box center [840, 205] width 388 height 39
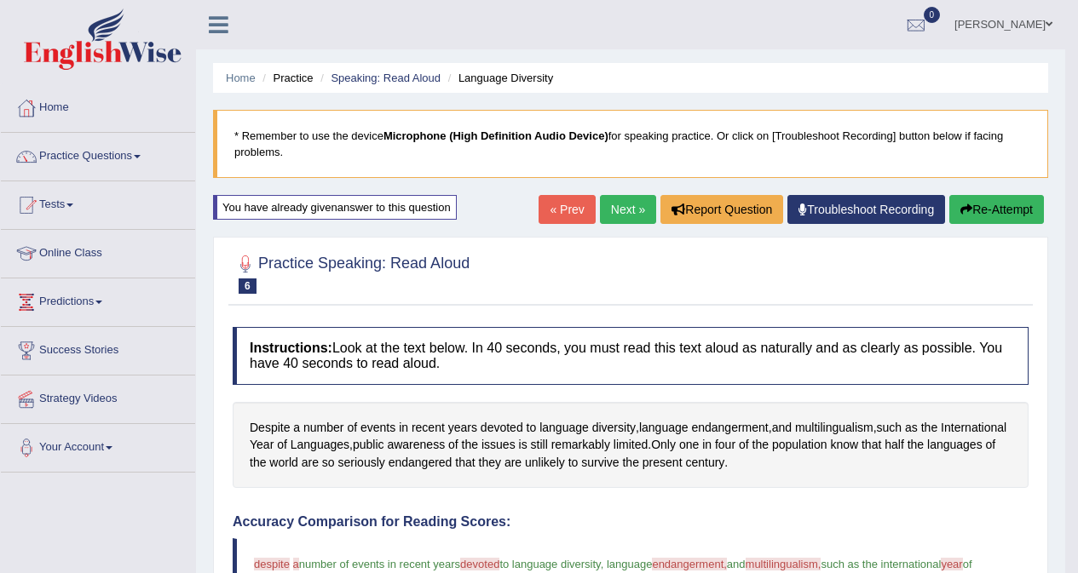
click at [623, 211] on link "Next »" at bounding box center [628, 209] width 56 height 29
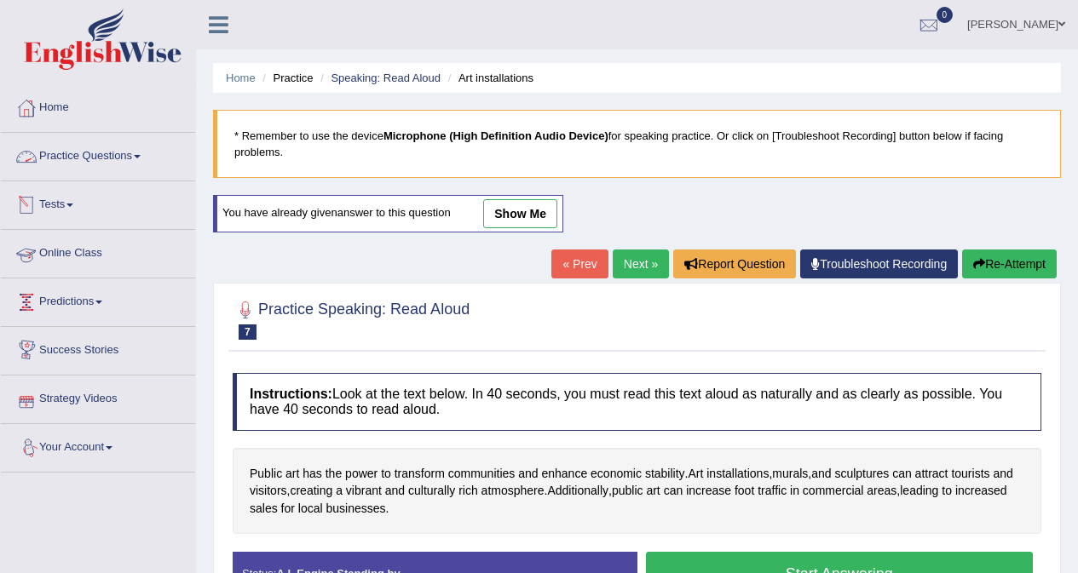
click at [100, 154] on link "Practice Questions" at bounding box center [98, 154] width 194 height 43
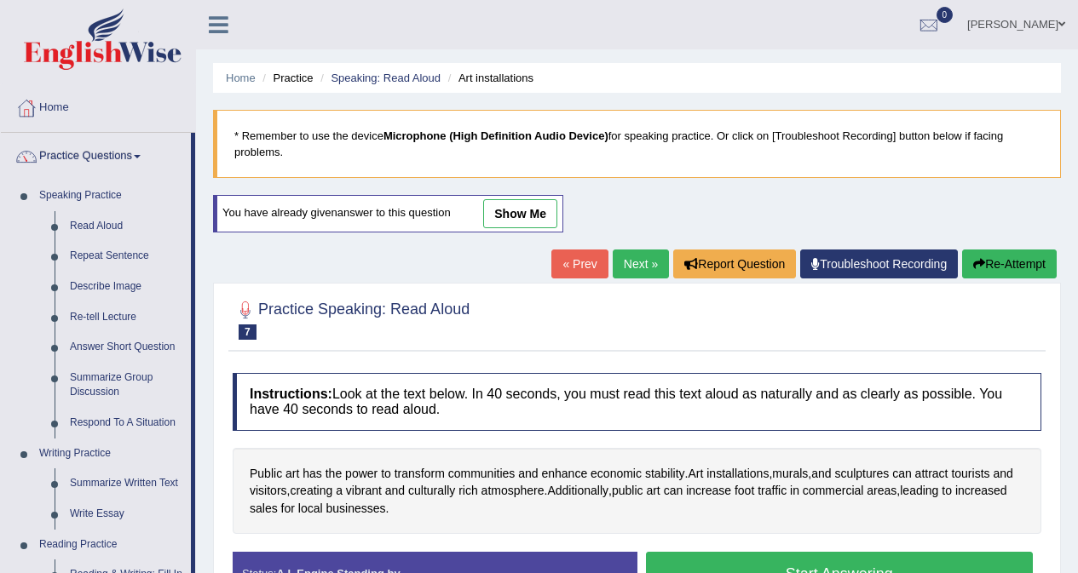
drag, startPoint x: 127, startPoint y: 255, endPoint x: 457, endPoint y: 291, distance: 331.8
click at [128, 255] on link "Repeat Sentence" at bounding box center [126, 256] width 129 height 31
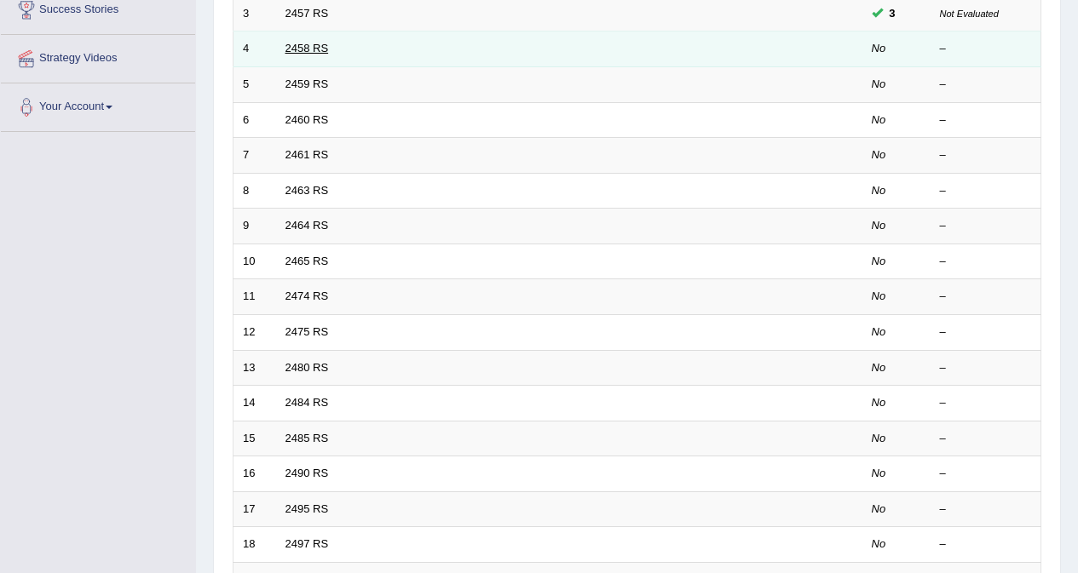
click at [314, 51] on link "2458 RS" at bounding box center [306, 48] width 43 height 13
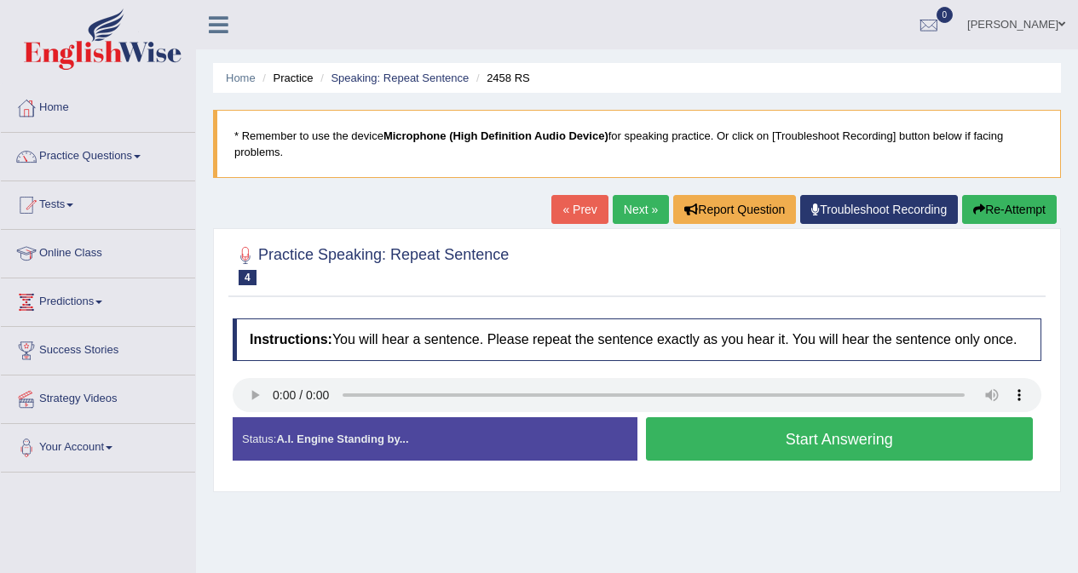
click at [818, 442] on button "Start Answering" at bounding box center [840, 438] width 388 height 43
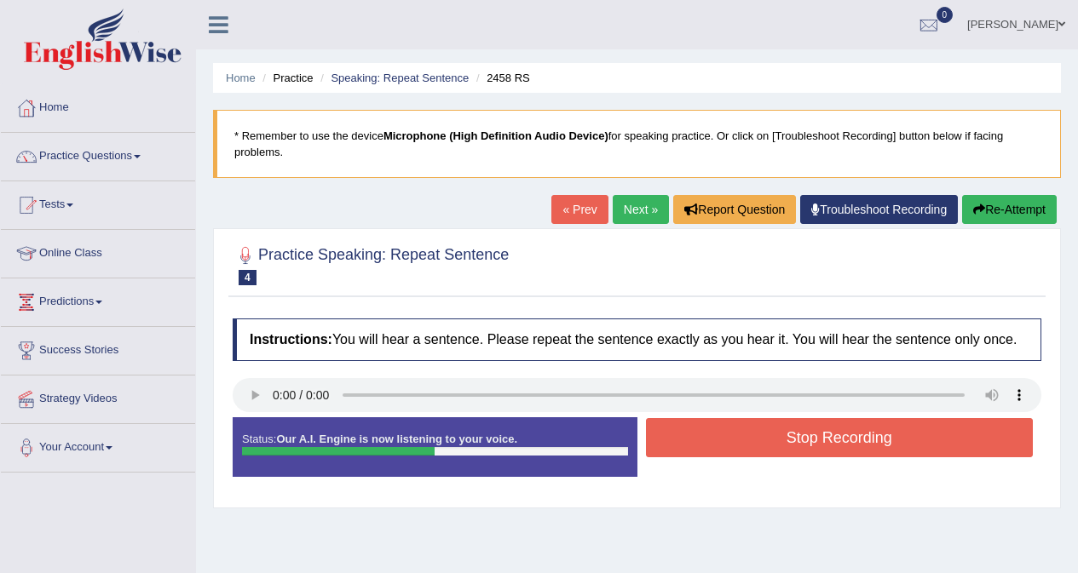
click at [848, 434] on button "Stop Recording" at bounding box center [840, 437] width 388 height 39
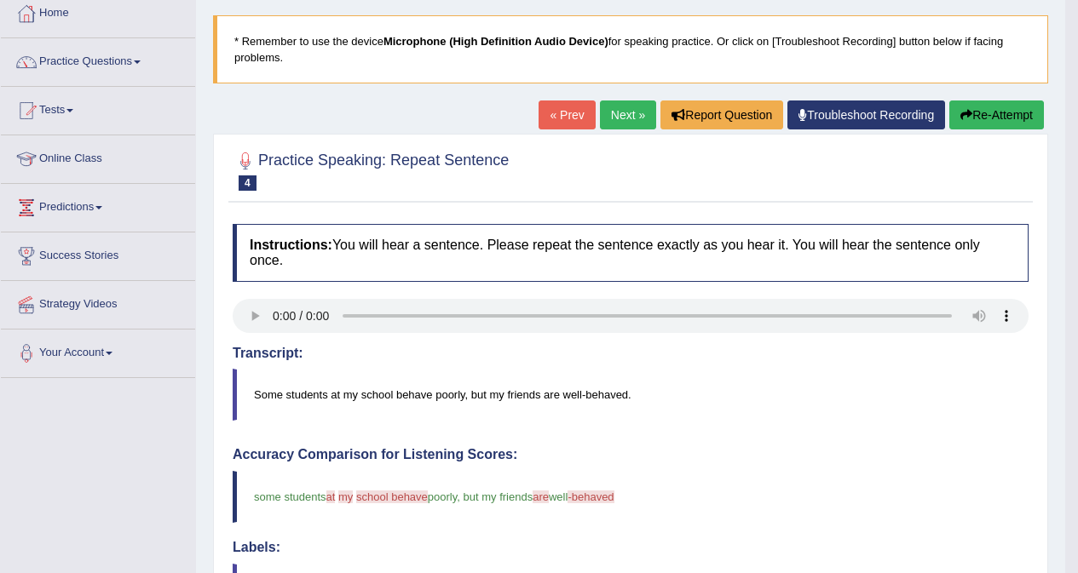
scroll to position [85, 0]
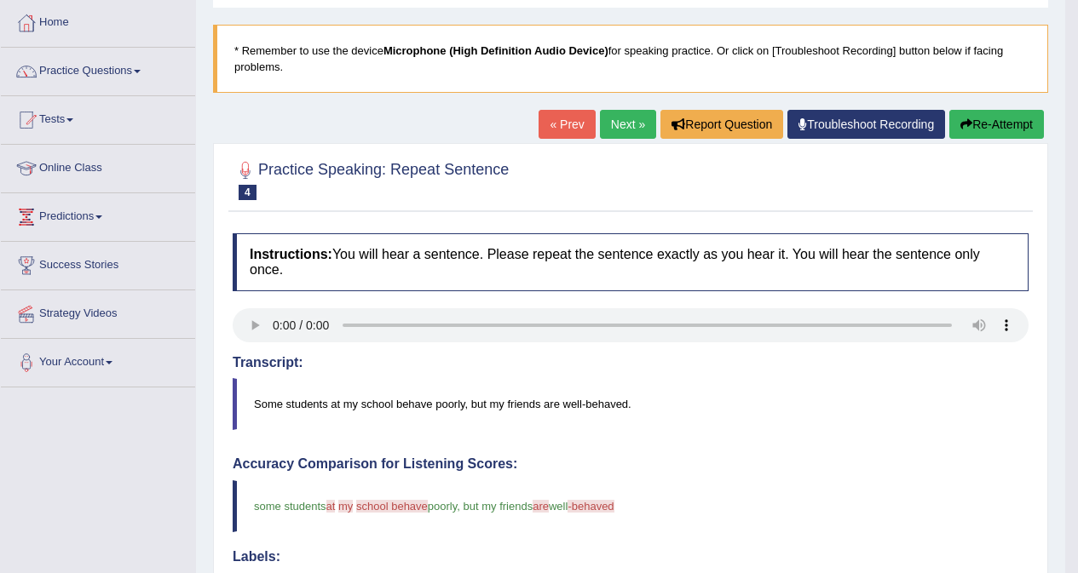
click at [614, 126] on link "Next »" at bounding box center [628, 124] width 56 height 29
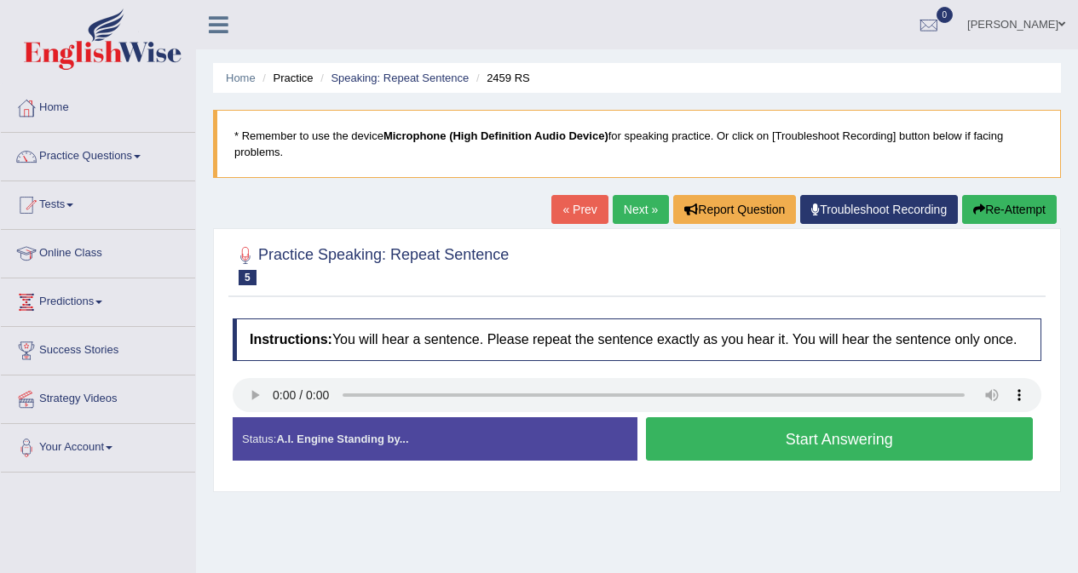
click at [804, 440] on button "Start Answering" at bounding box center [840, 438] width 388 height 43
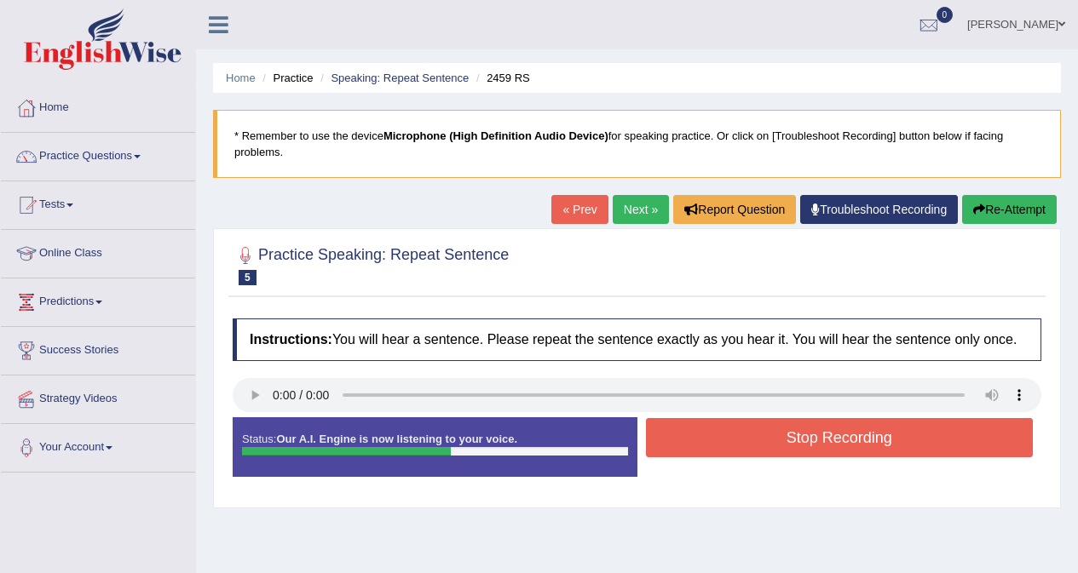
click at [804, 440] on button "Stop Recording" at bounding box center [840, 437] width 388 height 39
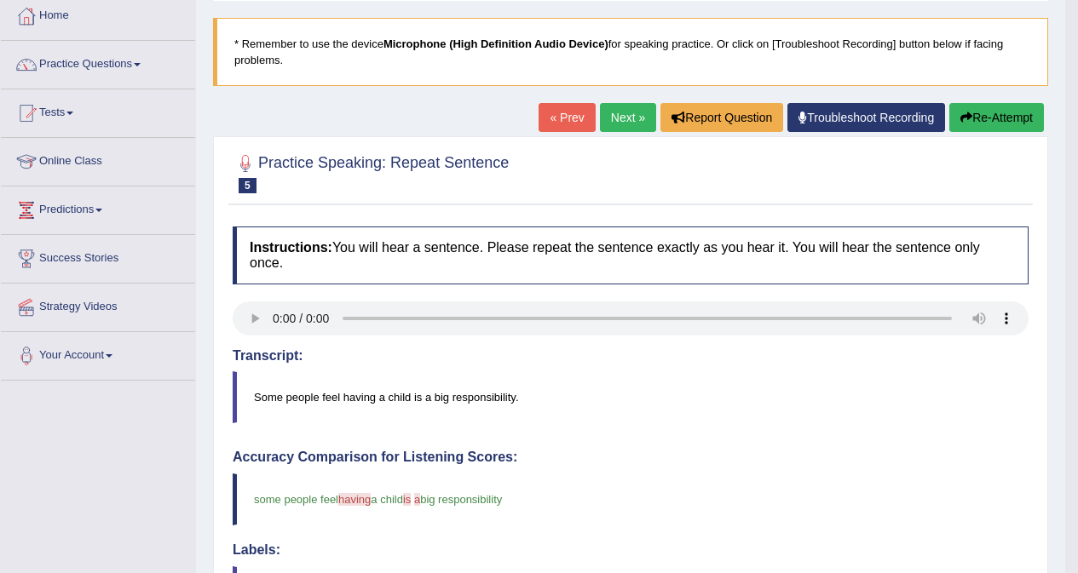
scroll to position [85, 0]
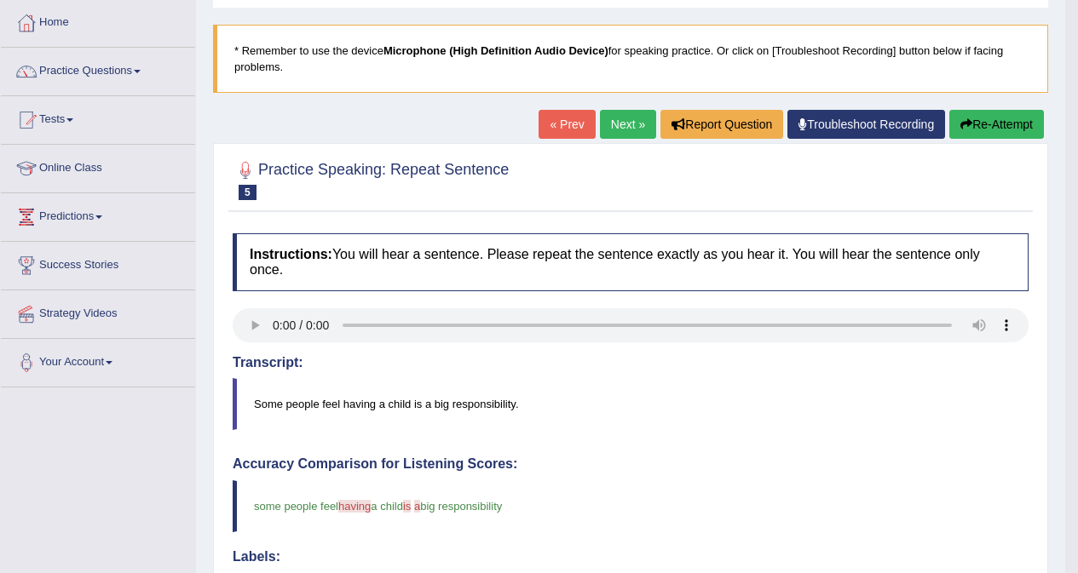
click at [625, 124] on link "Next »" at bounding box center [628, 124] width 56 height 29
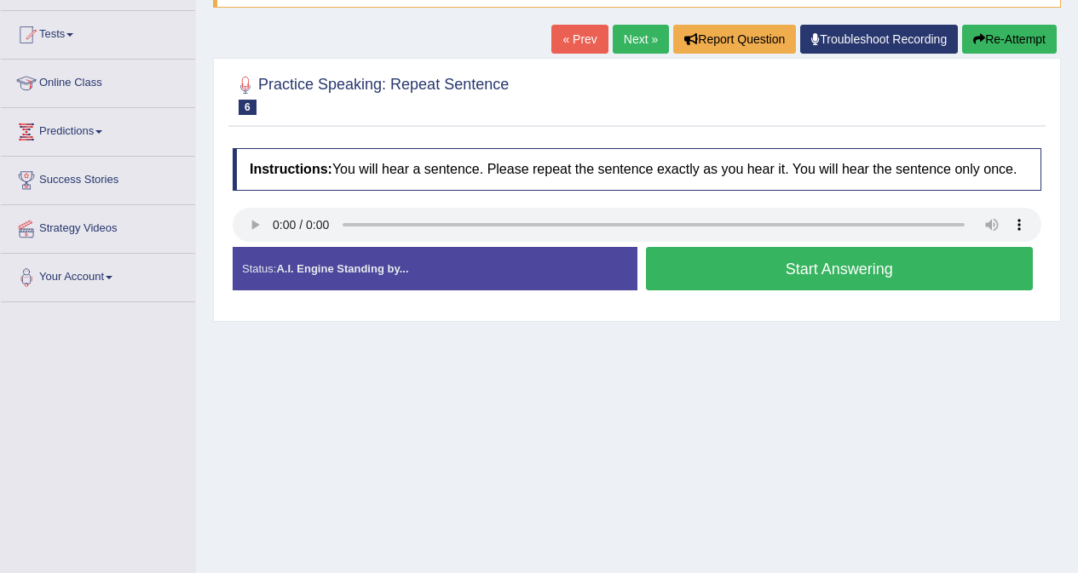
click at [826, 268] on button "Start Answering" at bounding box center [840, 268] width 388 height 43
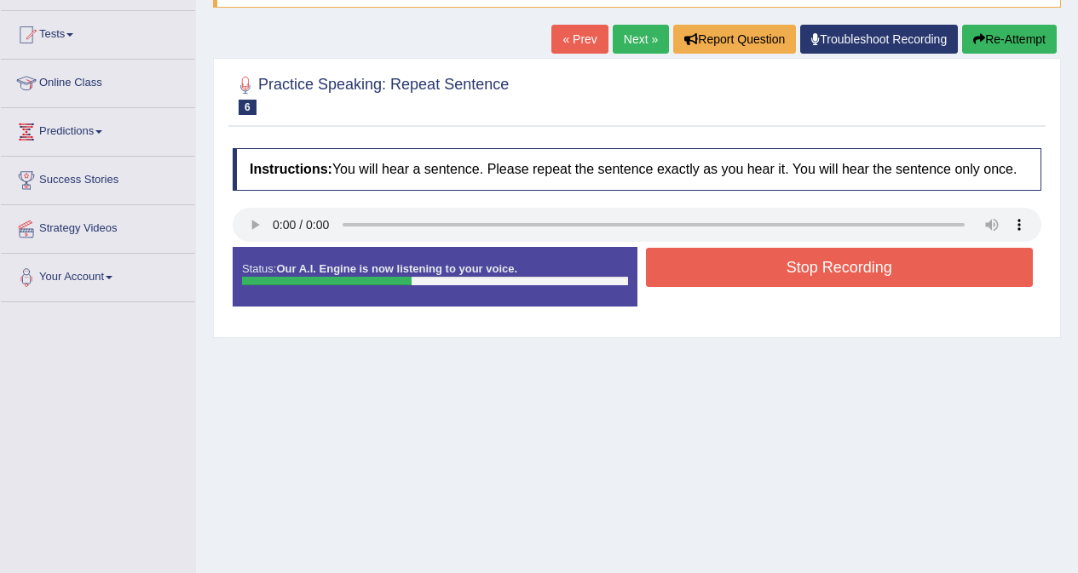
click at [843, 268] on button "Stop Recording" at bounding box center [840, 267] width 388 height 39
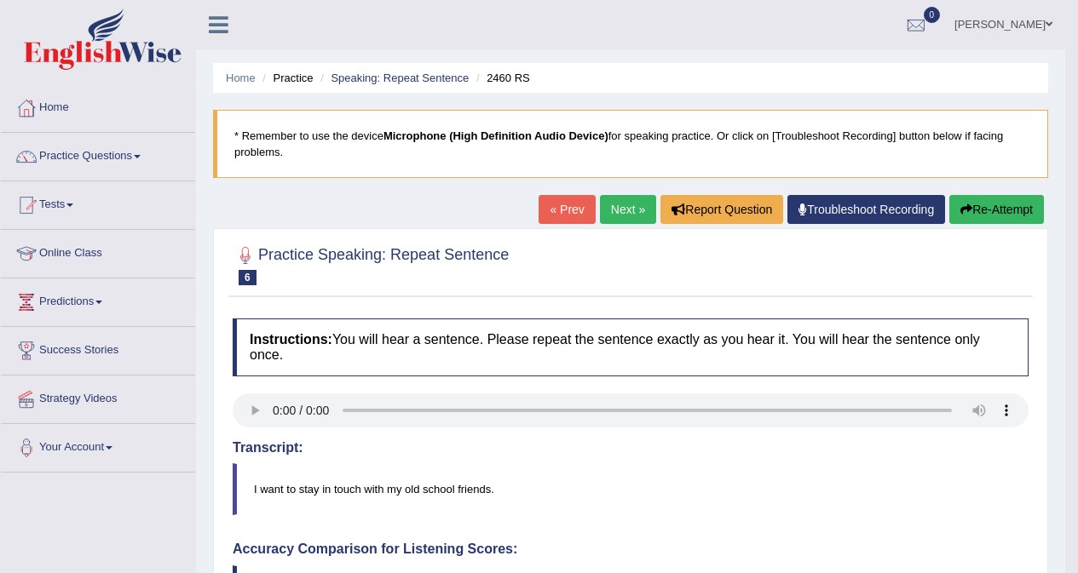
click at [619, 211] on link "Next »" at bounding box center [628, 209] width 56 height 29
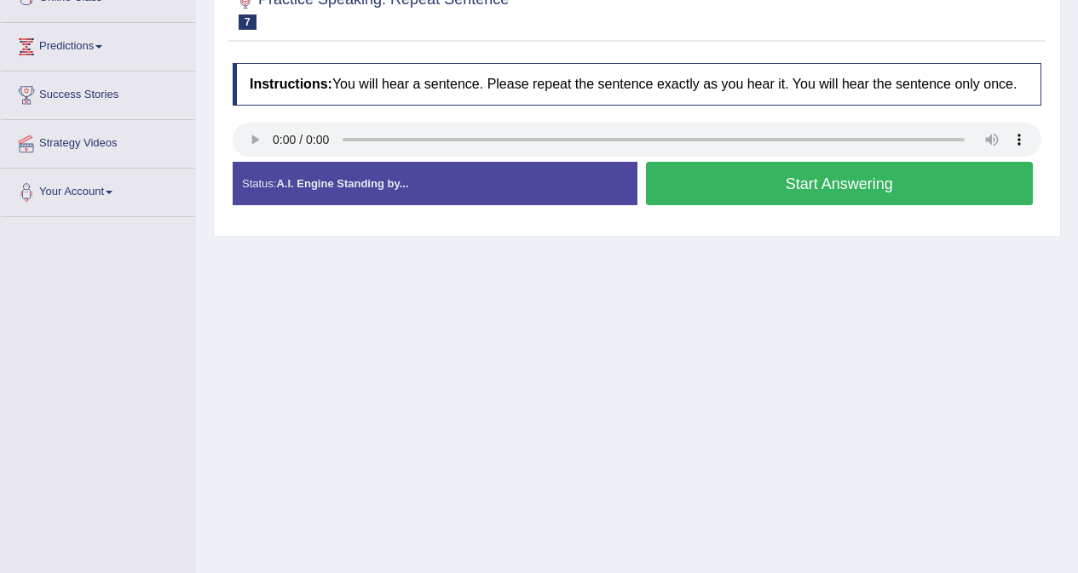
click at [812, 183] on button "Start Answering" at bounding box center [840, 183] width 388 height 43
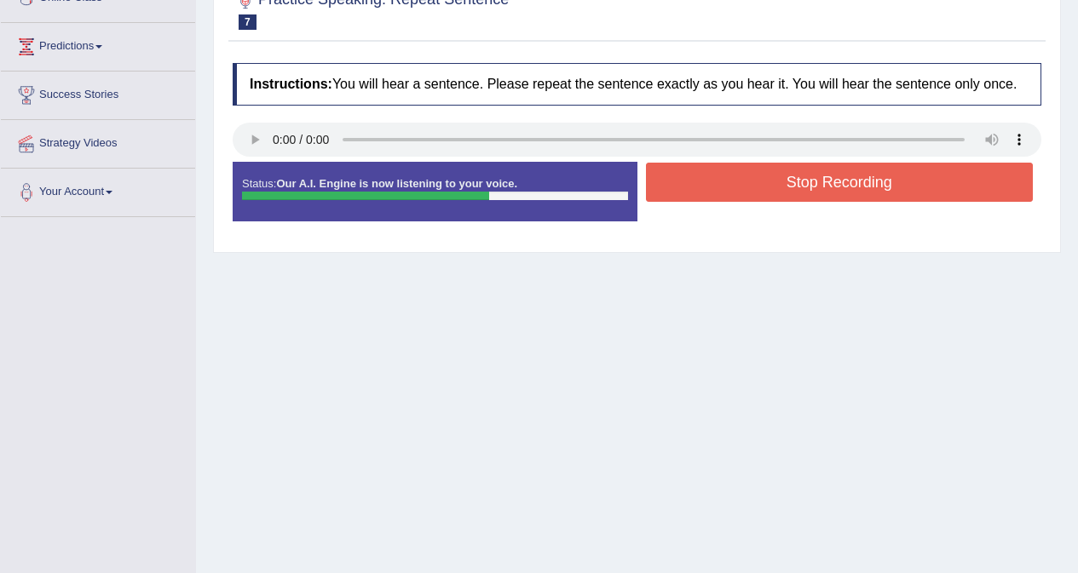
click at [797, 187] on button "Stop Recording" at bounding box center [840, 182] width 388 height 39
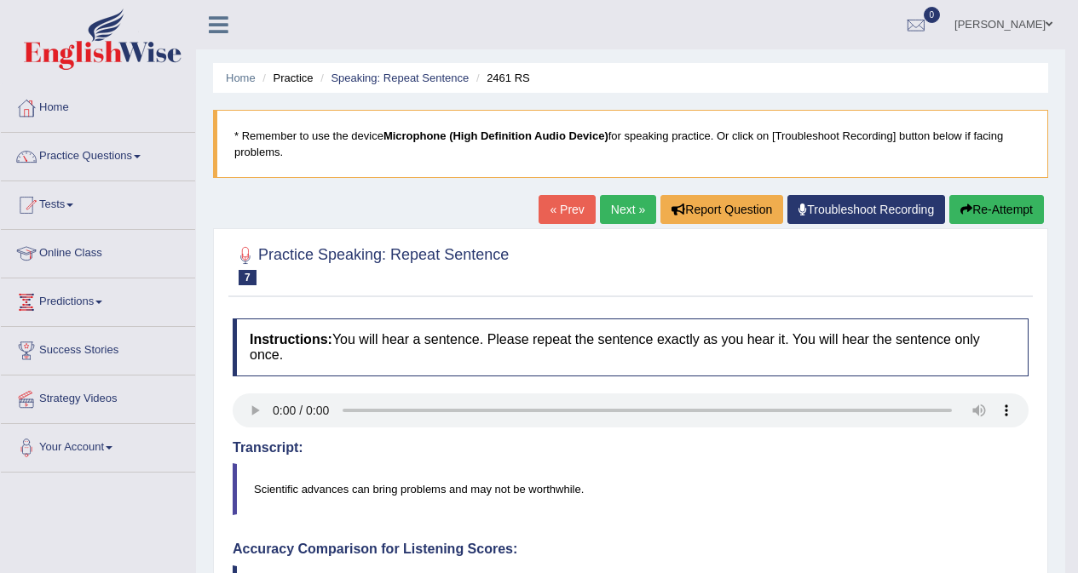
click at [617, 202] on link "Next »" at bounding box center [628, 209] width 56 height 29
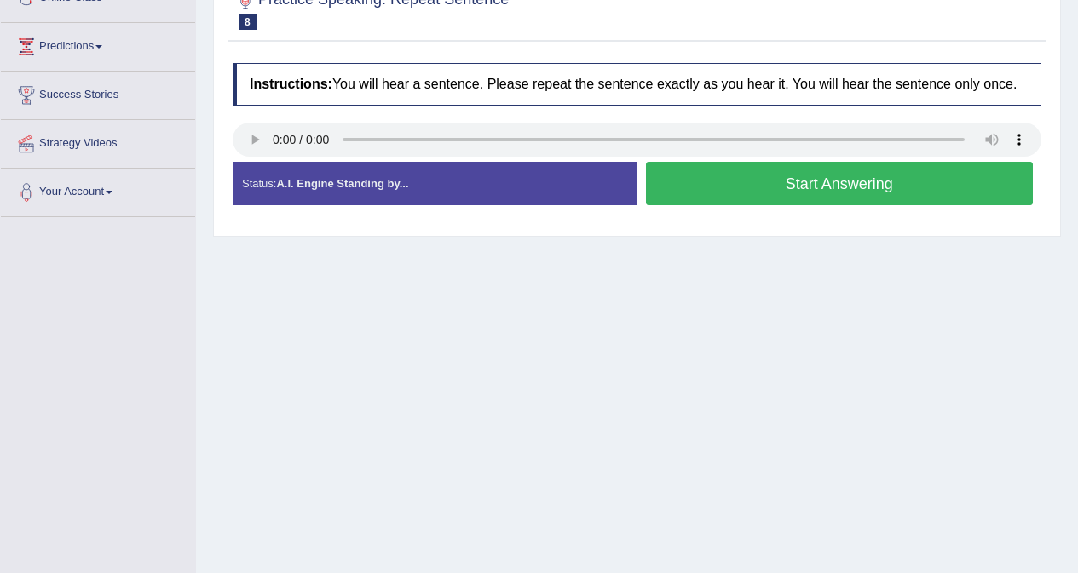
click at [854, 183] on button "Start Answering" at bounding box center [840, 183] width 388 height 43
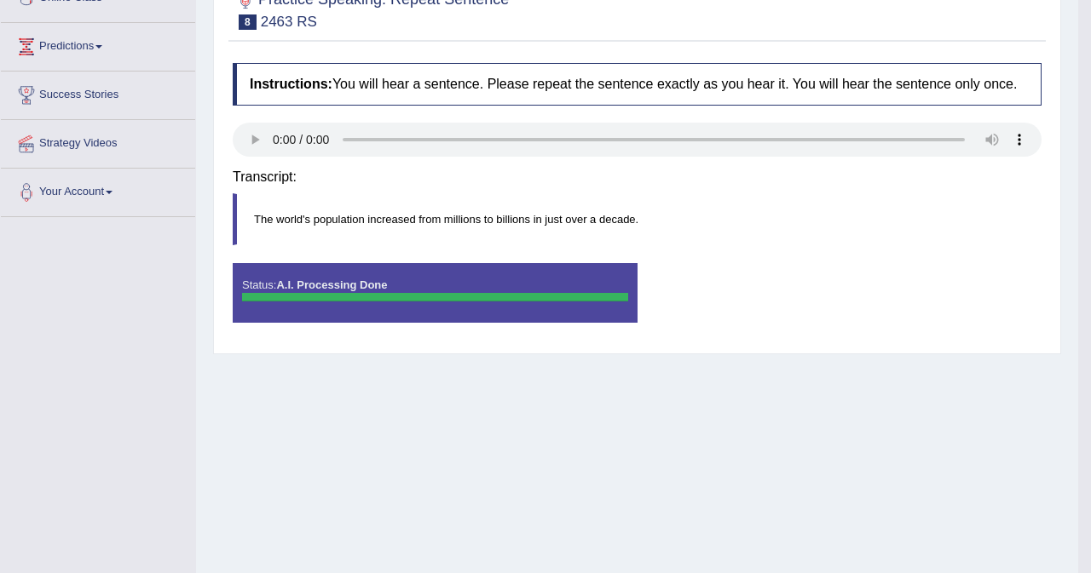
click at [0, 0] on div "Saving your answer..." at bounding box center [0, 0] width 0 height 0
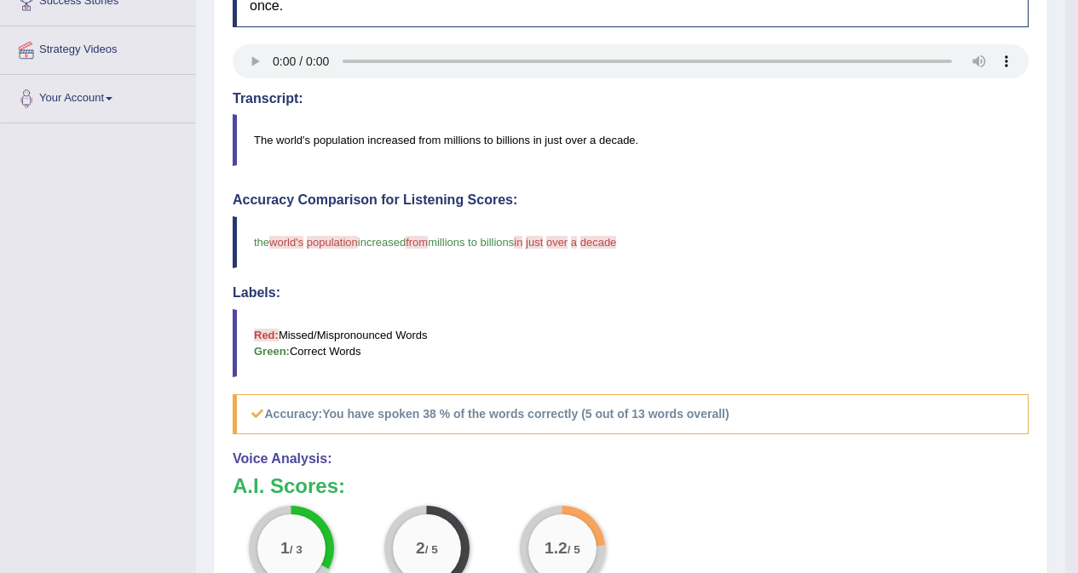
scroll to position [341, 0]
